Goal: Answer question/provide support: Share knowledge or assist other users

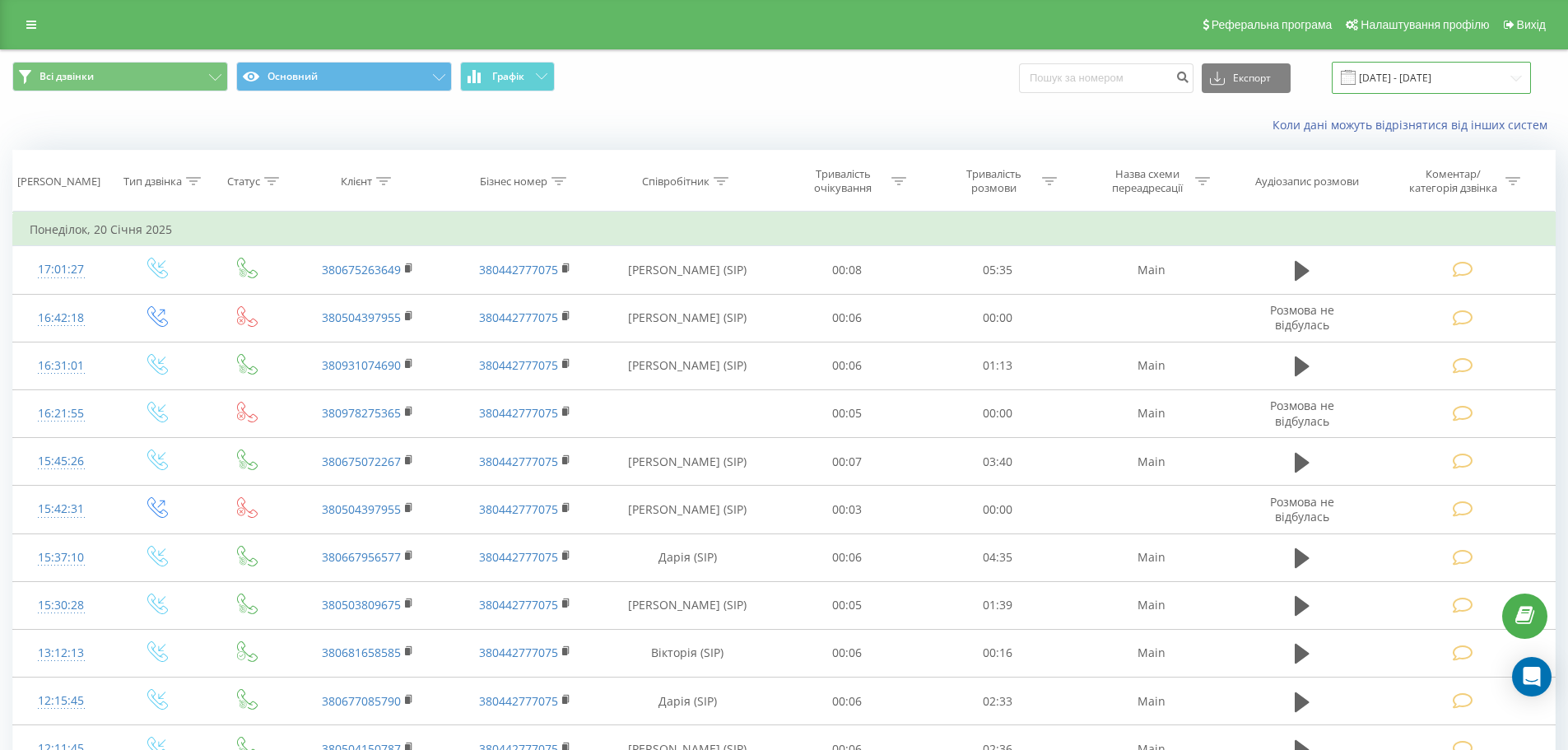
click at [1401, 74] on input "20.12.2024 - 20.01.2025" at bounding box center [1431, 78] width 199 height 32
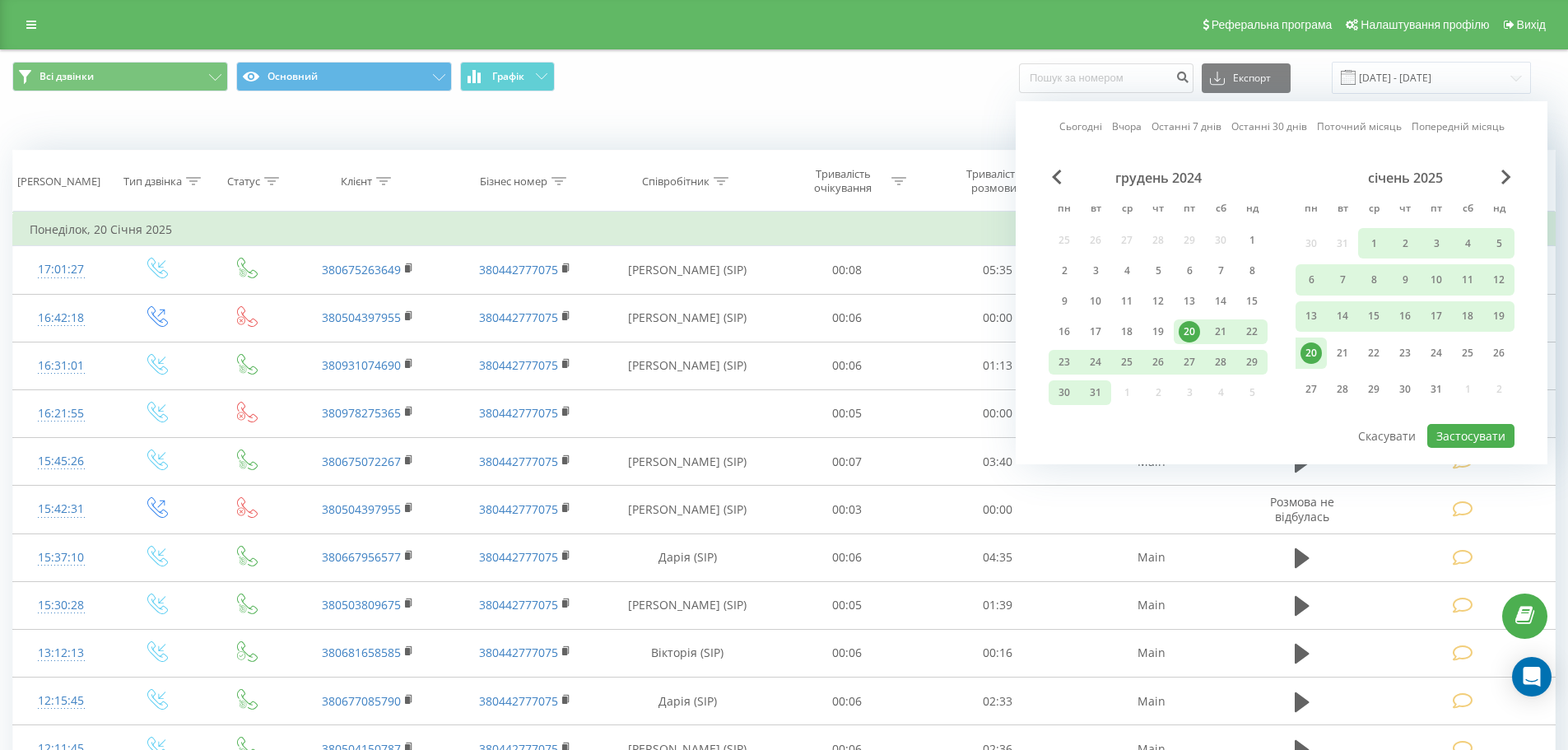
click at [1184, 133] on link "Останні 7 днів" at bounding box center [1185, 126] width 70 height 16
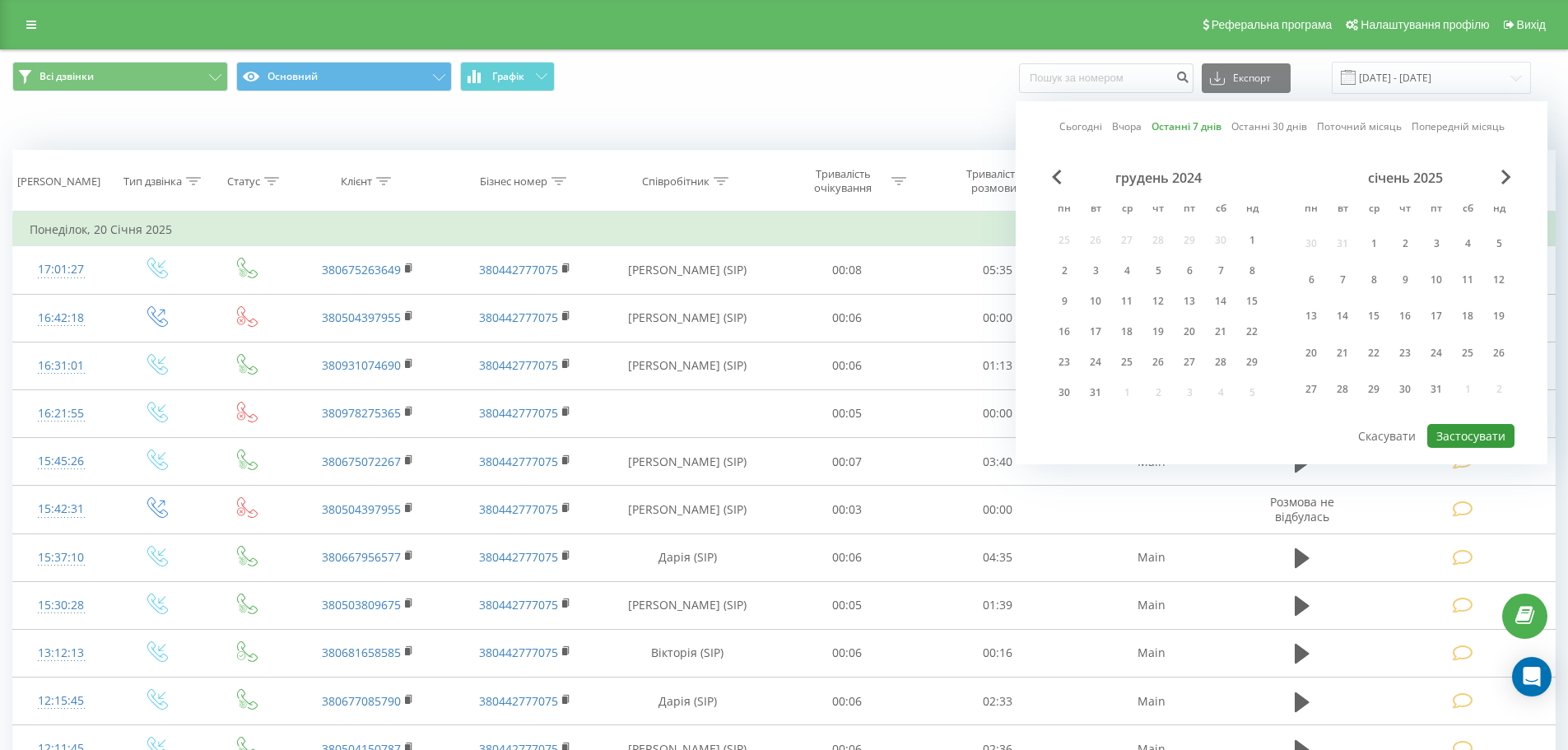
click at [1461, 436] on button "Застосувати" at bounding box center [1470, 435] width 87 height 24
type input "[DATE] - [DATE]"
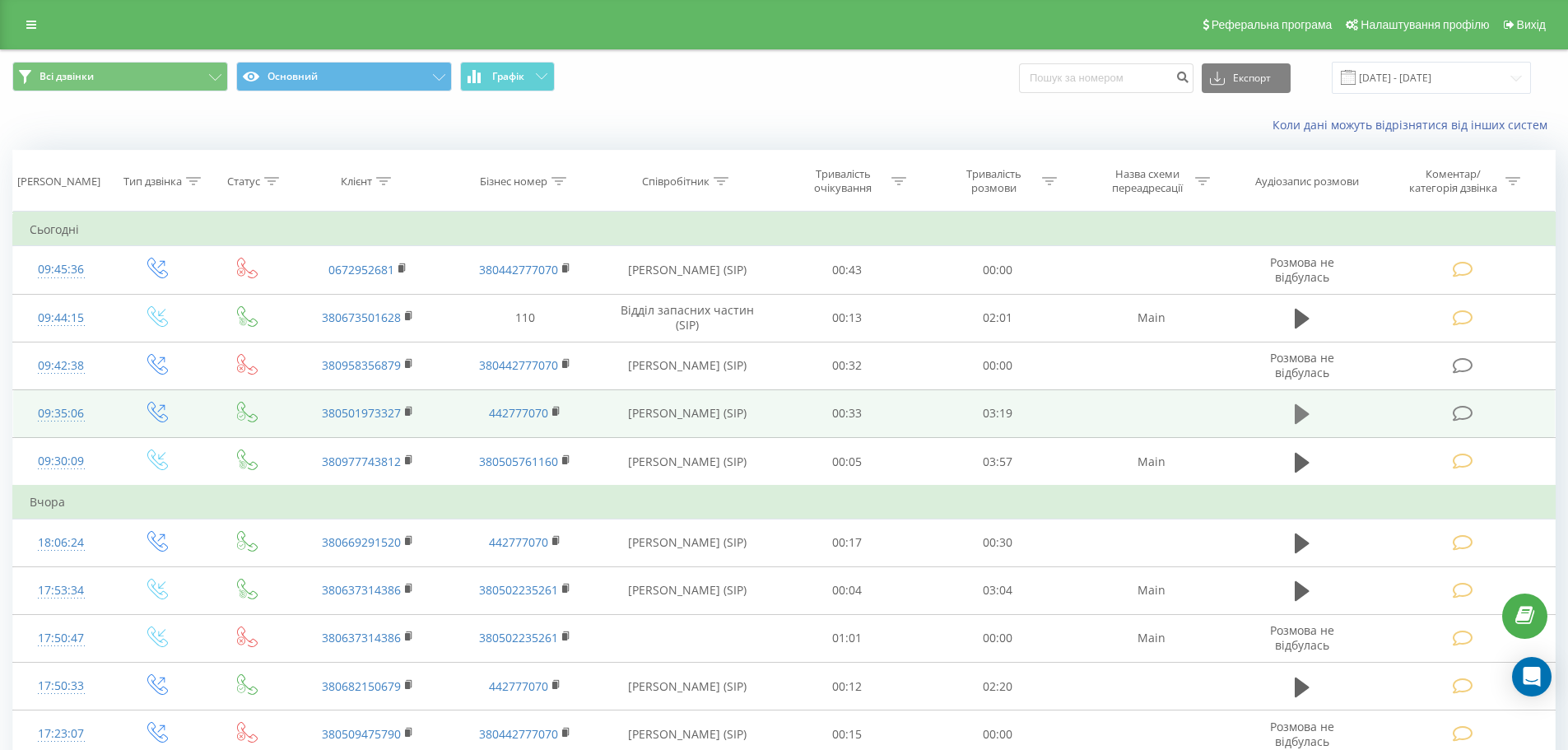
click at [1297, 415] on icon at bounding box center [1302, 413] width 15 height 19
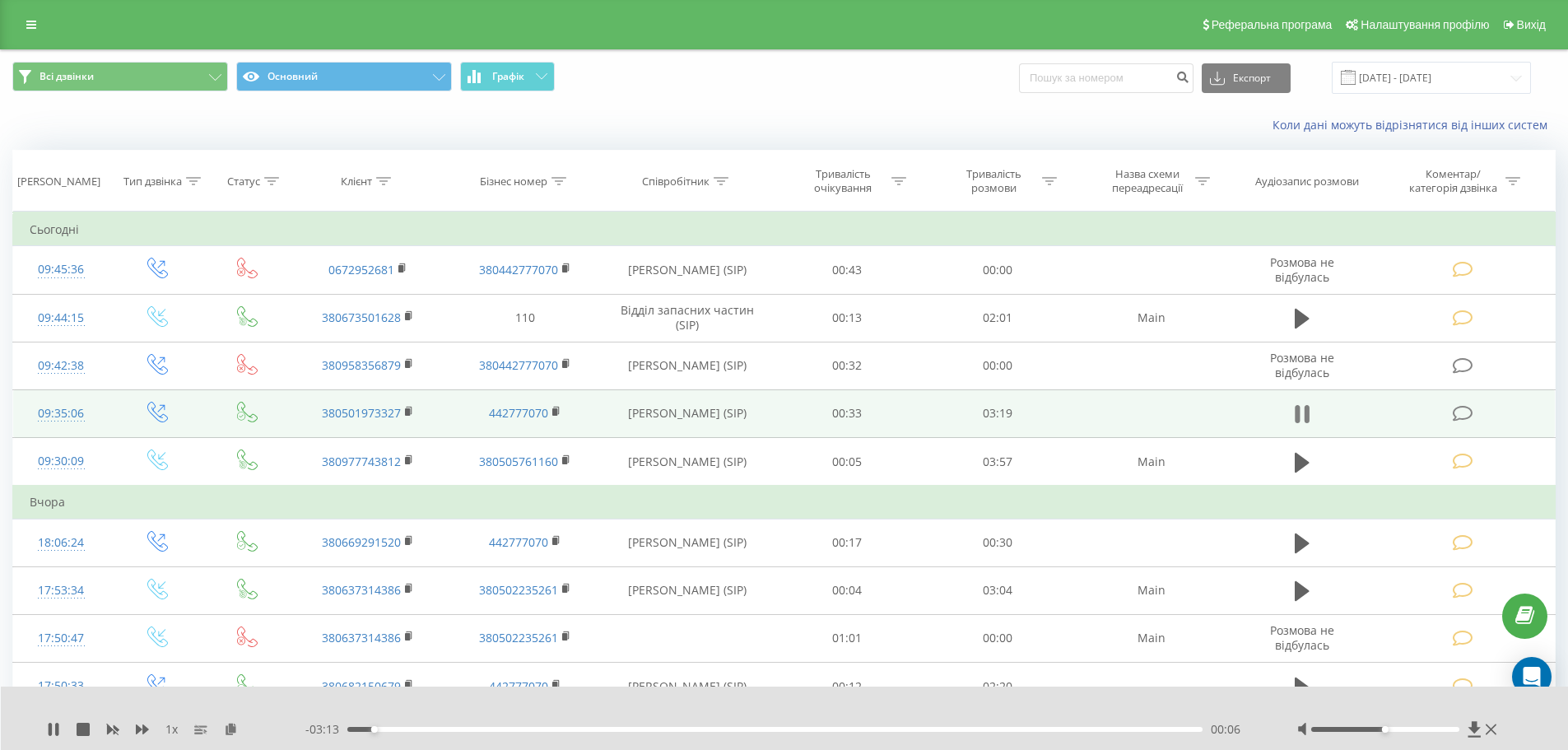
click at [1296, 417] on icon at bounding box center [1297, 413] width 5 height 19
click at [1455, 415] on icon at bounding box center [1462, 413] width 20 height 18
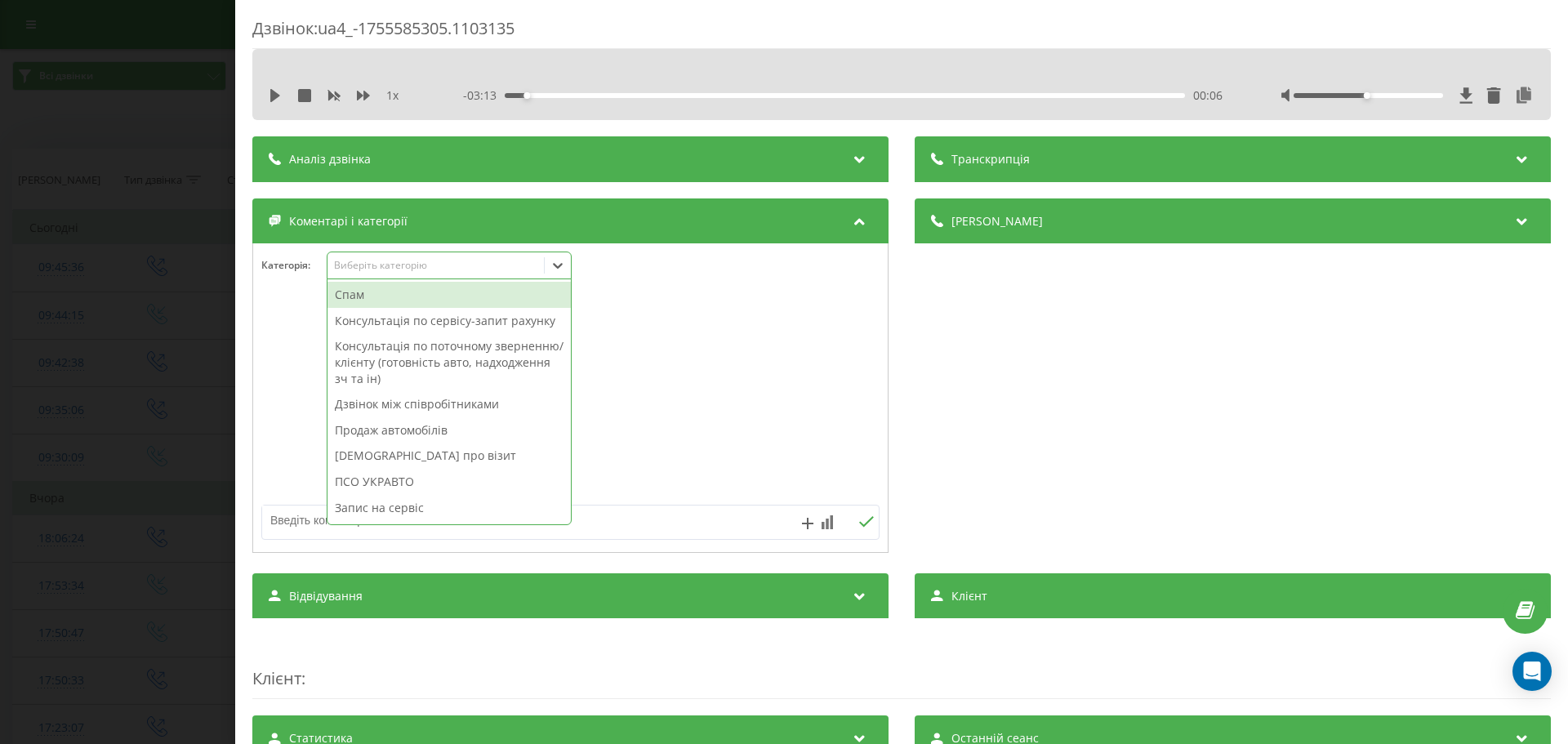
click at [414, 271] on div "Виберіть категорію" at bounding box center [436, 265] width 204 height 13
click at [423, 315] on div "Консультація по сервісу-запит рахунку" at bounding box center [449, 321] width 243 height 26
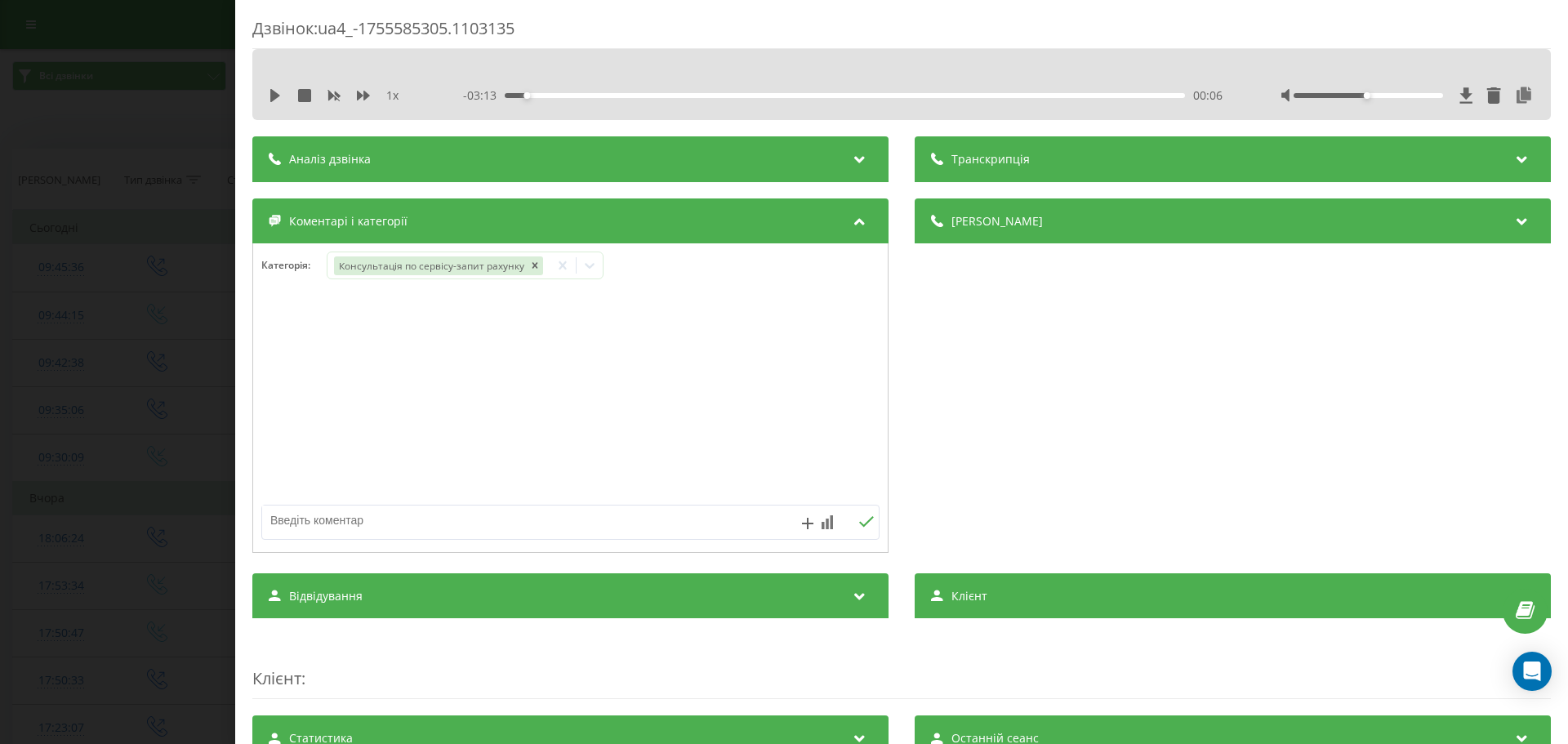
click at [291, 508] on textarea at bounding box center [509, 520] width 493 height 30
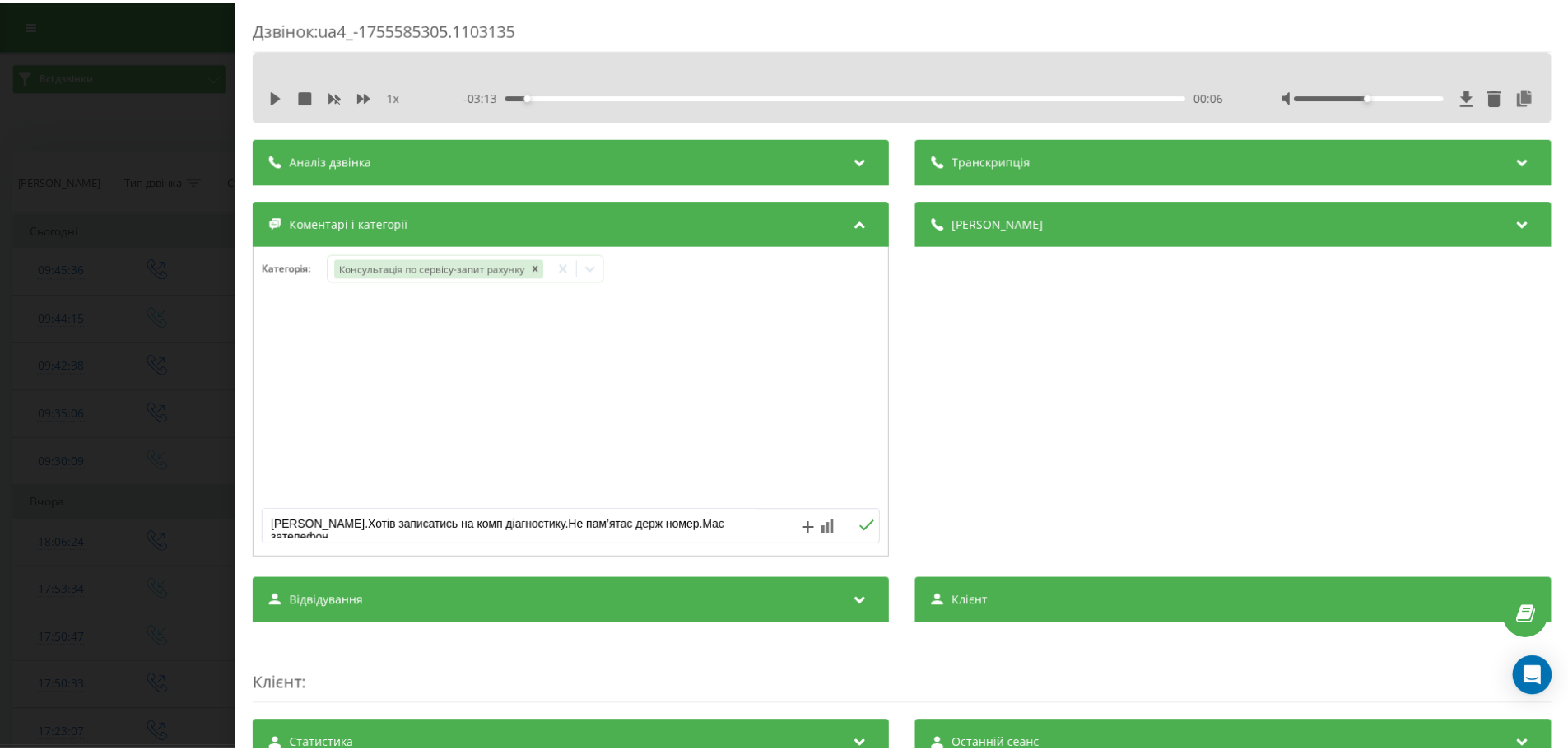
scroll to position [6, 0]
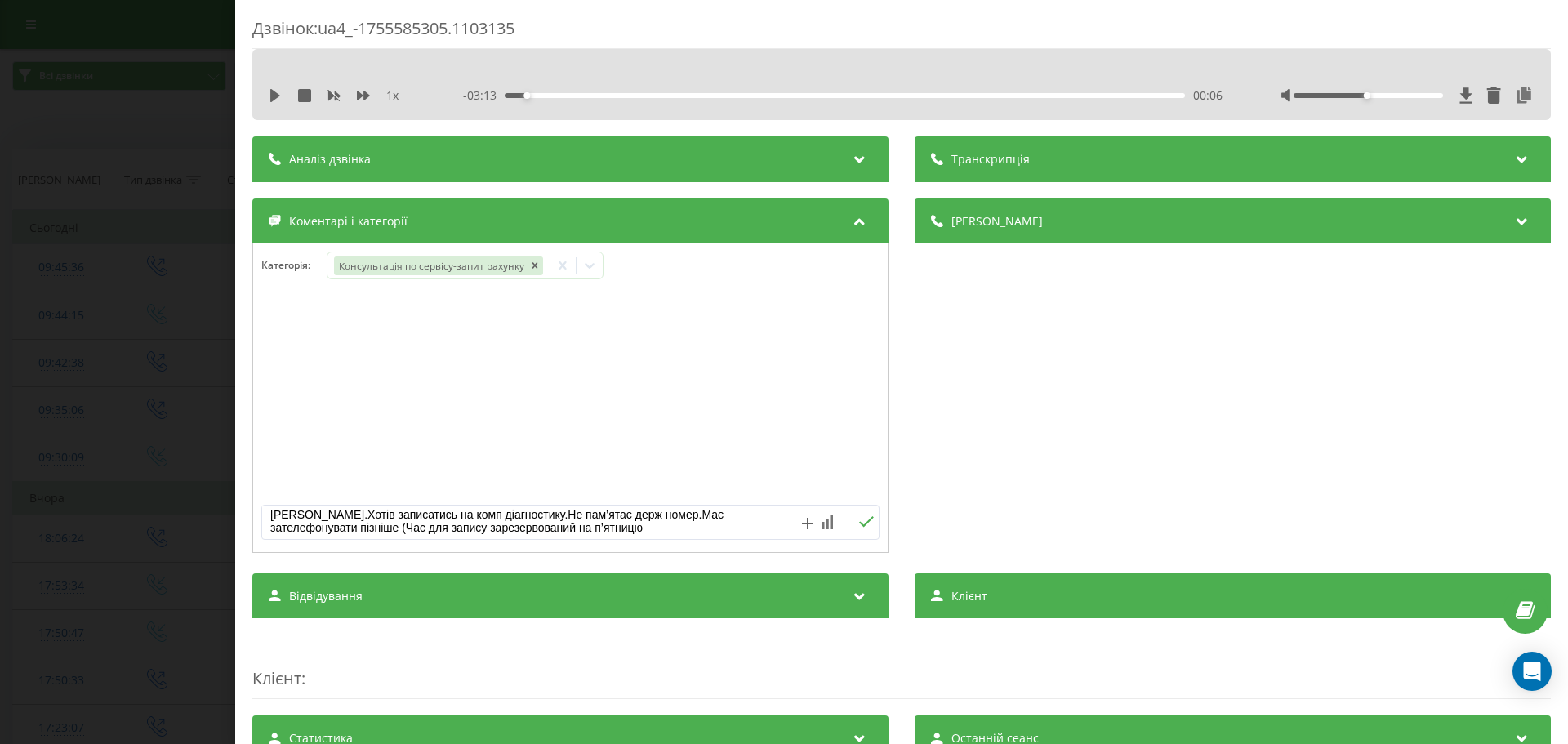
type textarea "Ніссан ліф.Хотів записатись на комп діагностику.Не пам’ятає держ номер.Має зате…"
click at [855, 529] on button at bounding box center [866, 522] width 25 height 14
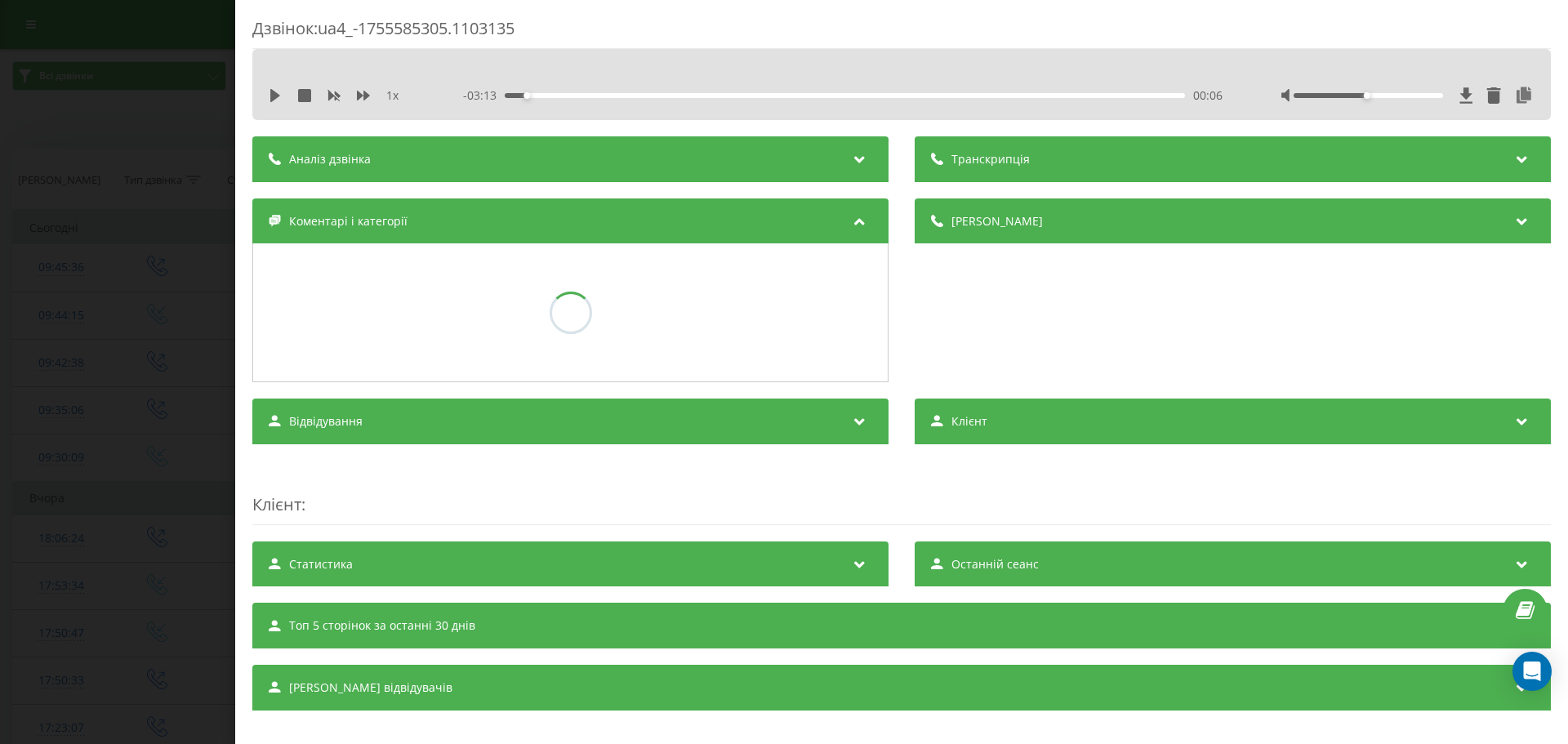
click at [124, 254] on div "Дзвінок : ua4_-1755585305.1103135 1 x - 03:13 00:06 00:06 Транскрипція Для AI-а…" at bounding box center [784, 372] width 1568 height 744
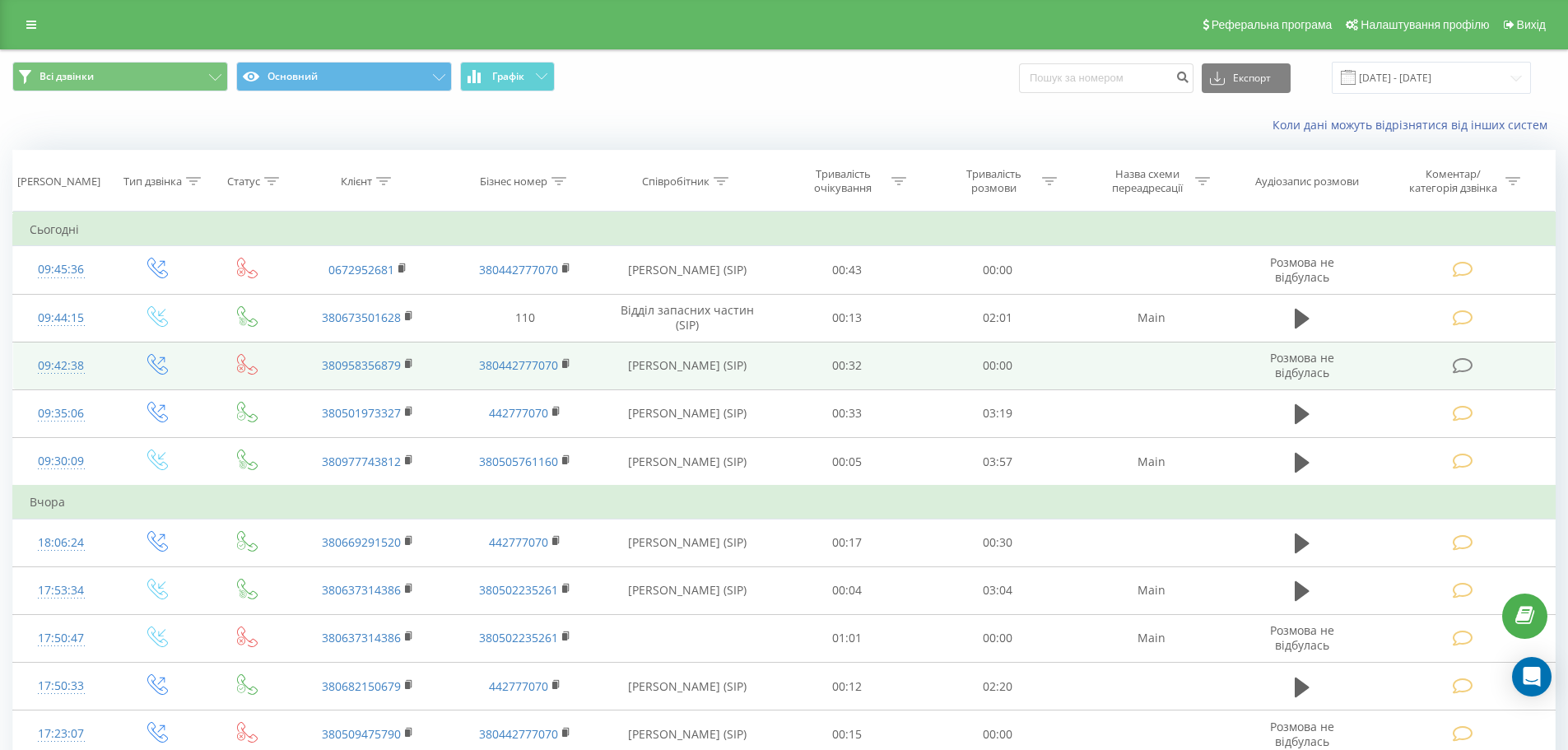
click at [1459, 360] on icon at bounding box center [1462, 366] width 20 height 18
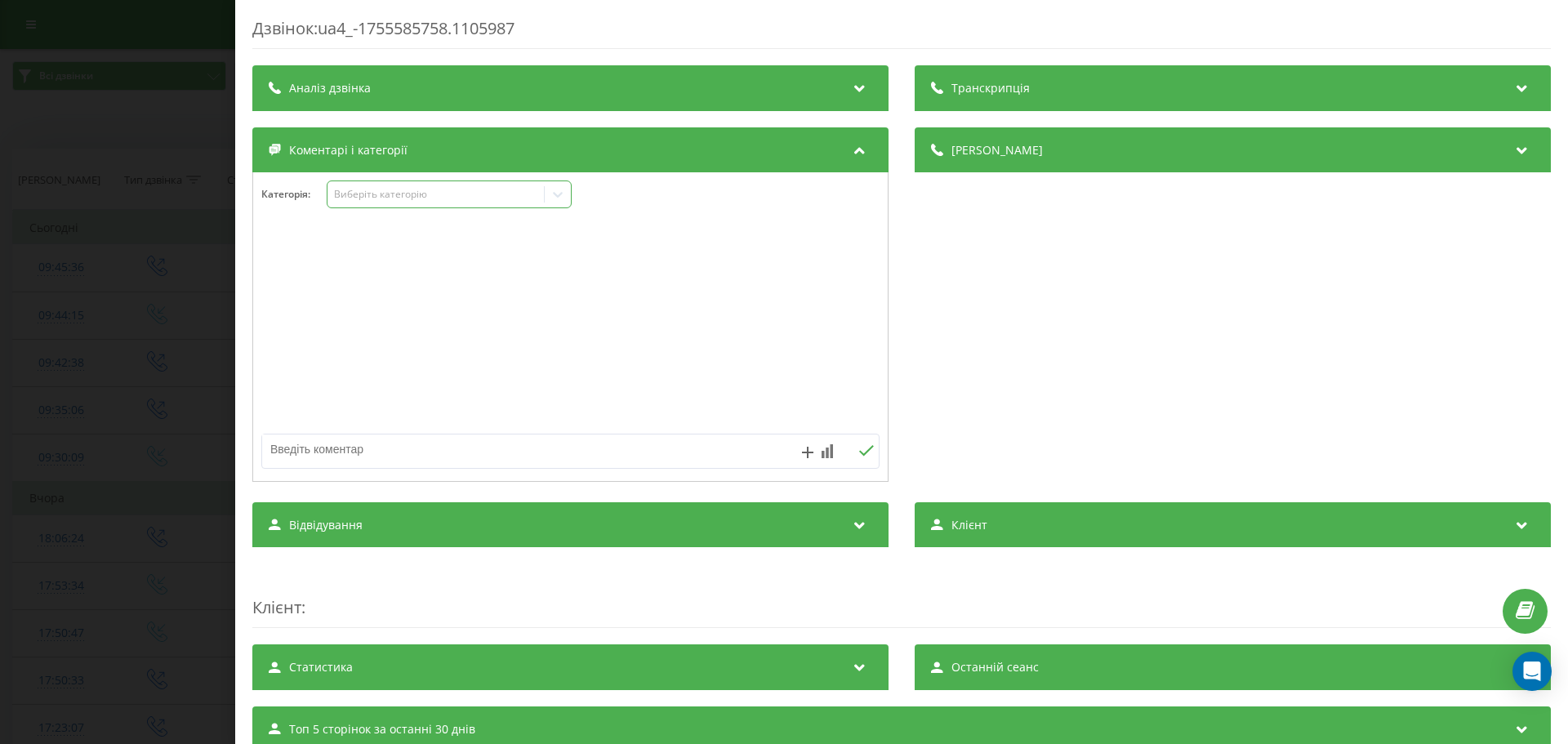
click at [443, 193] on div "Виберіть категорію" at bounding box center [436, 194] width 204 height 13
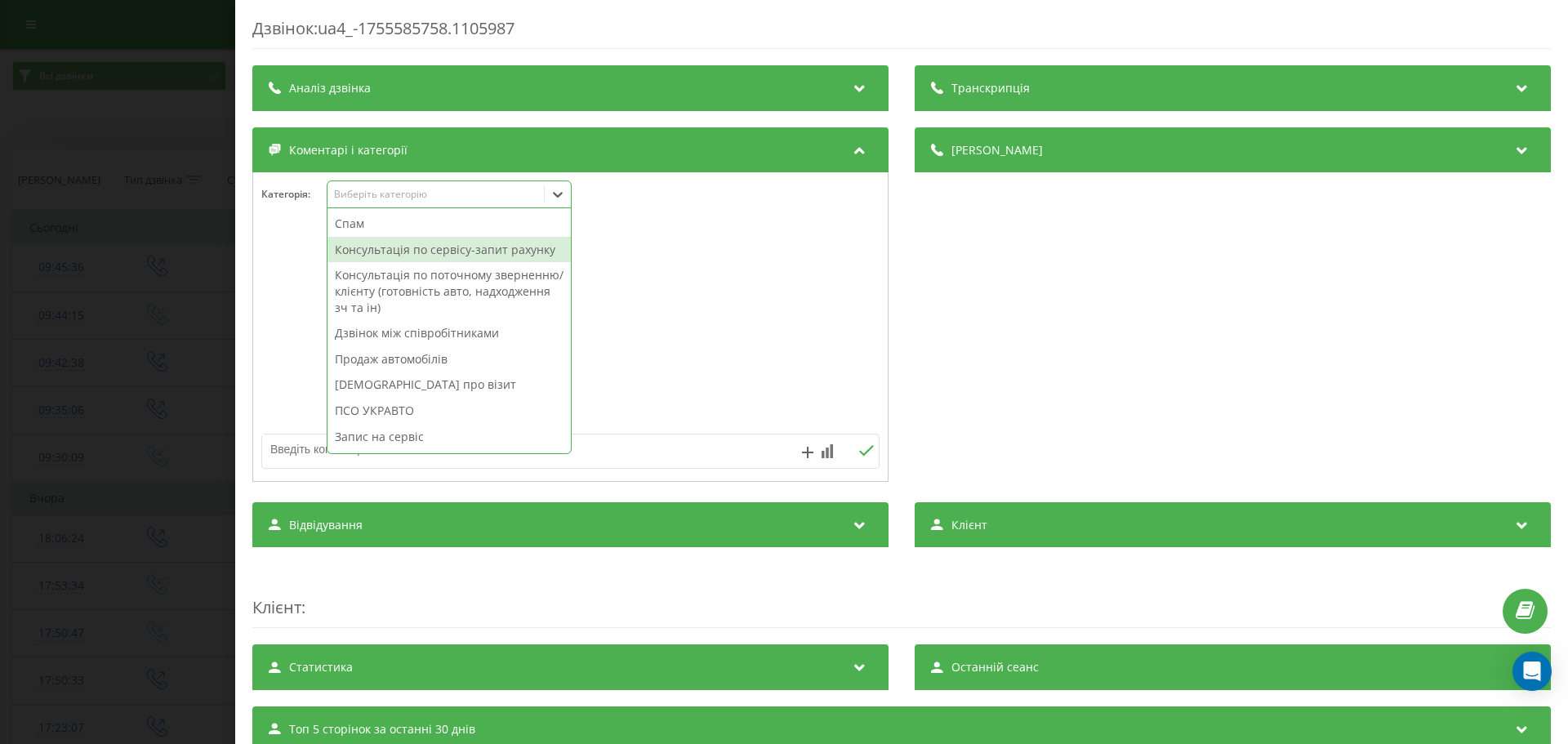
click at [440, 242] on div "Консультація по сервісу-запит рахунку" at bounding box center [449, 250] width 243 height 26
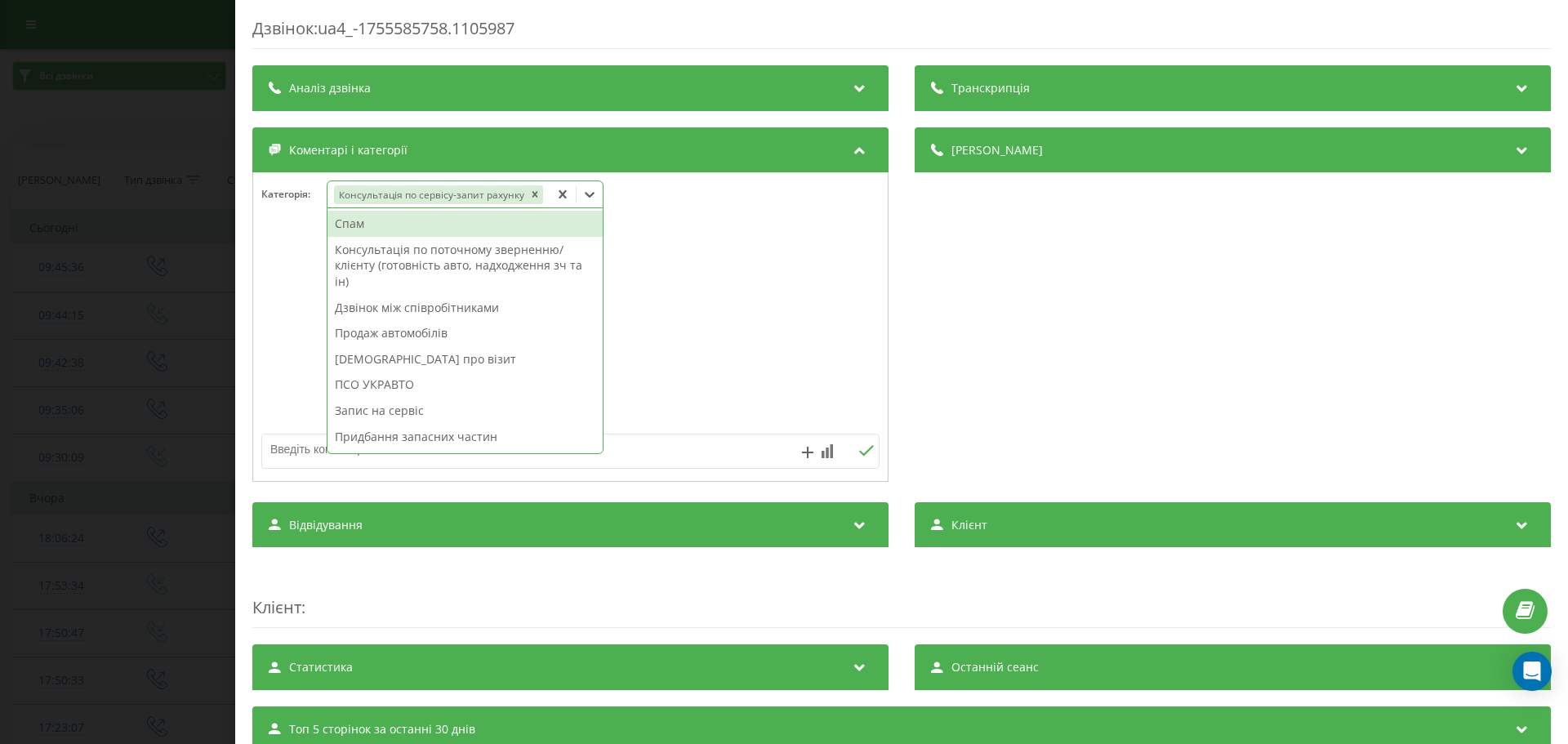
click at [266, 290] on div at bounding box center [569, 327] width 634 height 196
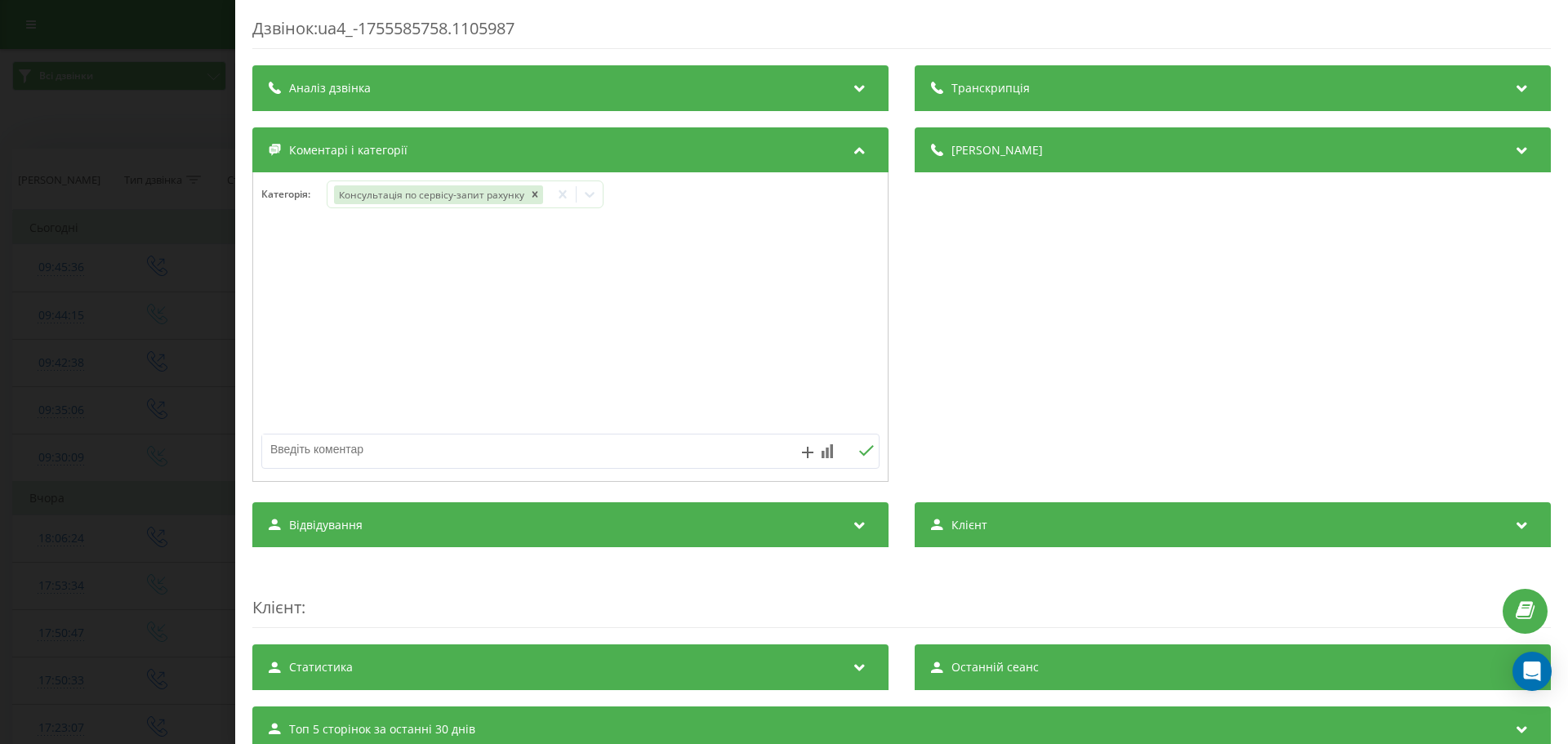
drag, startPoint x: 464, startPoint y: 414, endPoint x: 462, endPoint y: 430, distance: 16.1
click at [466, 414] on div at bounding box center [569, 327] width 634 height 196
click at [456, 438] on textarea at bounding box center [509, 449] width 493 height 30
paste textarea "Кл – Олександр № - +380958356879 А\м – VF1HJD20664939528 Дастер 2020 рік Питанн…"
type textarea "Кл – Олександр № - +380958356879 А\м – VF1HJD20664939528 Дастер 2020 рік Питанн…"
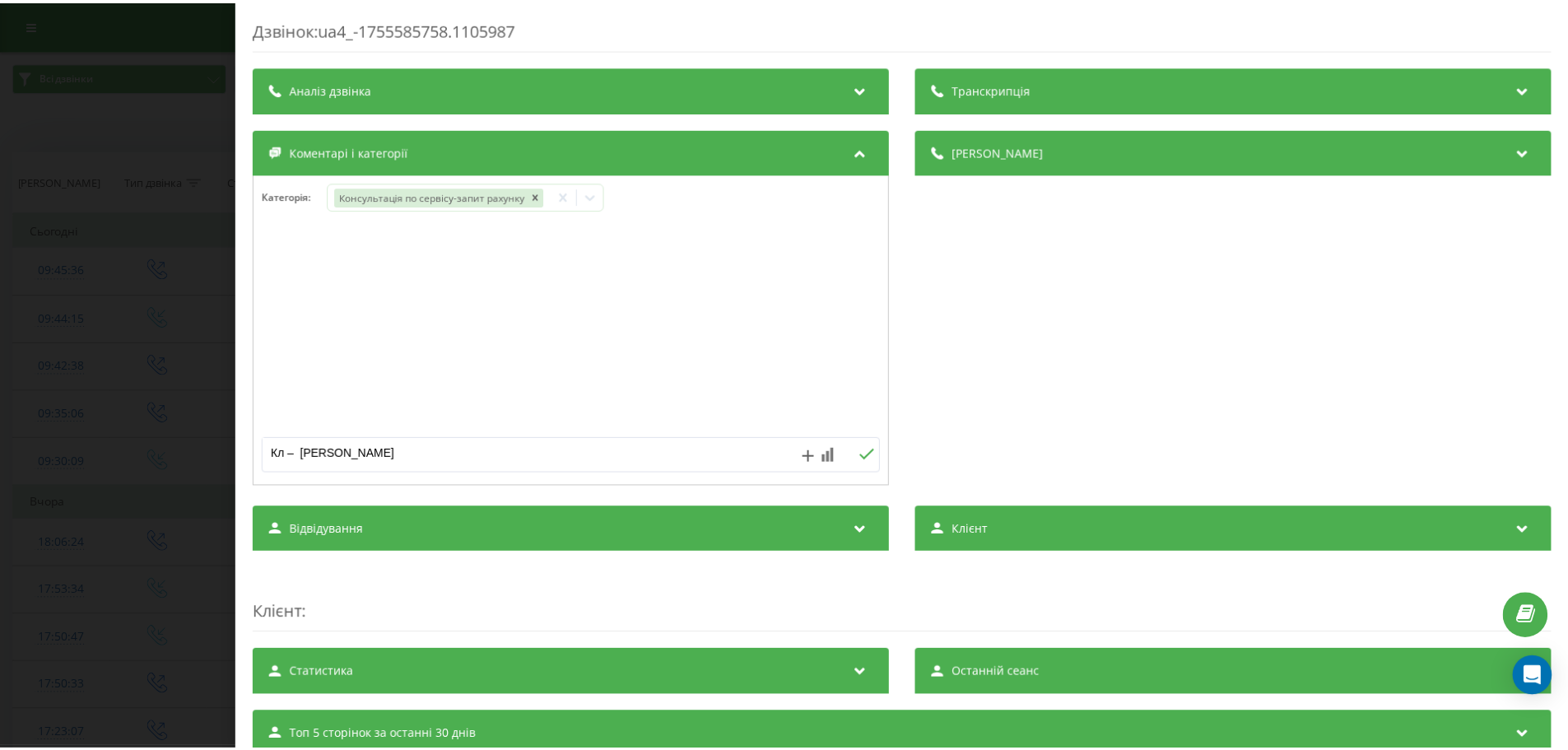
scroll to position [85, 0]
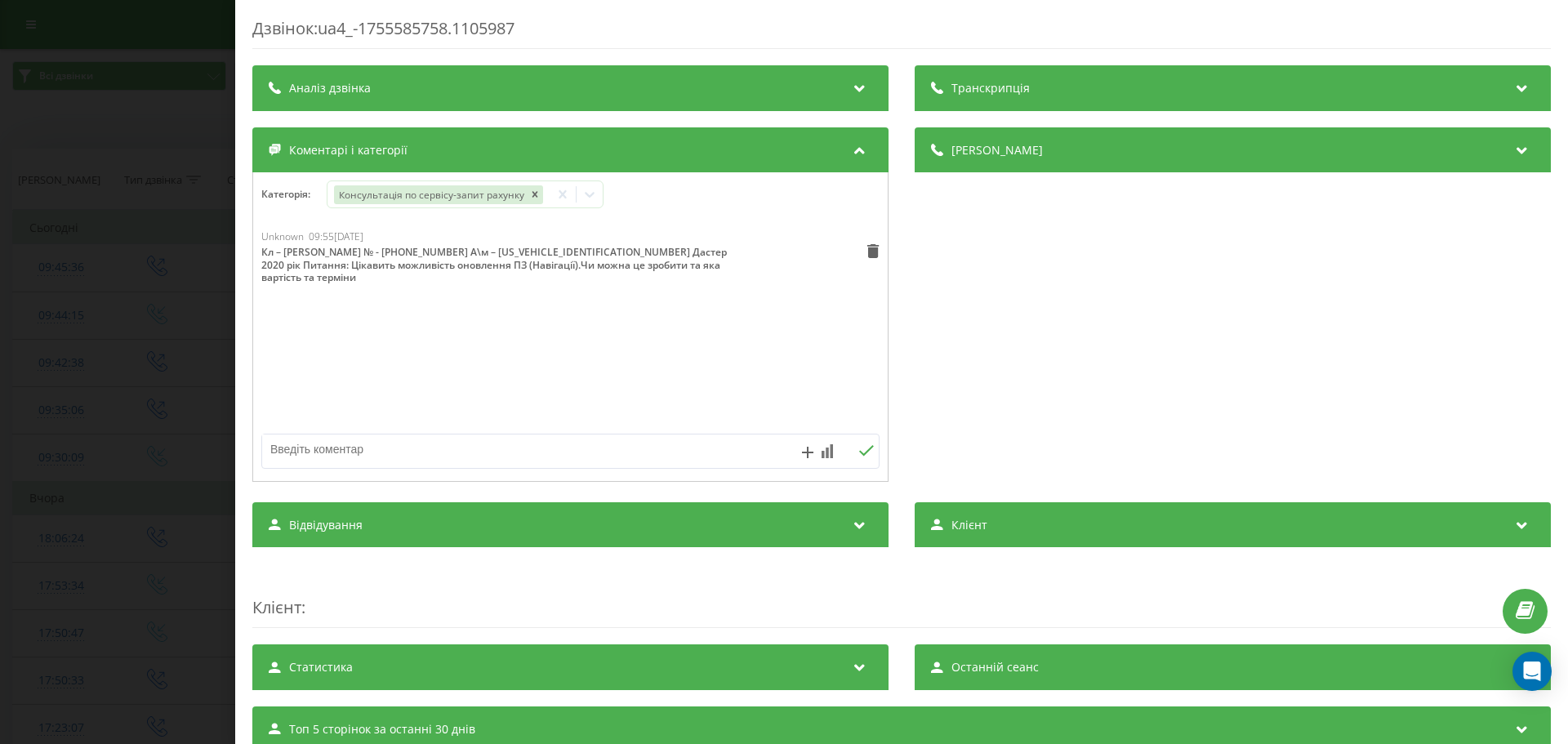
click at [129, 247] on div "Дзвінок : ua4_-1755585758.1105987 Транскрипція Для AI-аналізу майбутніх дзвінкі…" at bounding box center [784, 372] width 1568 height 744
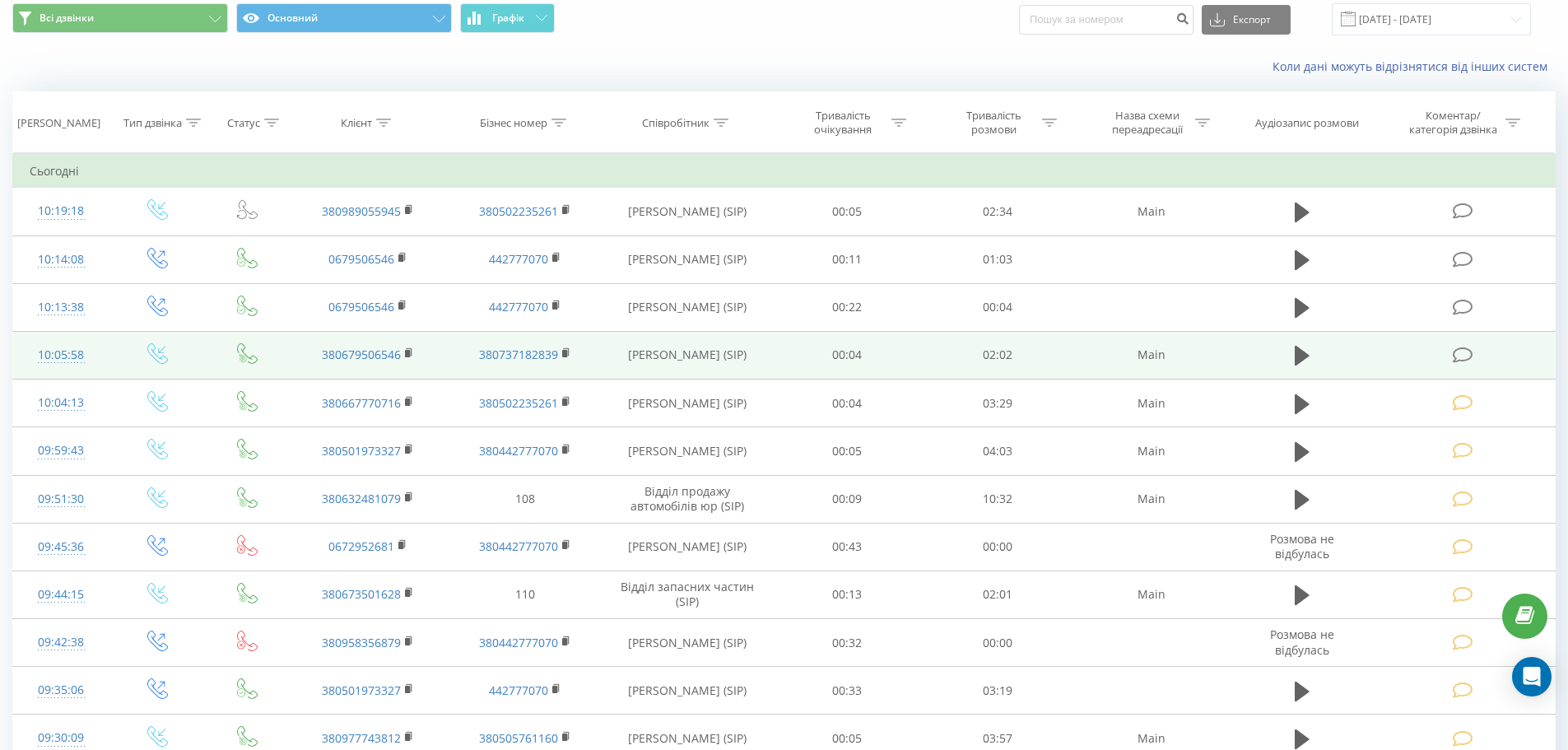
scroll to position [82, 0]
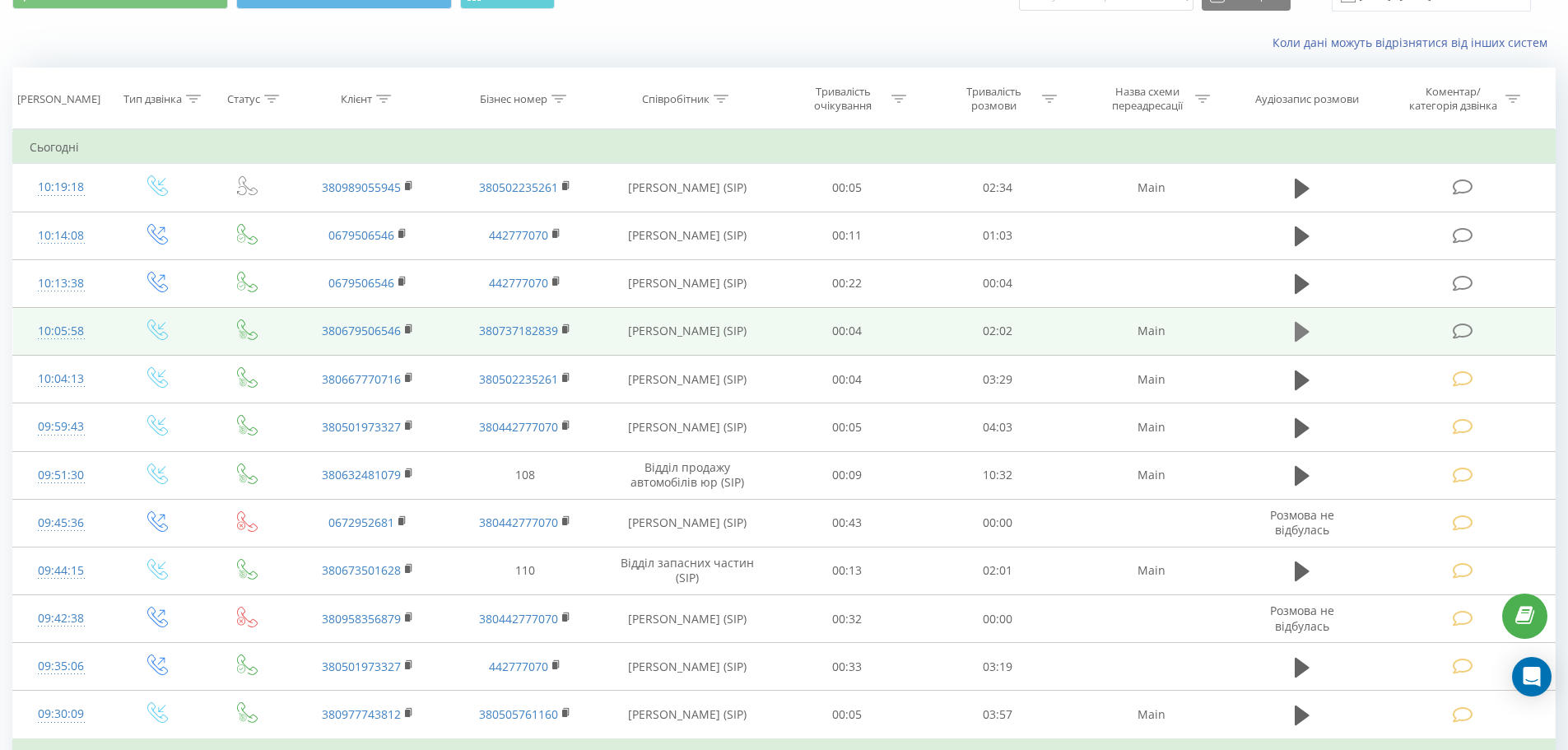
click at [1312, 337] on button at bounding box center [1302, 331] width 25 height 25
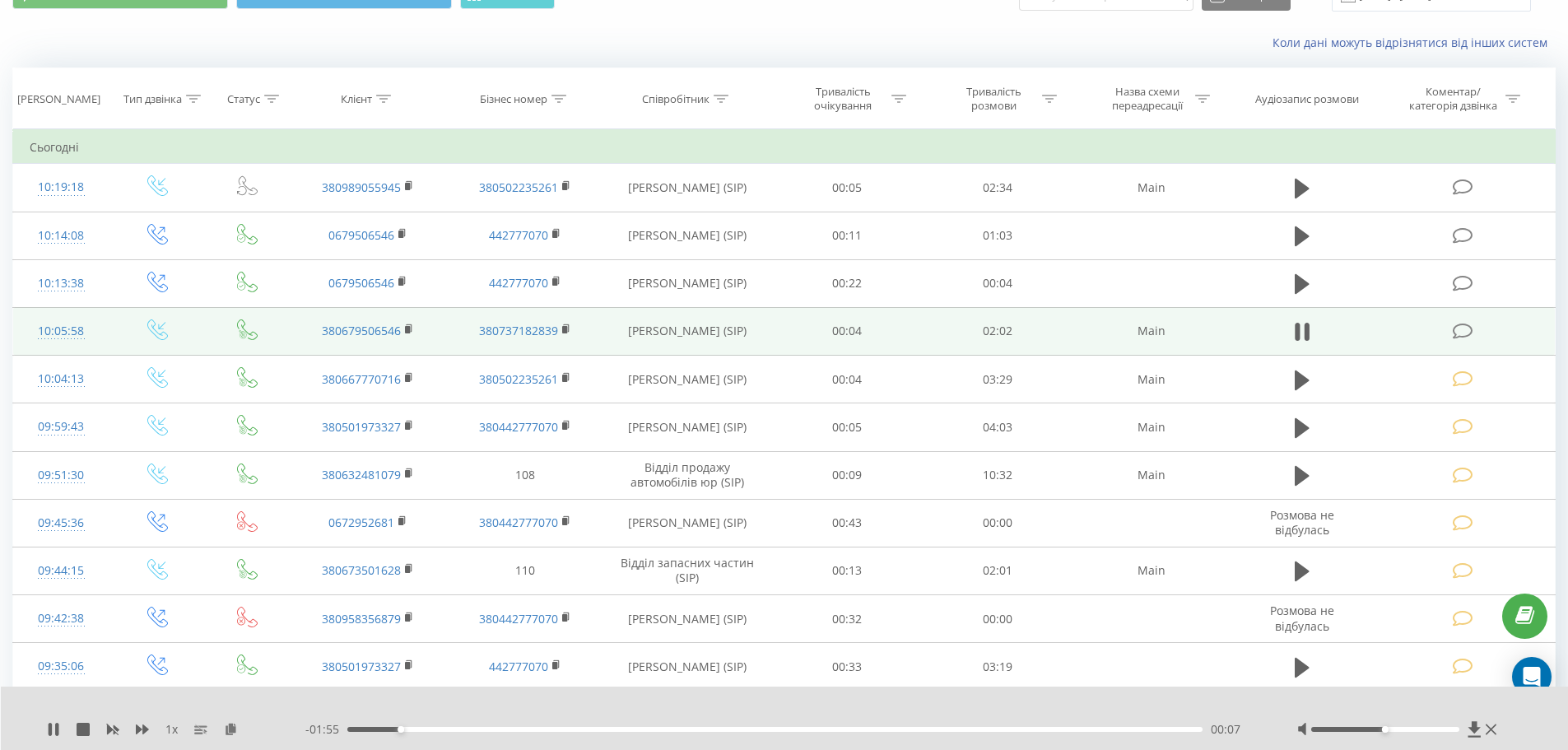
click at [1455, 328] on icon at bounding box center [1462, 331] width 20 height 18
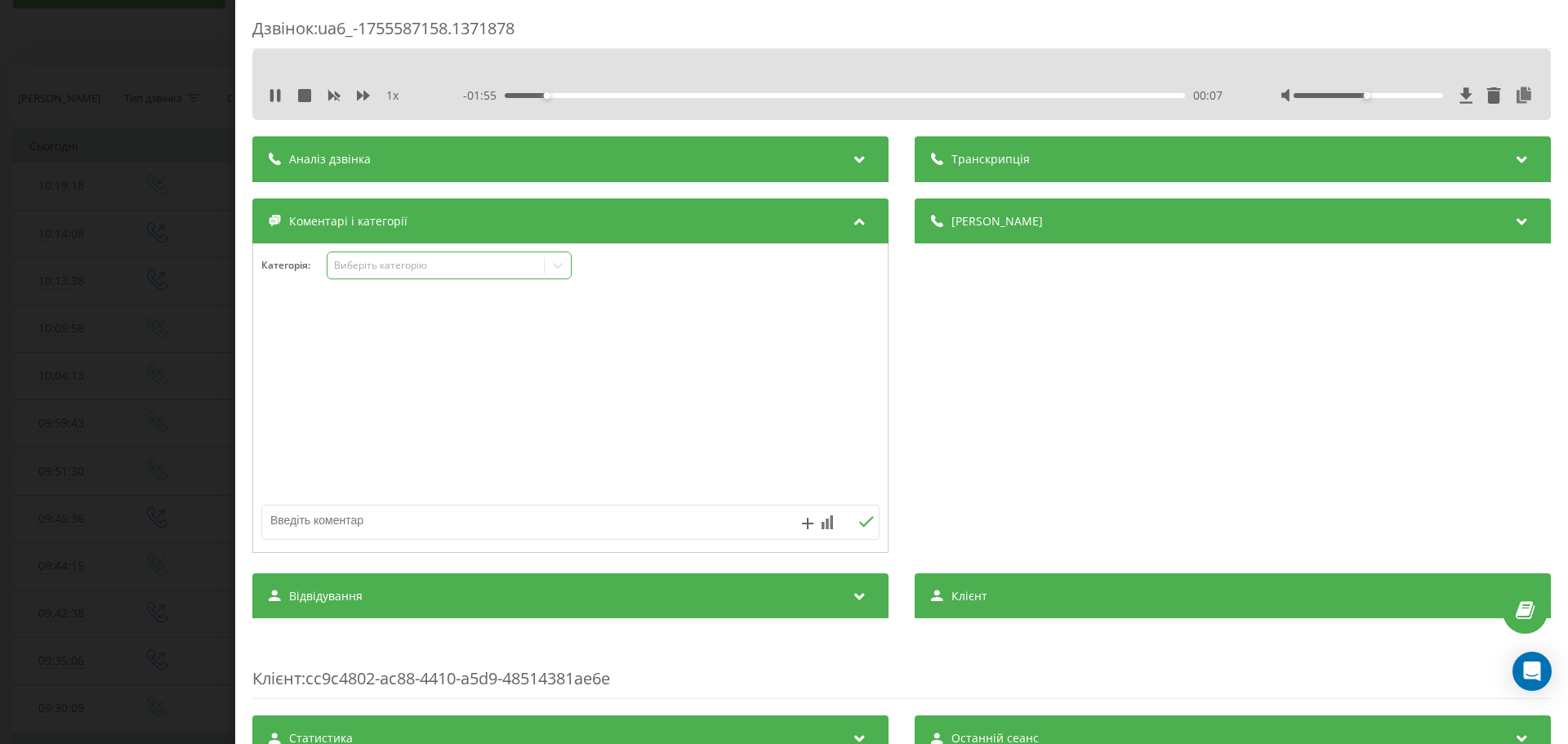
click at [436, 260] on div "Виберіть категорію" at bounding box center [436, 265] width 204 height 13
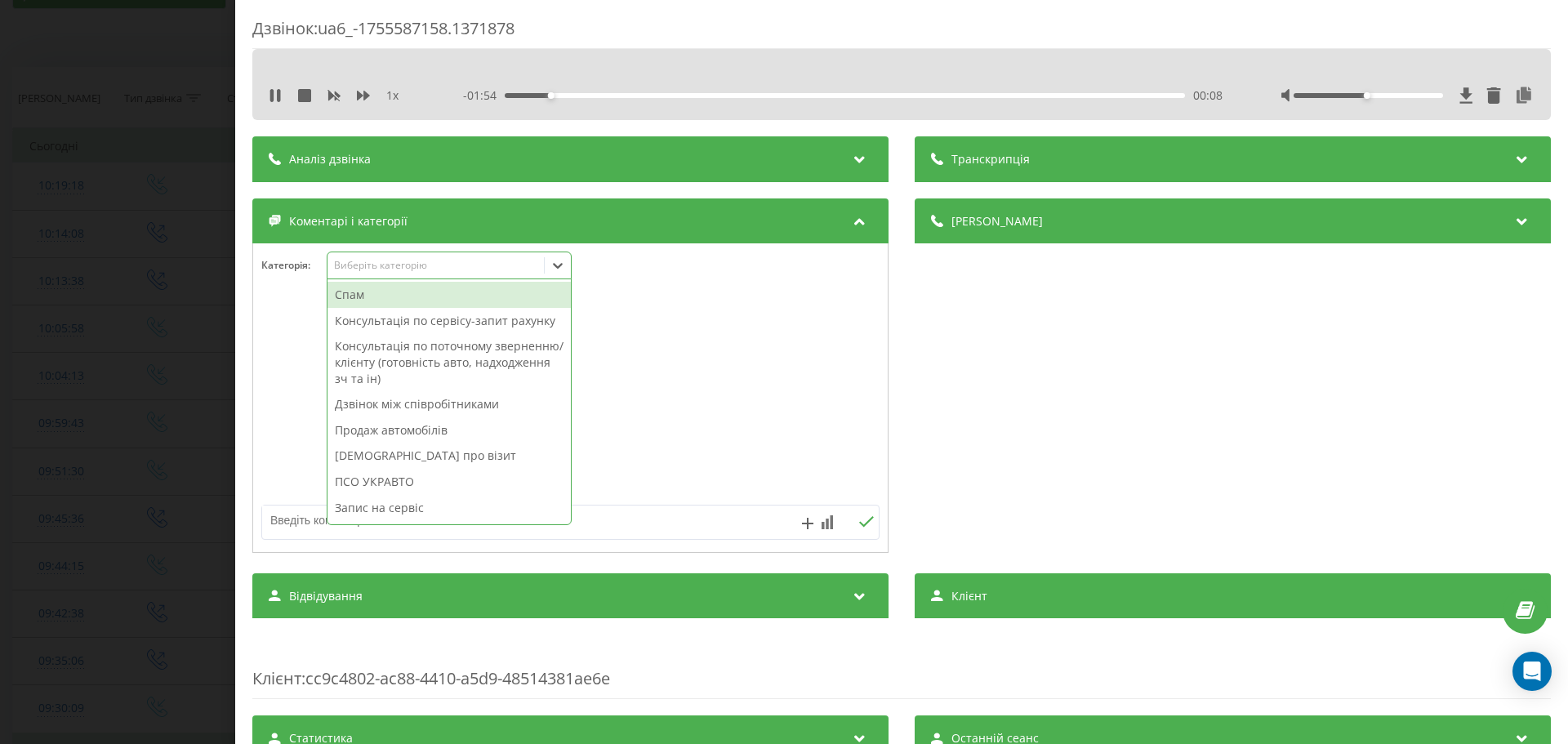
click at [444, 309] on div "Консультація по сервісу-запит рахунку" at bounding box center [449, 321] width 243 height 26
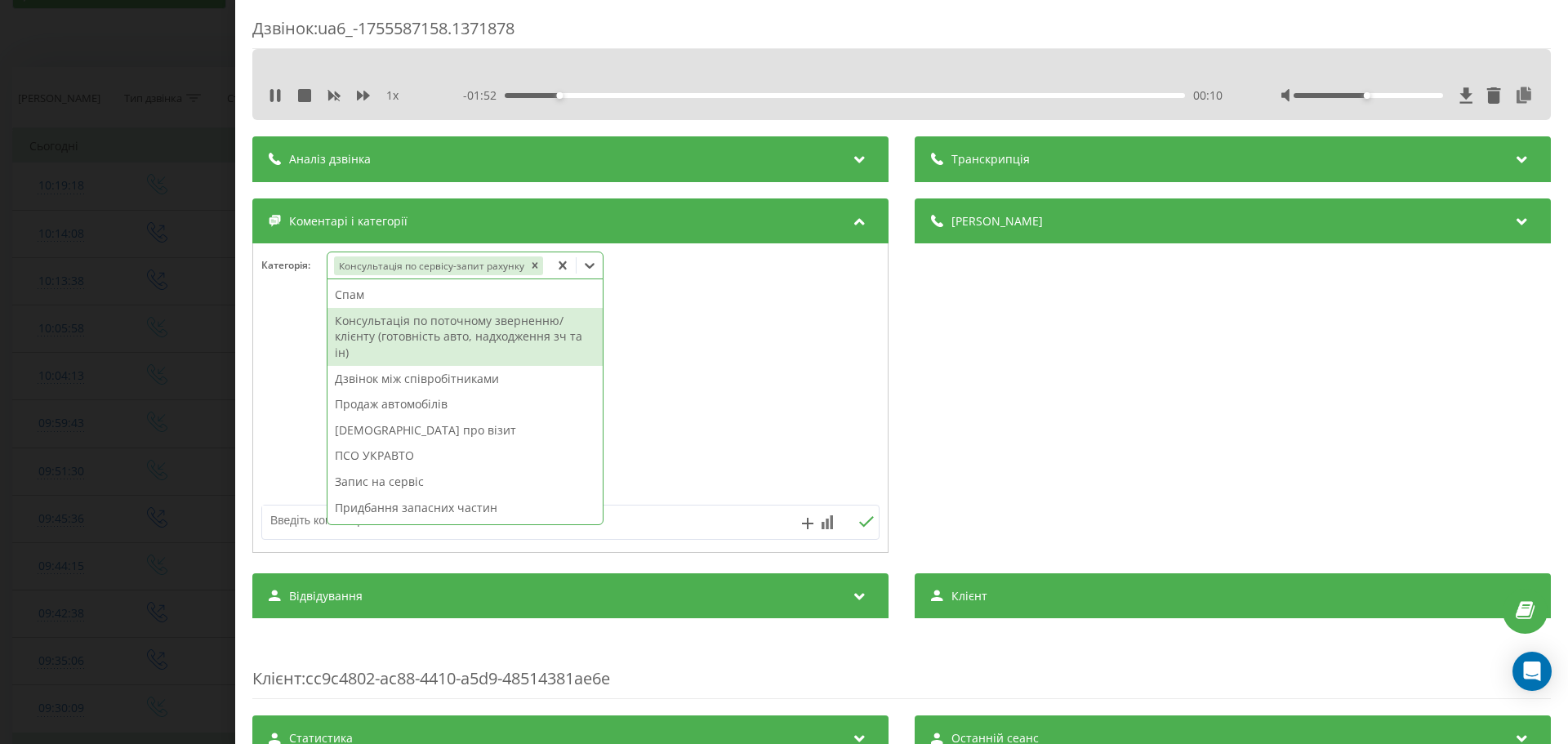
click at [713, 322] on div at bounding box center [569, 399] width 634 height 196
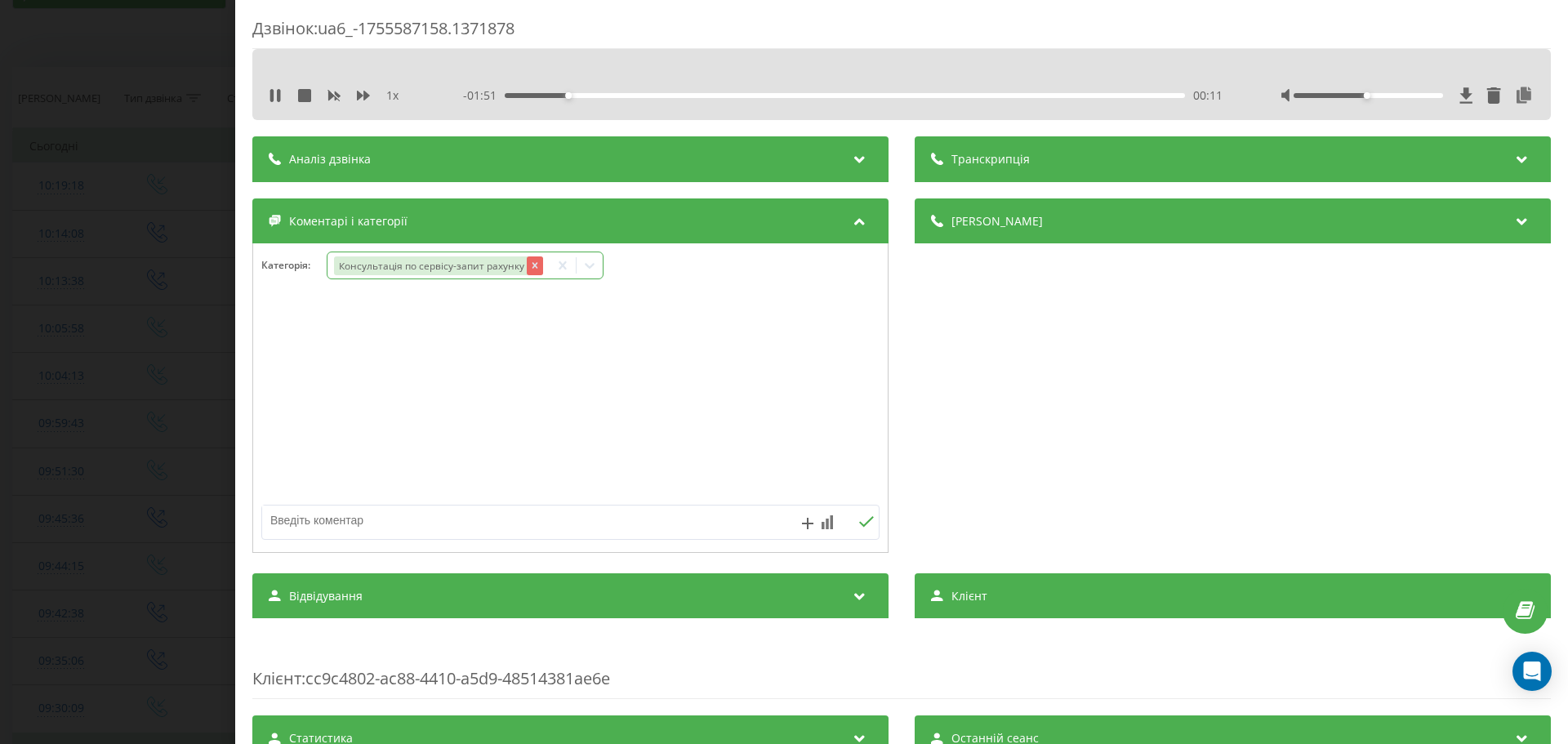
click at [535, 264] on icon "Remove Консультація по сервісу-запит рахунку" at bounding box center [534, 266] width 6 height 6
click at [535, 264] on div "Виберіть категорію" at bounding box center [436, 265] width 204 height 13
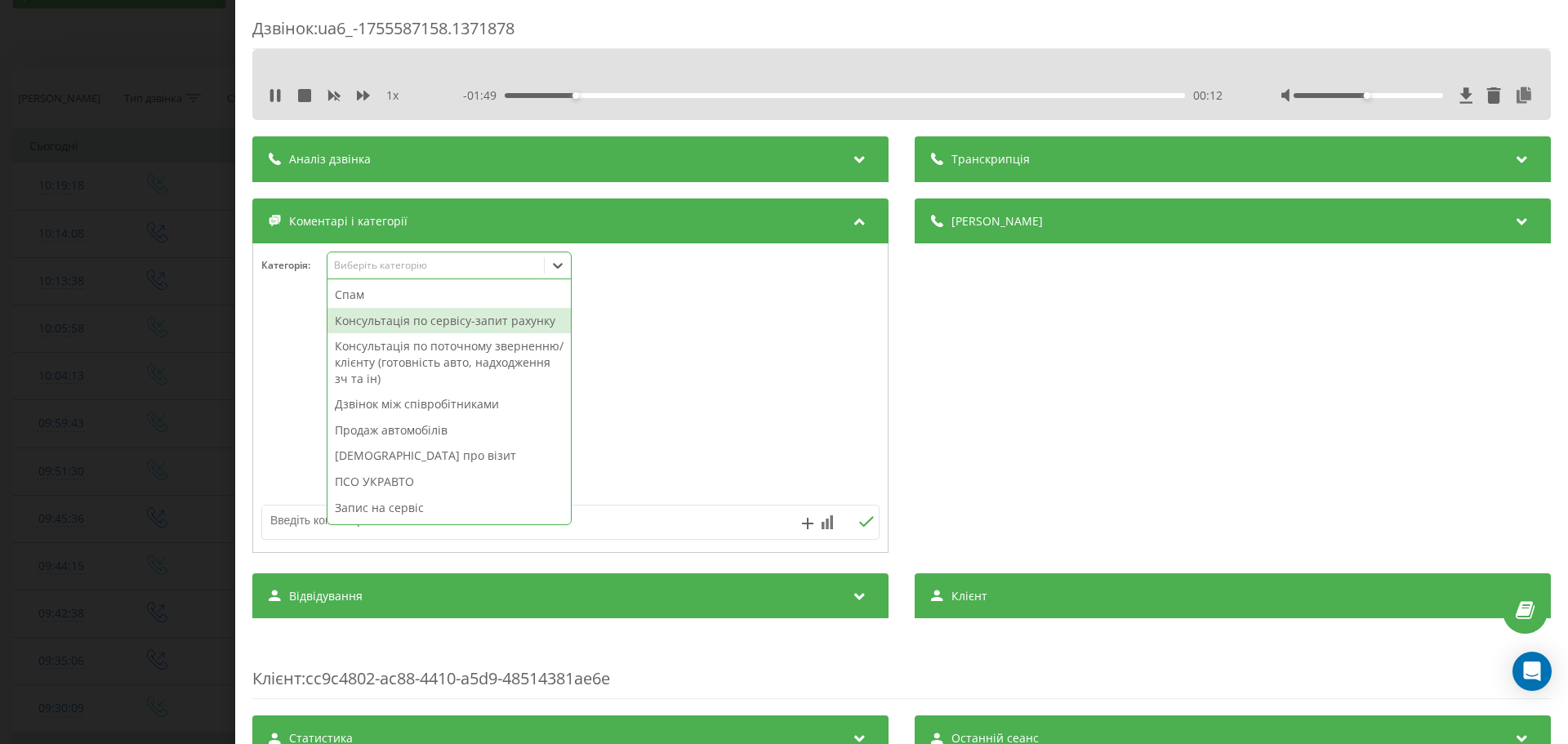
click at [496, 322] on div "Консультація по сервісу-запит рахунку" at bounding box center [449, 321] width 243 height 26
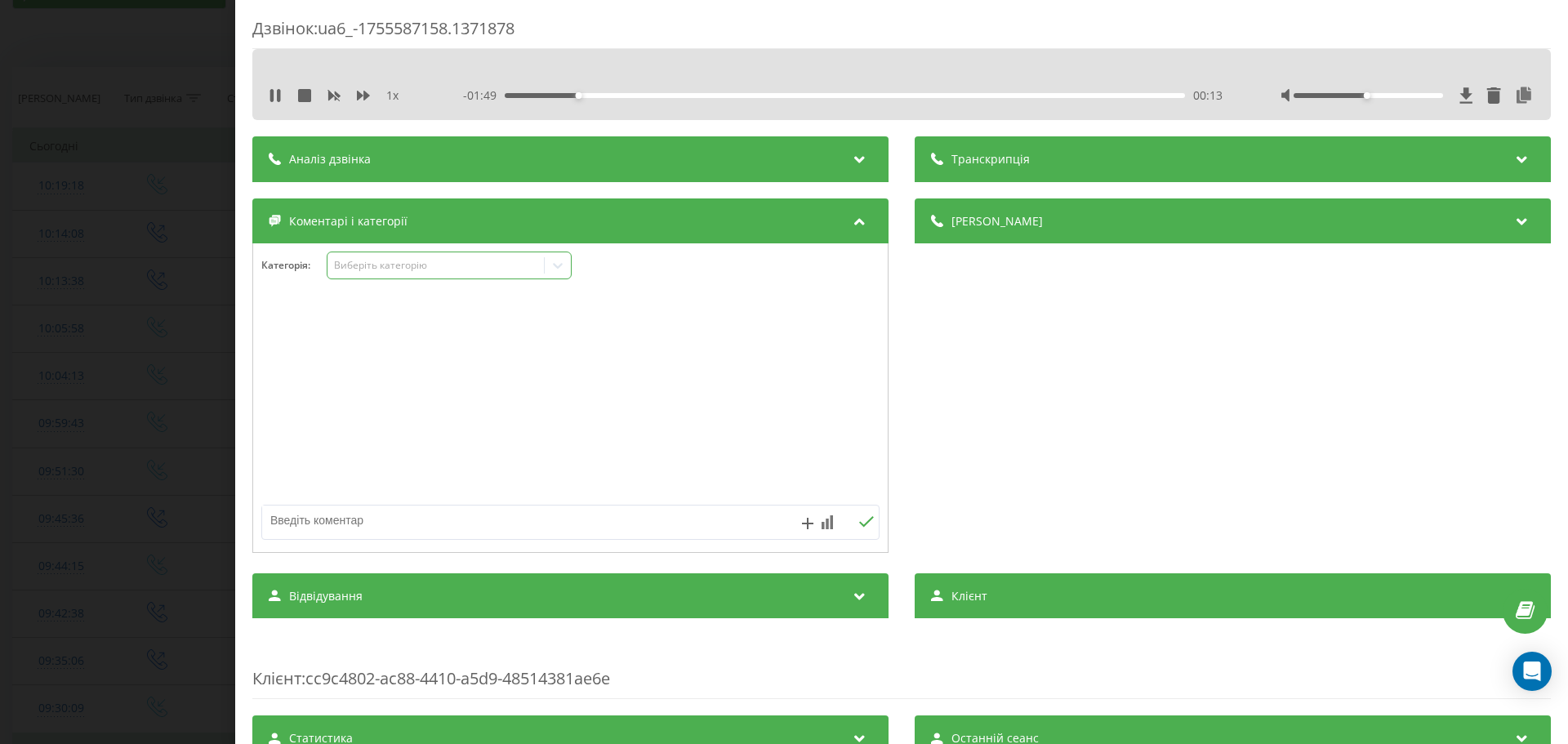
click at [683, 337] on div at bounding box center [569, 399] width 634 height 196
click at [474, 529] on textarea at bounding box center [509, 520] width 493 height 30
click at [280, 99] on icon at bounding box center [279, 95] width 3 height 13
click at [445, 510] on textarea "Поліція київської обл" at bounding box center [509, 520] width 493 height 30
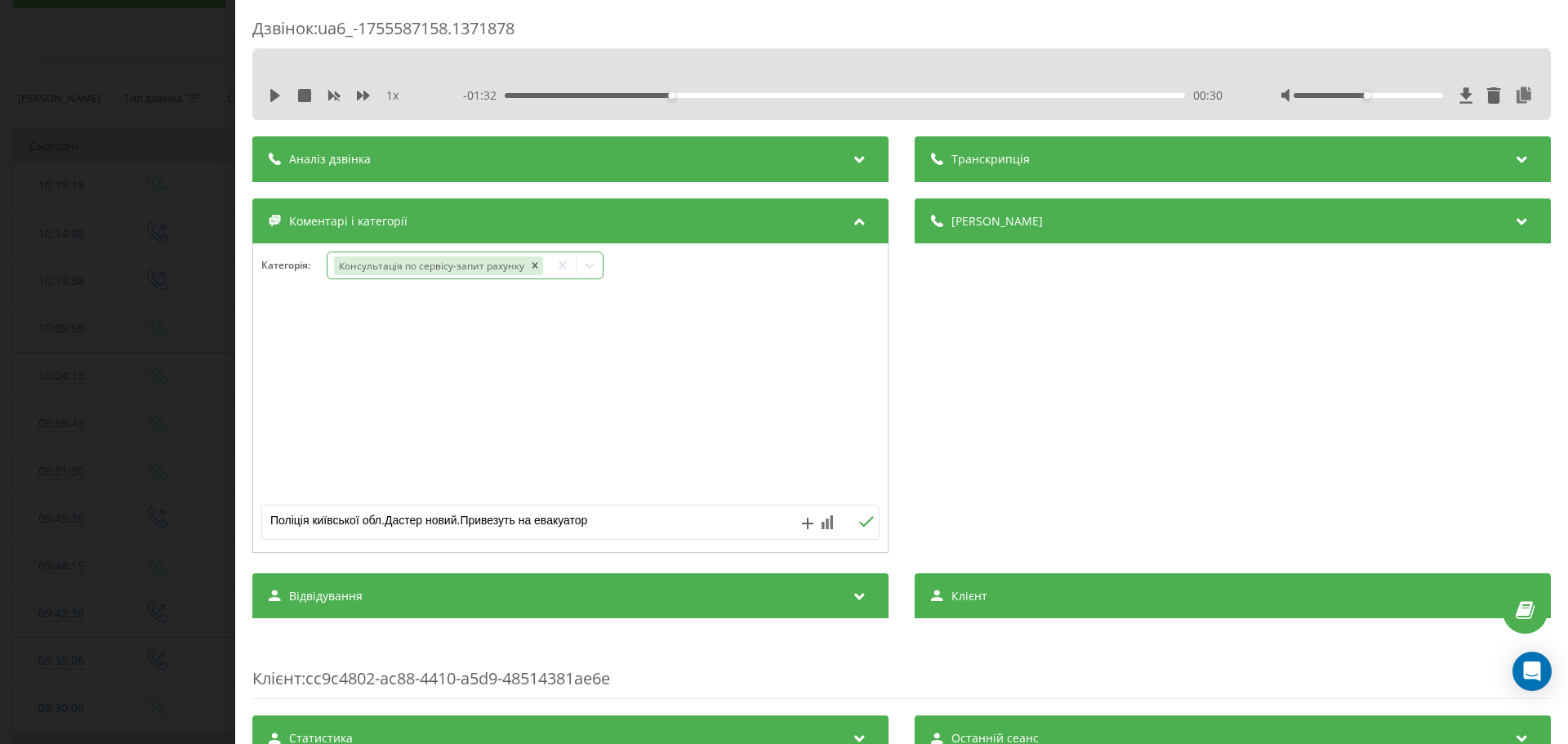
type textarea "Поліція київської обл.Дастер новий.Привезуть на евакуаторі"
click at [164, 444] on div "Дзвінок : ua6_-1755587158.1371878 1 x - 01:32 00:30 00:30 Транскрипція Для AI-а…" at bounding box center [784, 372] width 1568 height 744
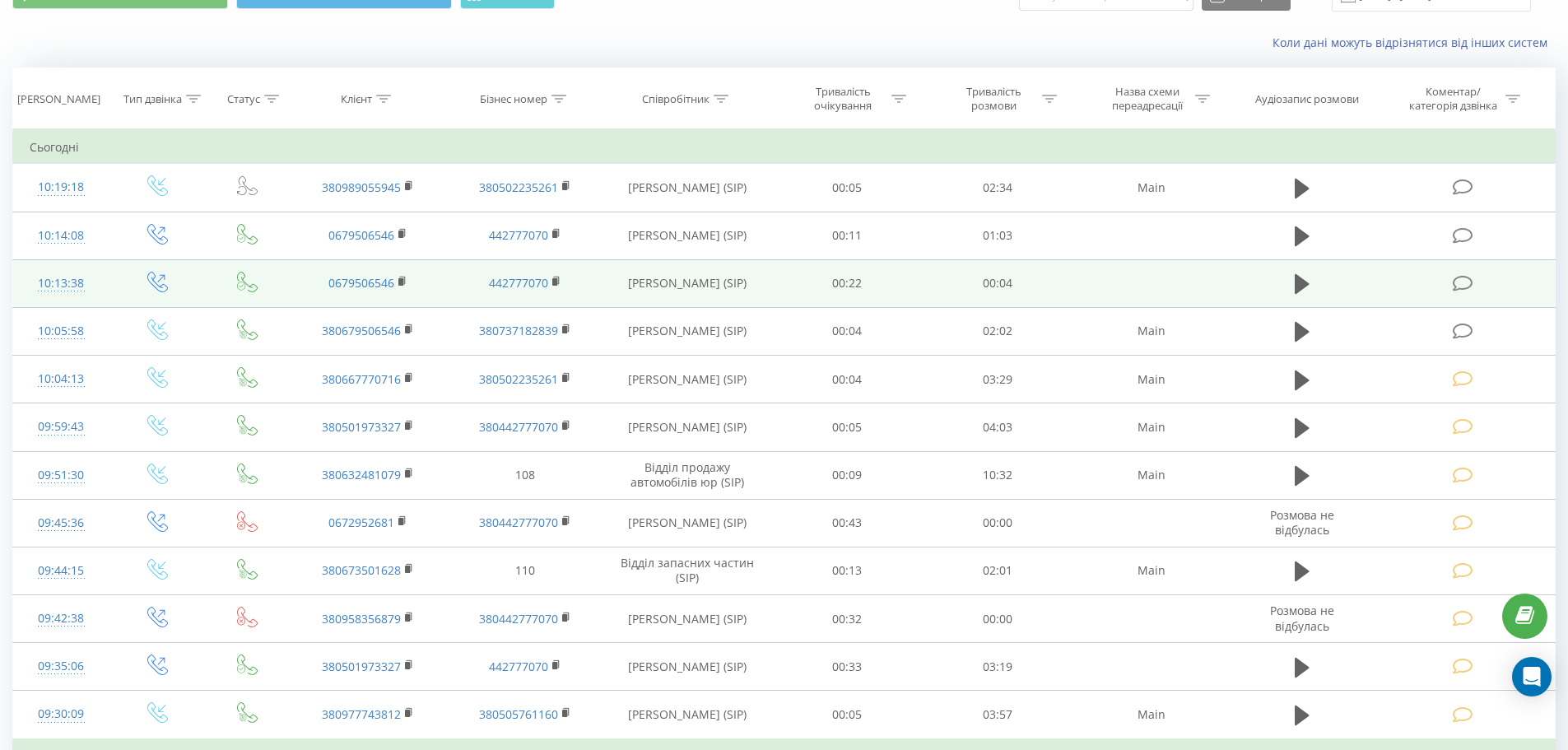
click at [1449, 287] on td at bounding box center [1463, 283] width 181 height 48
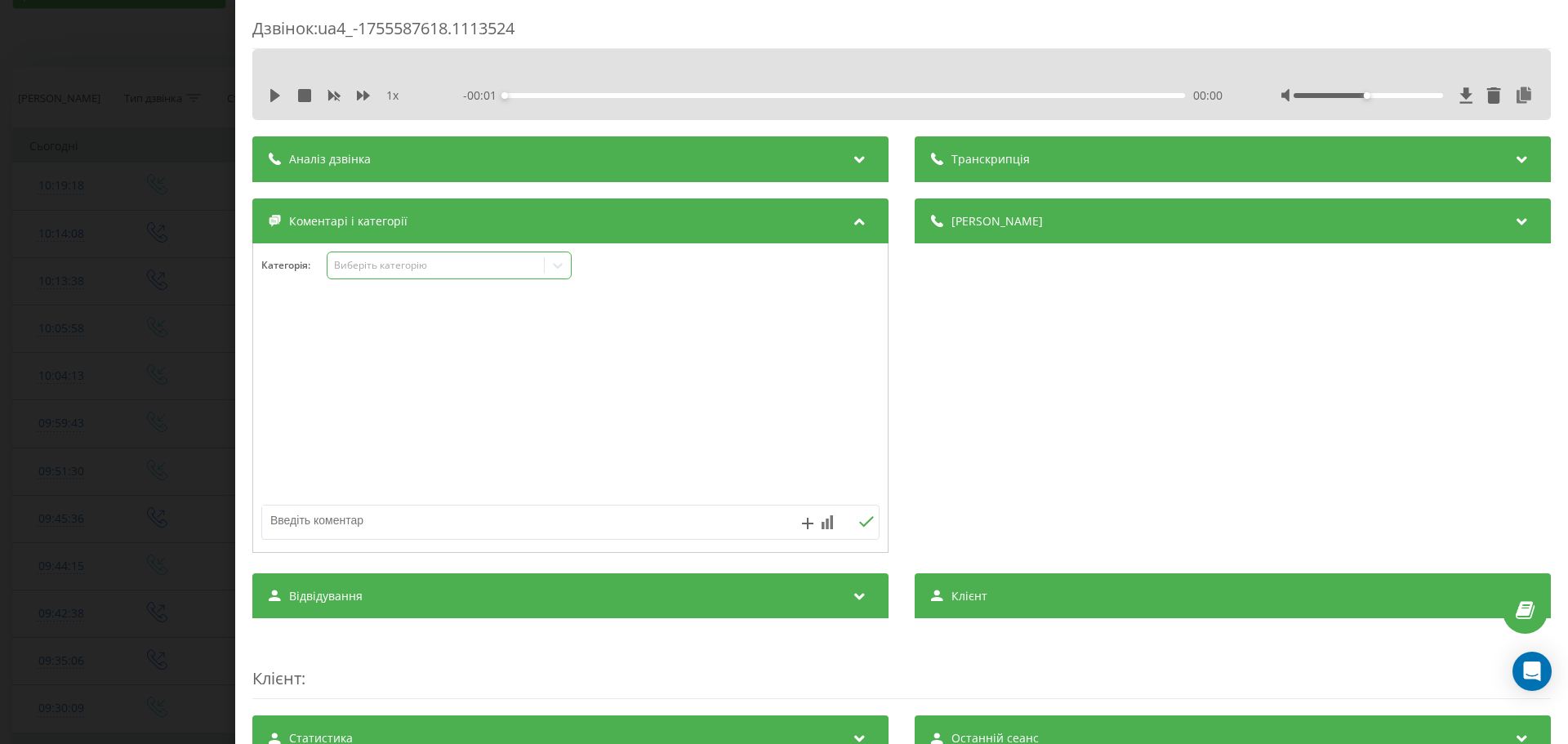
click at [370, 268] on div "Виберіть категорію" at bounding box center [436, 265] width 204 height 13
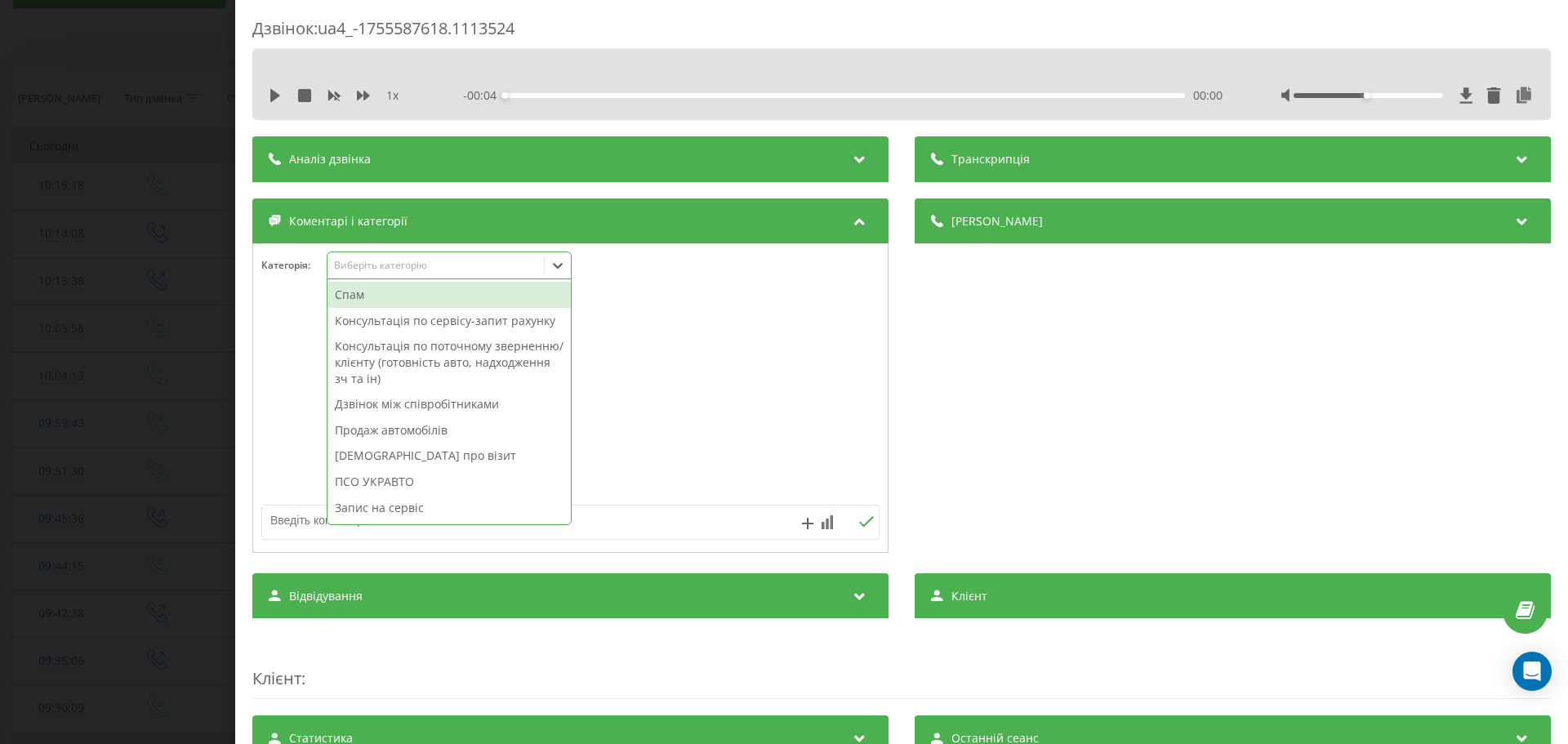
click at [402, 319] on div "Консультація по сервісу-запит рахунку" at bounding box center [449, 321] width 243 height 26
click at [271, 538] on div at bounding box center [509, 522] width 493 height 33
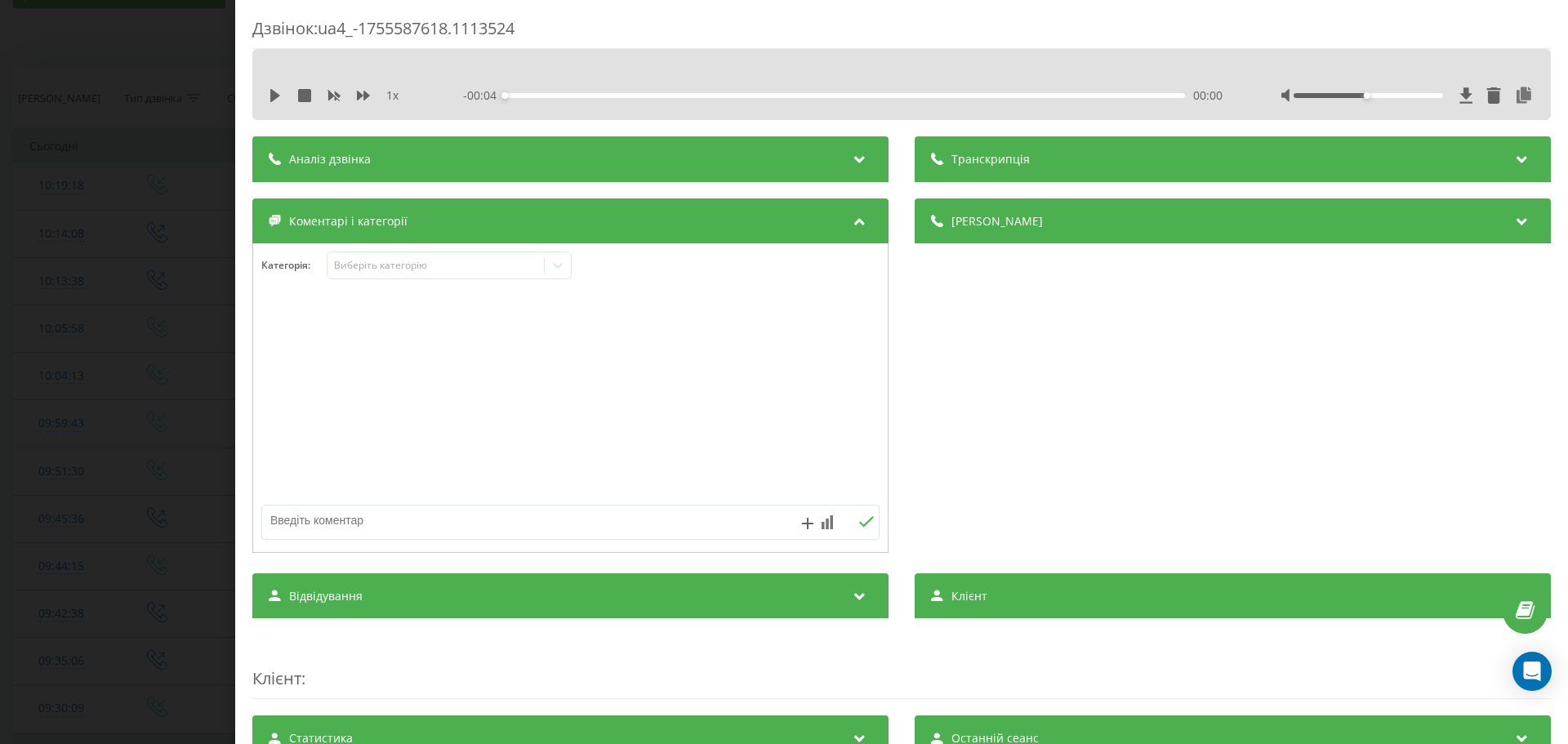
click at [288, 533] on textarea at bounding box center [509, 520] width 493 height 30
paste textarea "Поліція київської обл.Дастер новий.Привезуть на евакуаторі"
type textarea "Поліція київської обл.Дастер новий.Привезуть на евакуаторі"
drag, startPoint x: 158, startPoint y: 432, endPoint x: 183, endPoint y: 412, distance: 32.0
click at [159, 432] on div "Дзвінок : ua4_-1755587618.1113524 1 x - 00:04 00:00 00:00 Транскрипція Для AI-а…" at bounding box center [784, 372] width 1568 height 744
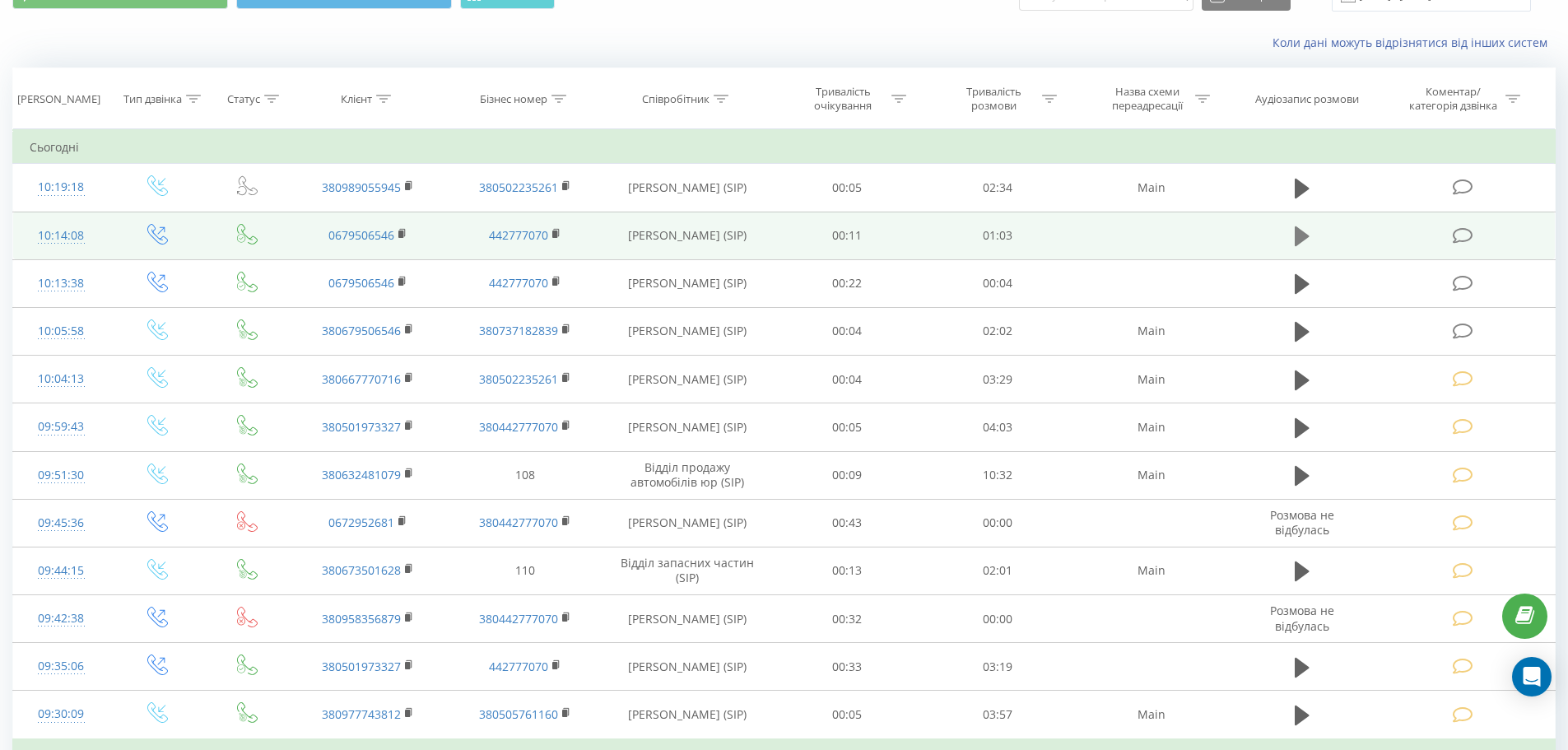
click at [1304, 239] on icon at bounding box center [1302, 236] width 15 height 19
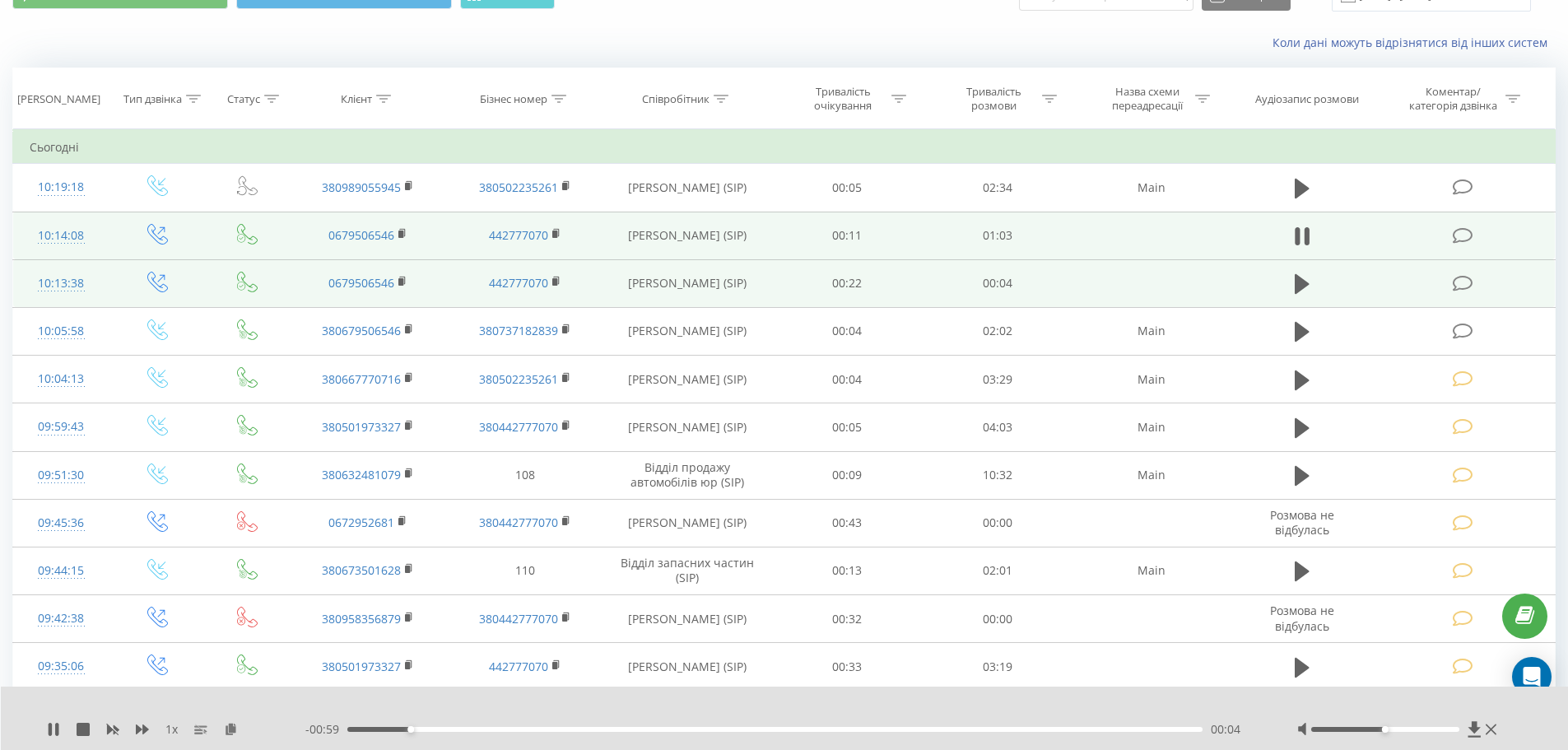
click at [1318, 294] on td at bounding box center [1302, 283] width 145 height 48
click at [1313, 291] on button at bounding box center [1302, 284] width 25 height 25
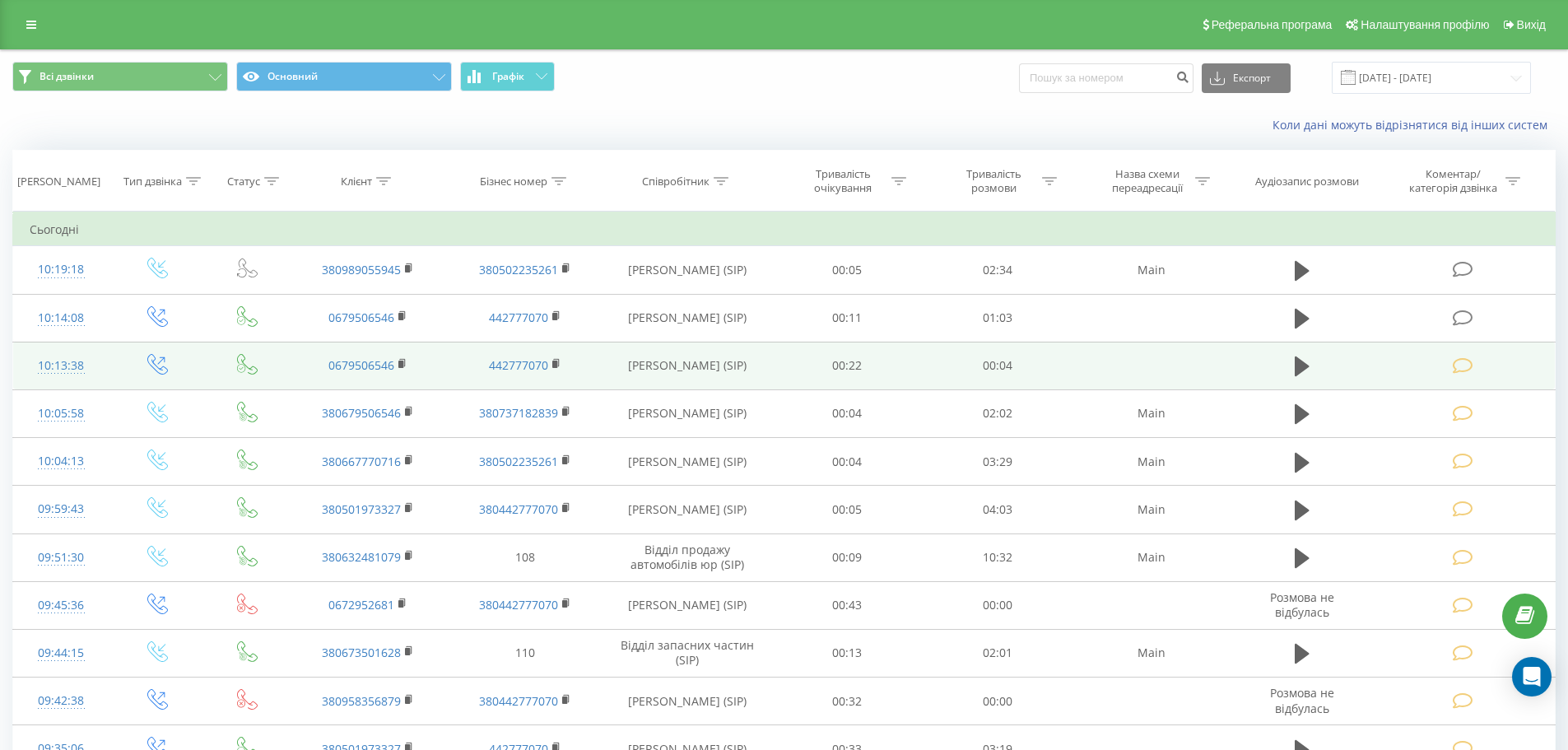
click at [1460, 368] on icon at bounding box center [1462, 366] width 20 height 18
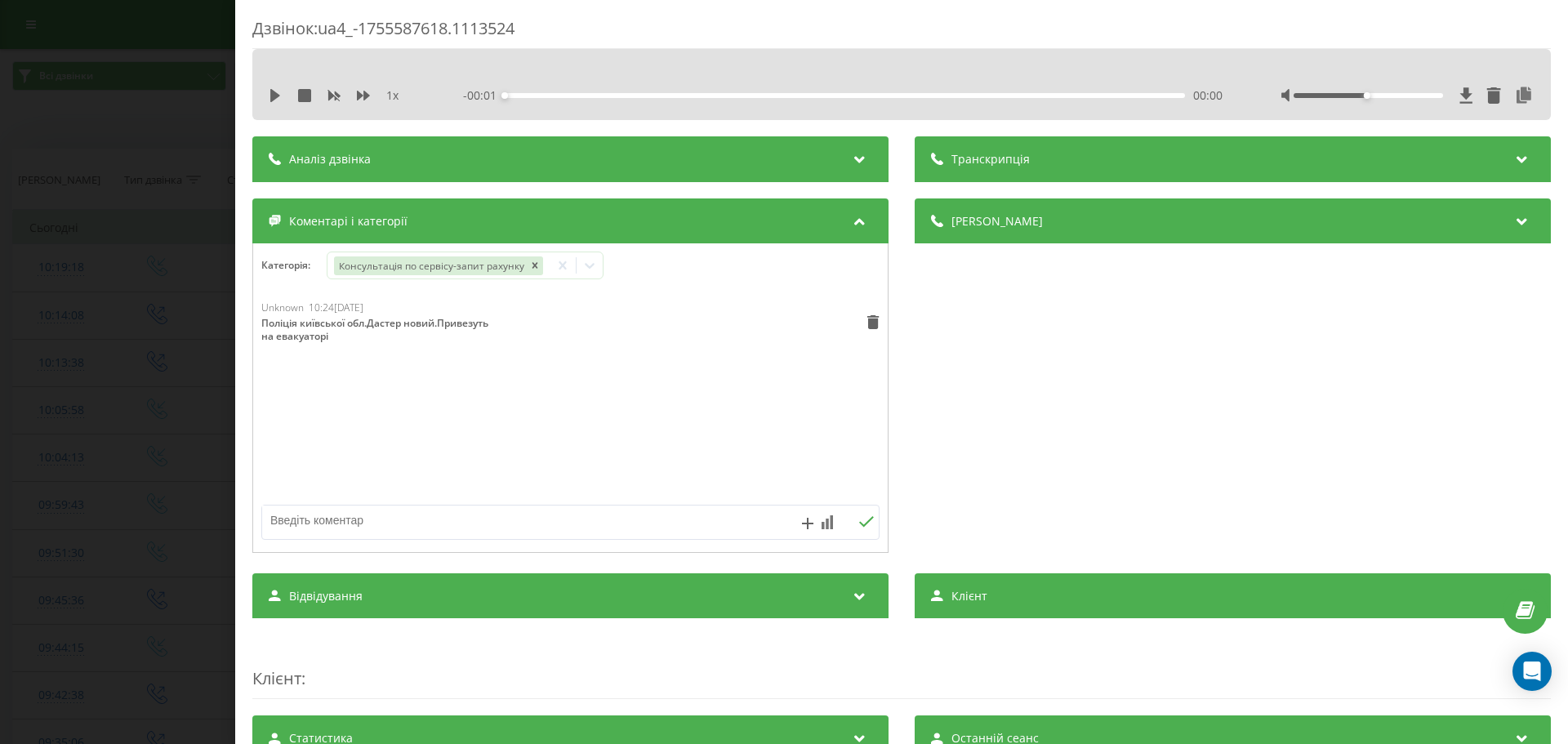
click at [317, 326] on div "Поліція київської обл.Дастер новий.Привезуть на евакуаторі" at bounding box center [380, 329] width 237 height 25
copy div "Поліція київської обл.Дастер новий.Привезуть на евакуаторі"
click at [59, 327] on div "Дзвінок : ua4_-1755587618.1113524 1 x - 00:04 00:00 00:00 Транскрипція Для AI-а…" at bounding box center [784, 372] width 1568 height 744
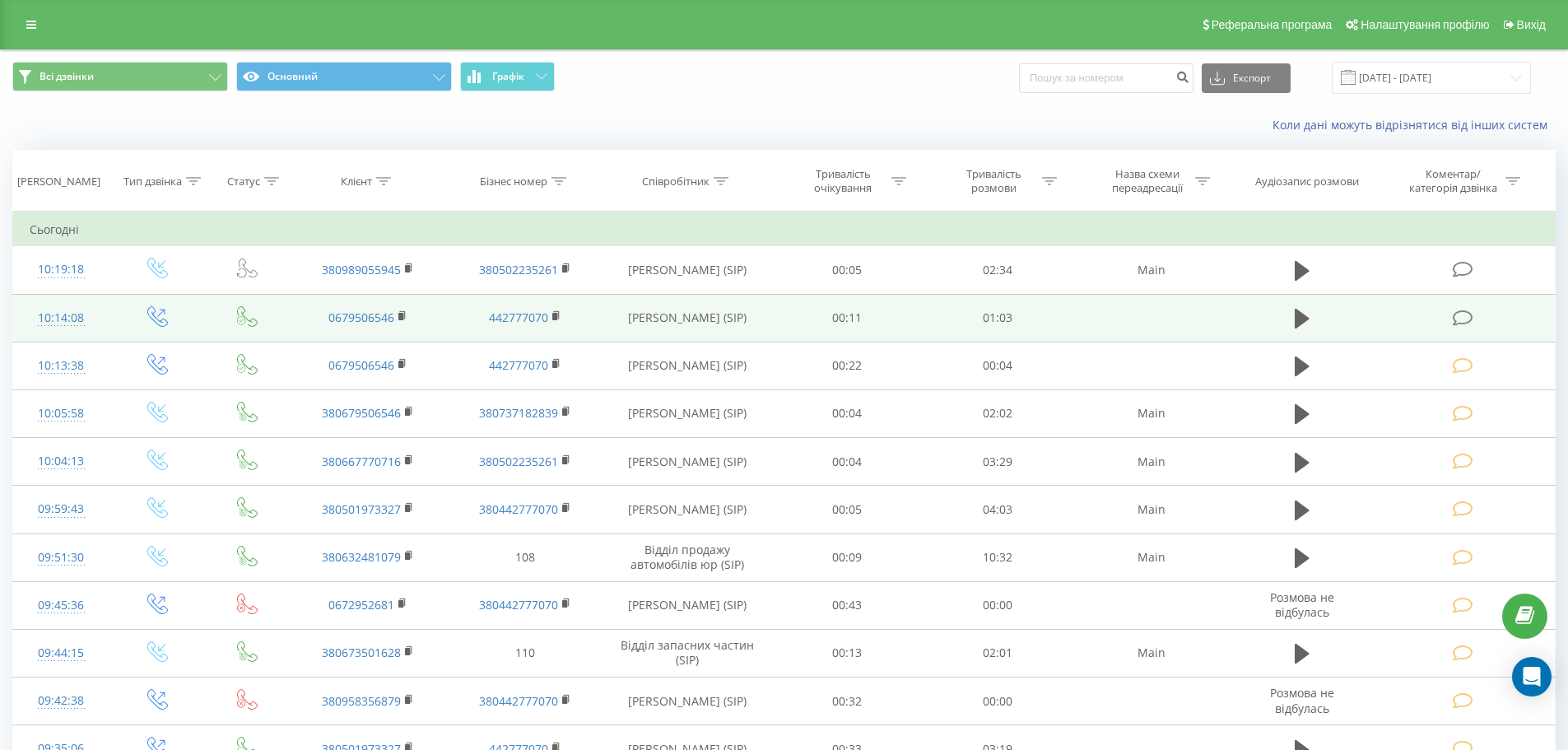
click at [1472, 319] on icon at bounding box center [1462, 318] width 20 height 18
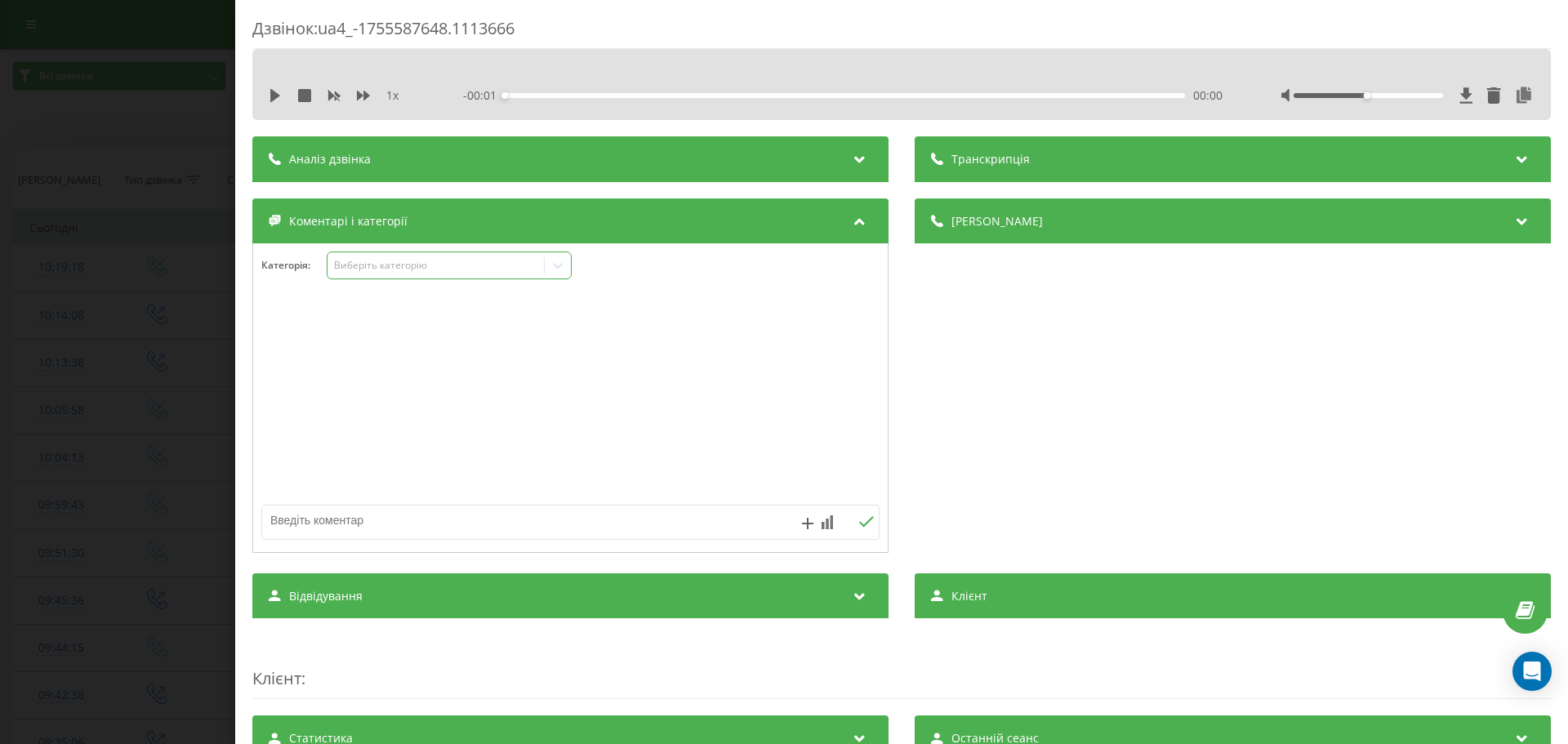
click at [522, 269] on div "Виберіть категорію" at bounding box center [436, 265] width 204 height 13
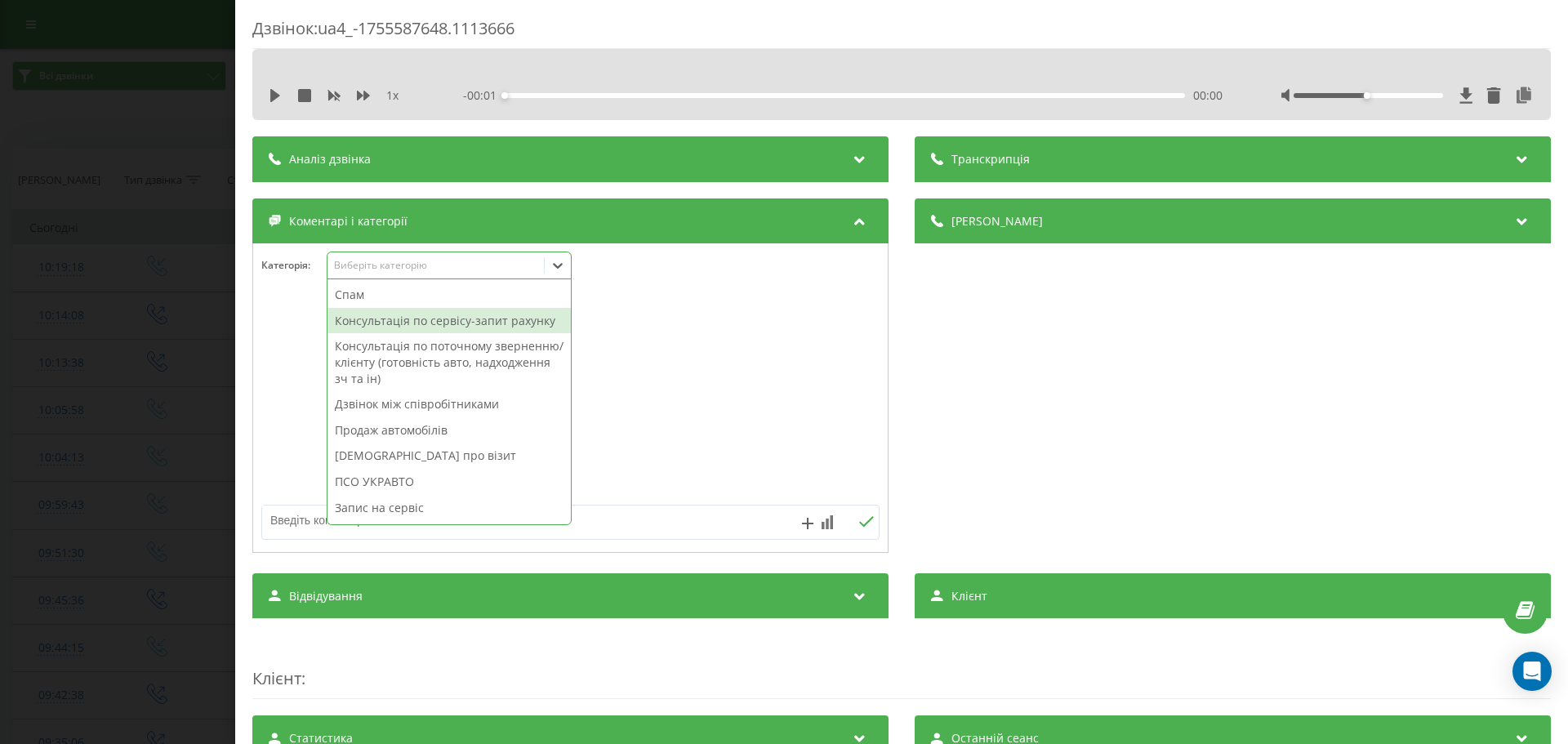
click at [498, 310] on div "Консультація по сервісу-запит рахунку" at bounding box center [449, 321] width 243 height 26
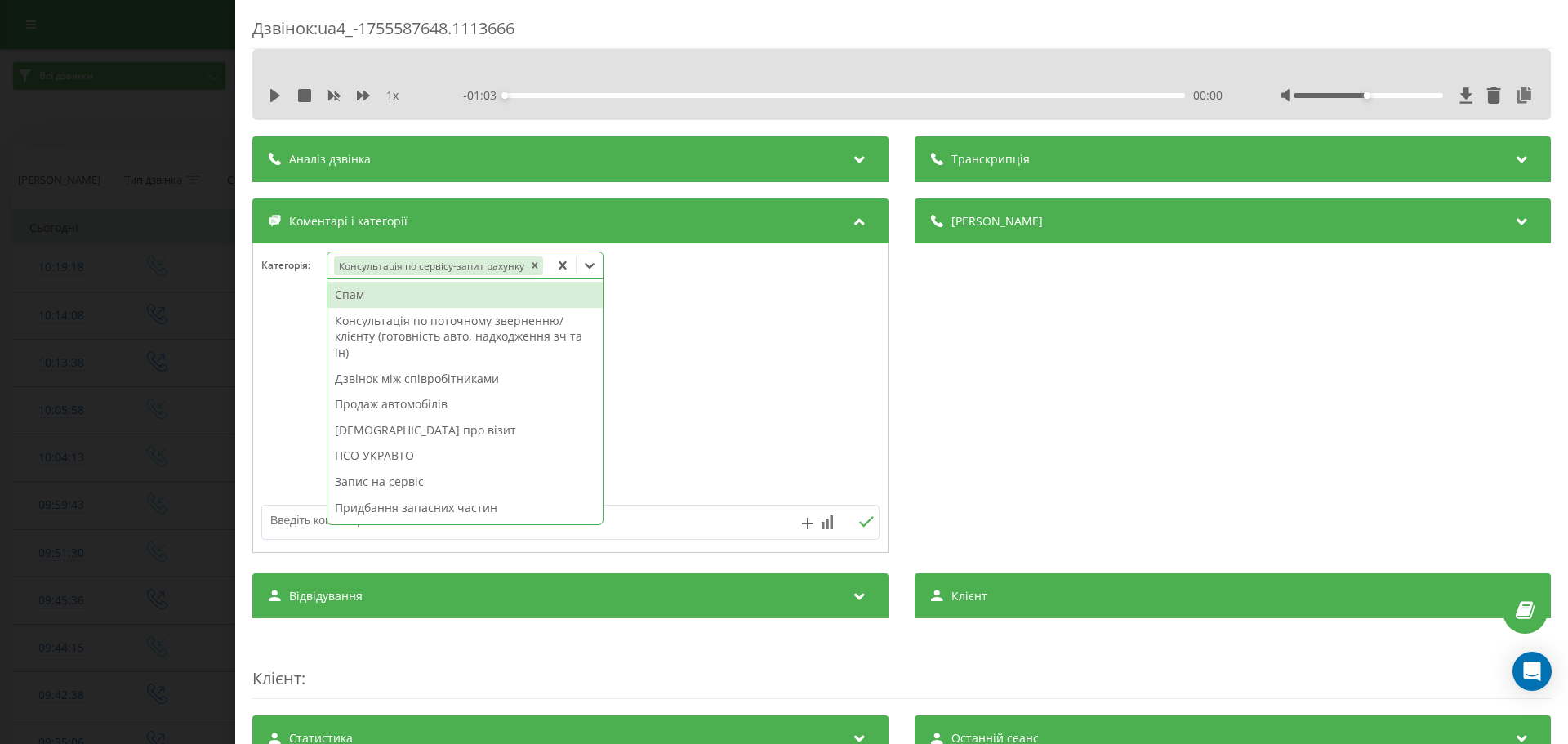
click at [693, 366] on div at bounding box center [569, 399] width 634 height 196
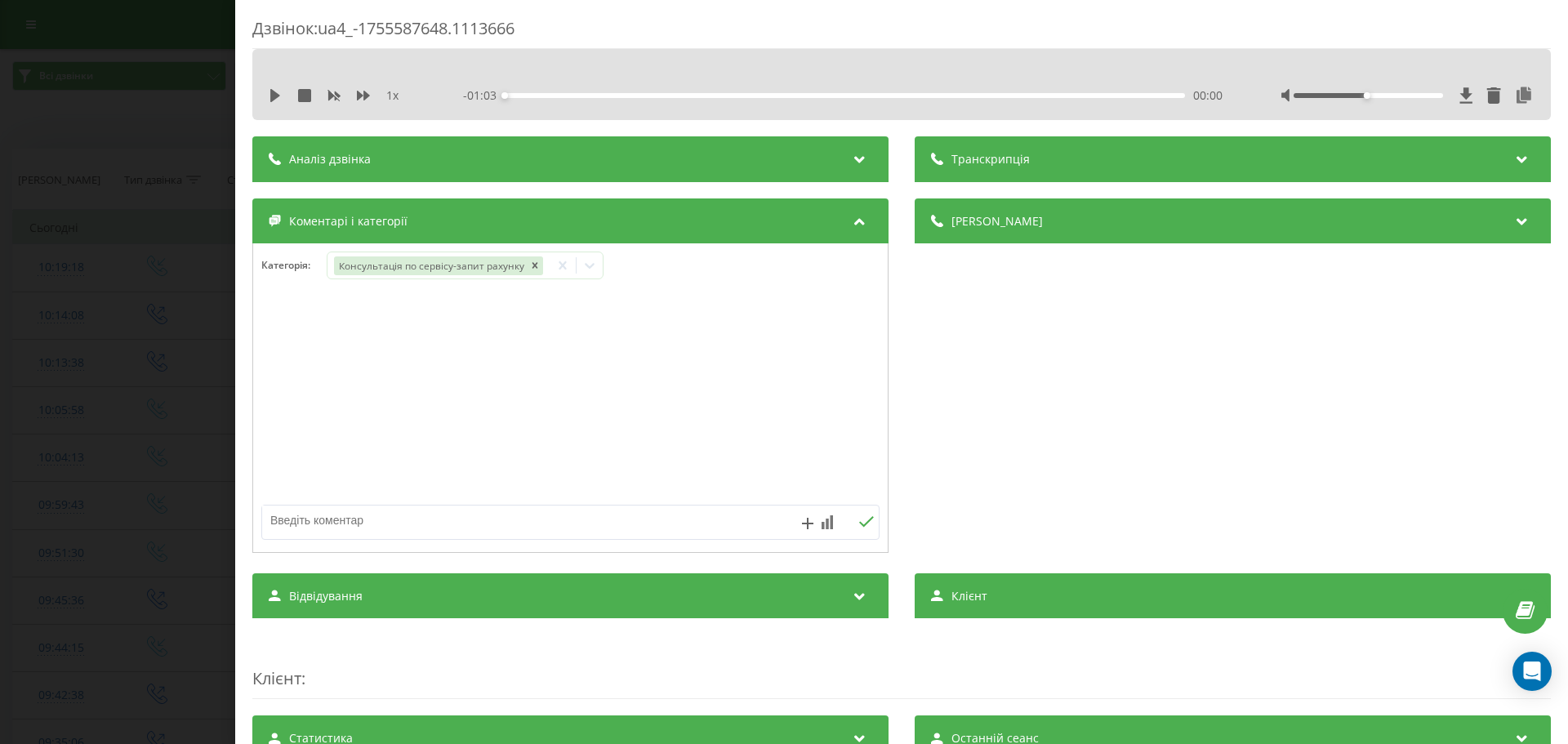
click at [604, 515] on textarea at bounding box center [509, 520] width 493 height 30
paste textarea "Поліція київської обл.Дастер новий.Привезуть на евакуаторі"
type textarea "Поліція київської обл.Дастер новий.Привезуть на евакуаторі"
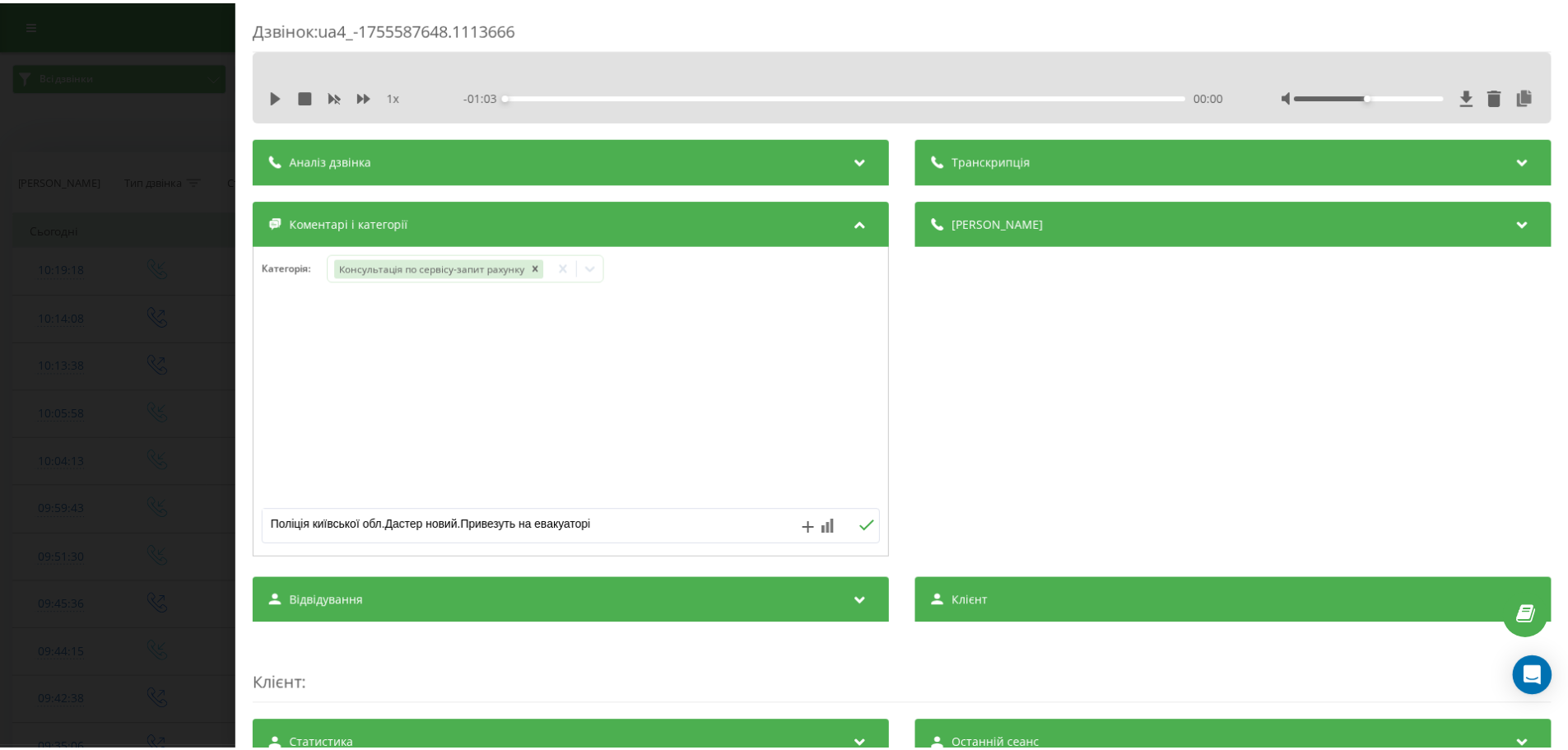
scroll to position [19, 0]
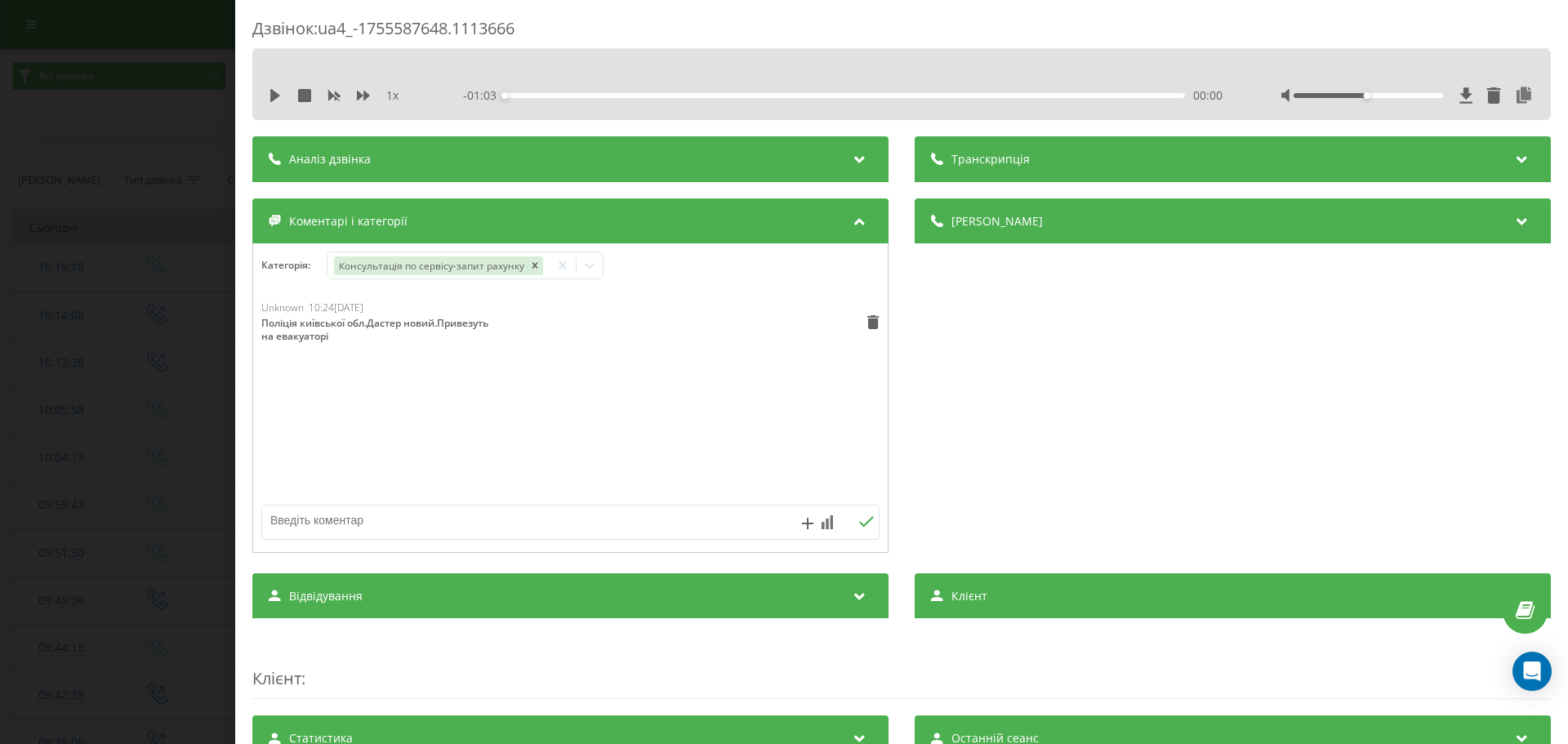
click at [176, 367] on div "Дзвінок : ua4_-1755587648.1113666 1 x - 01:03 00:00 00:00 Транскрипція Для AI-а…" at bounding box center [784, 372] width 1568 height 744
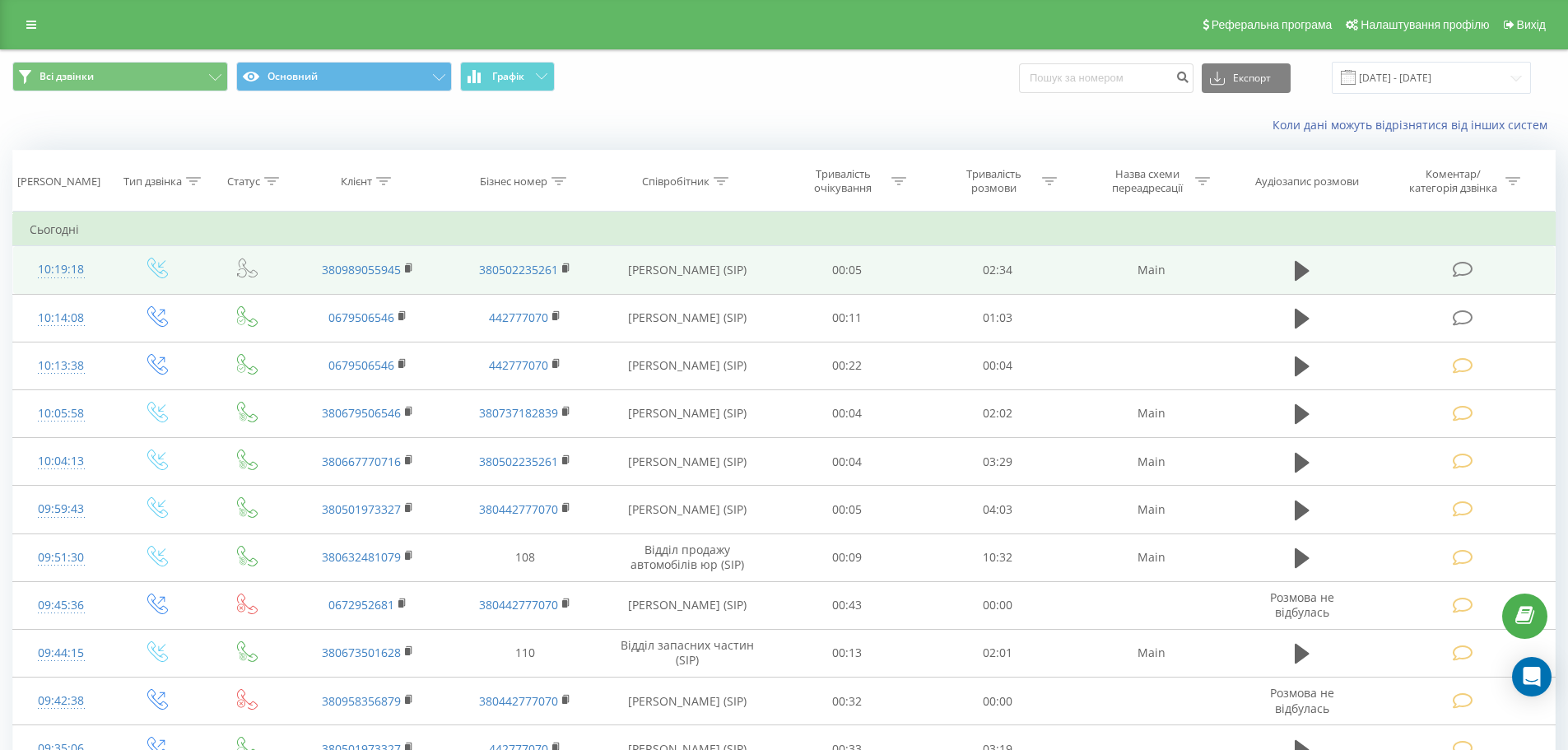
click at [1455, 278] on icon at bounding box center [1462, 270] width 20 height 18
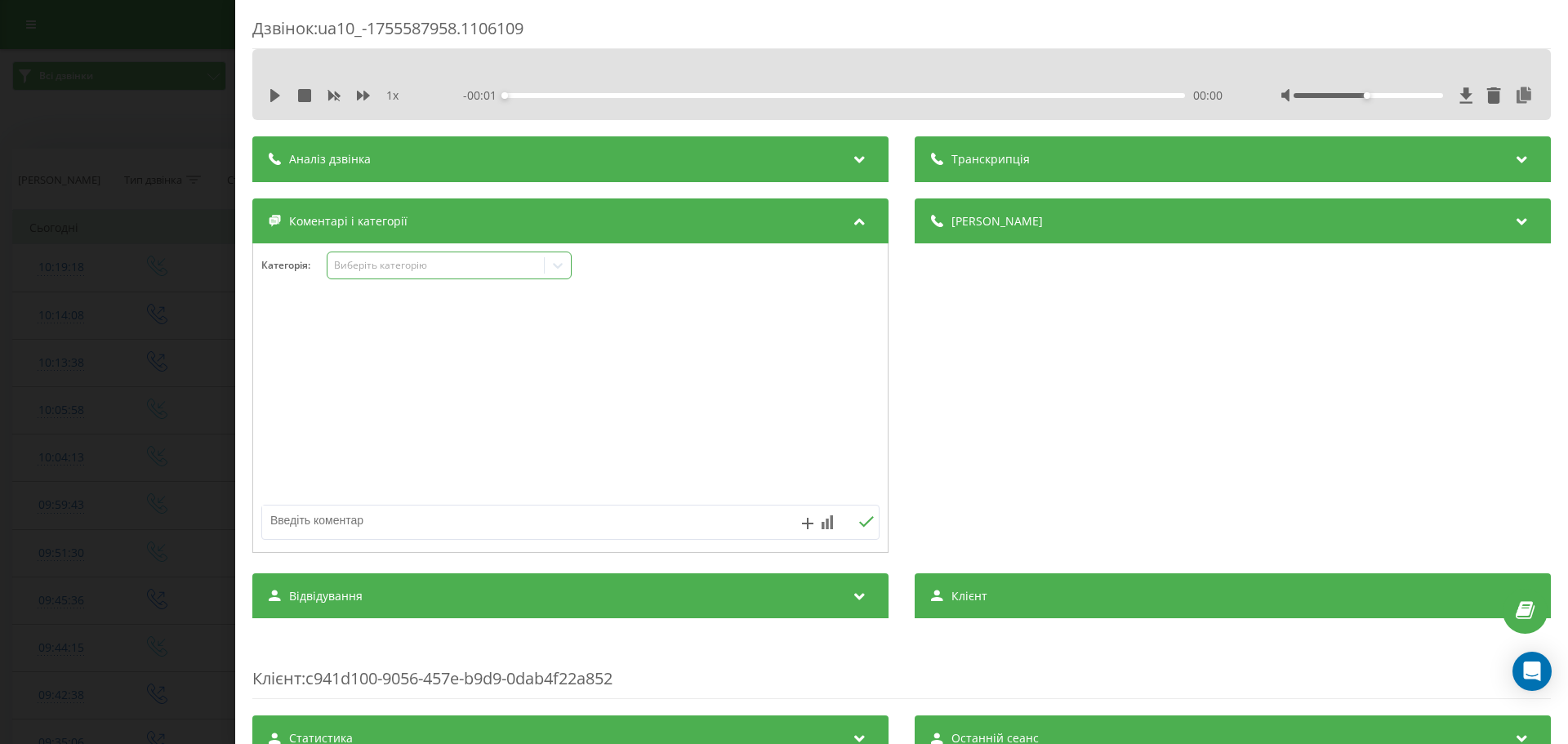
click at [412, 277] on div "Виберіть категорію" at bounding box center [449, 266] width 245 height 28
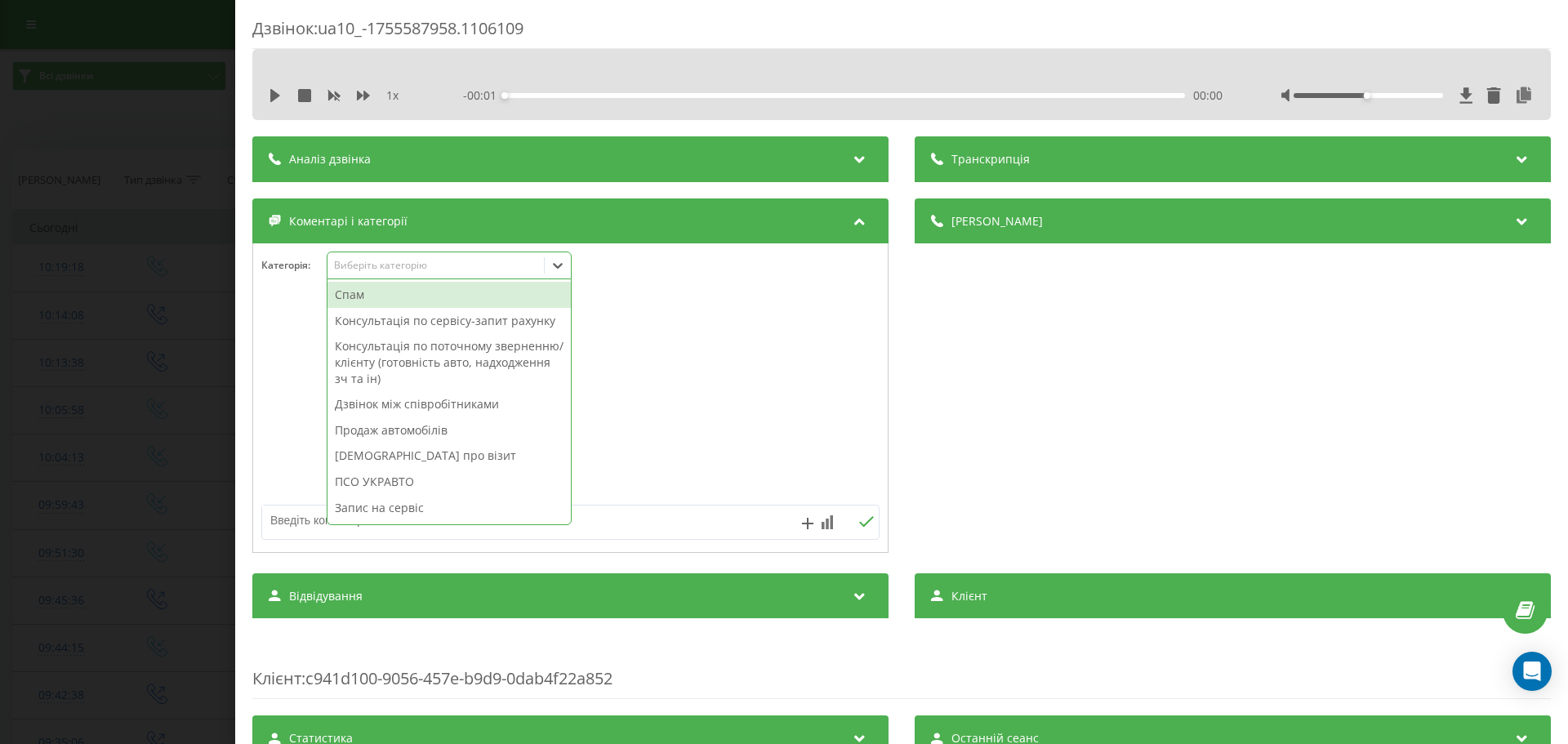
click at [411, 311] on div "Консультація по сервісу-запит рахунку" at bounding box center [449, 321] width 243 height 26
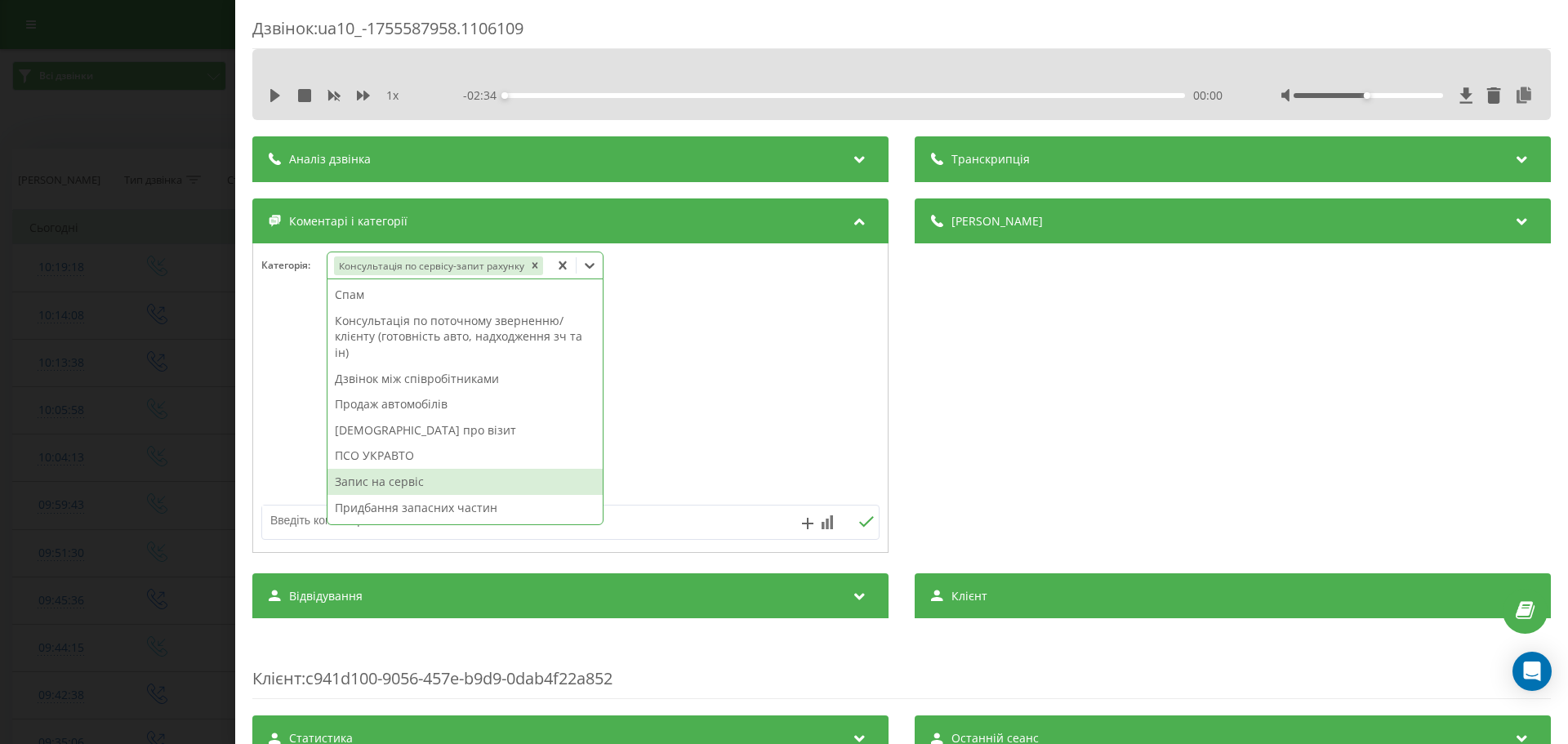
click at [404, 475] on div "Запис на сервіс" at bounding box center [464, 482] width 275 height 26
click at [242, 520] on div "Дзвінок : ua10_-1755587958.1106109 1 x - 02:34 00:00 00:00 Транскрипція Для AI-…" at bounding box center [902, 372] width 1333 height 744
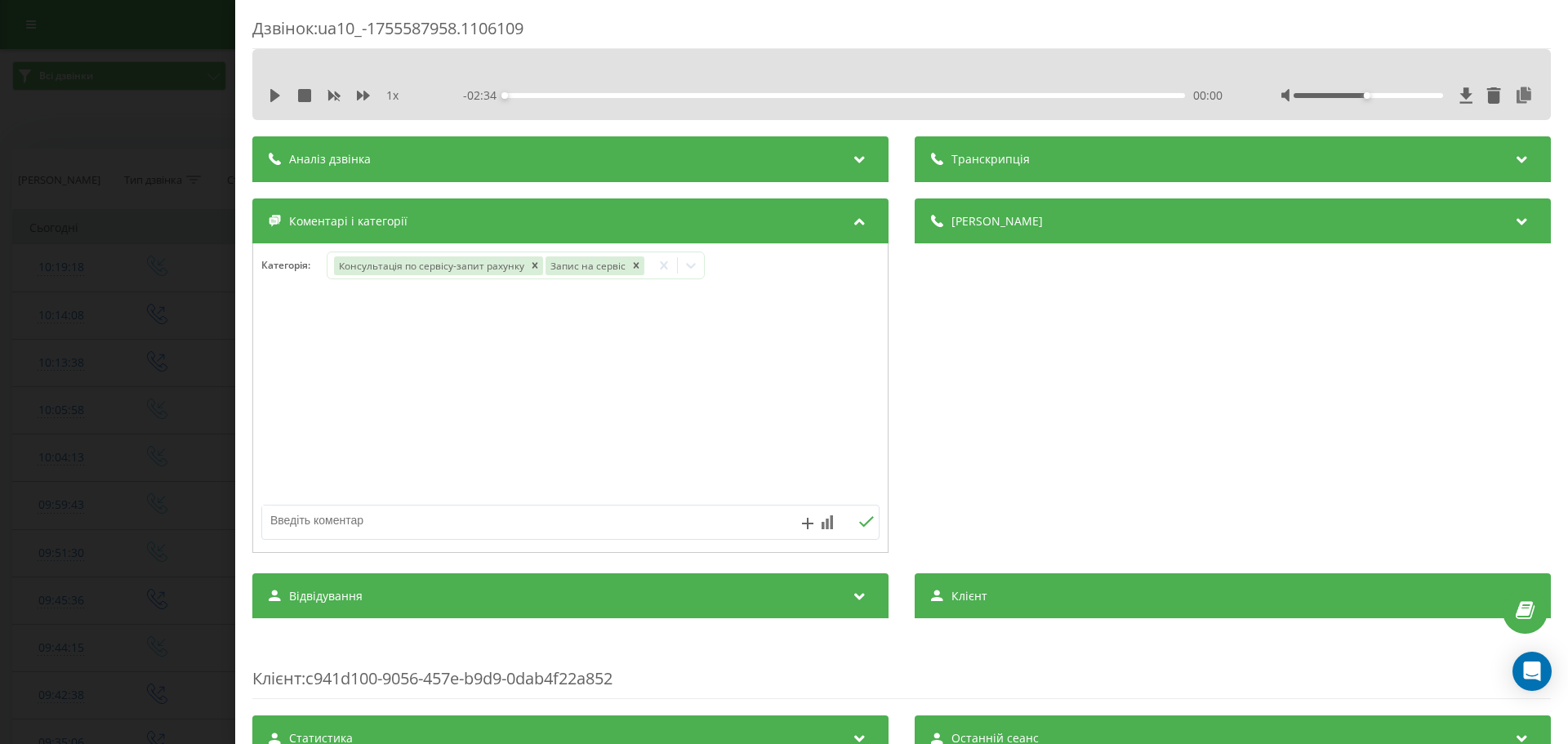
click at [302, 527] on textarea at bounding box center [509, 520] width 493 height 30
type textarea "Микола.Меган.Запис на комп діагностику на завтра на 12:00"
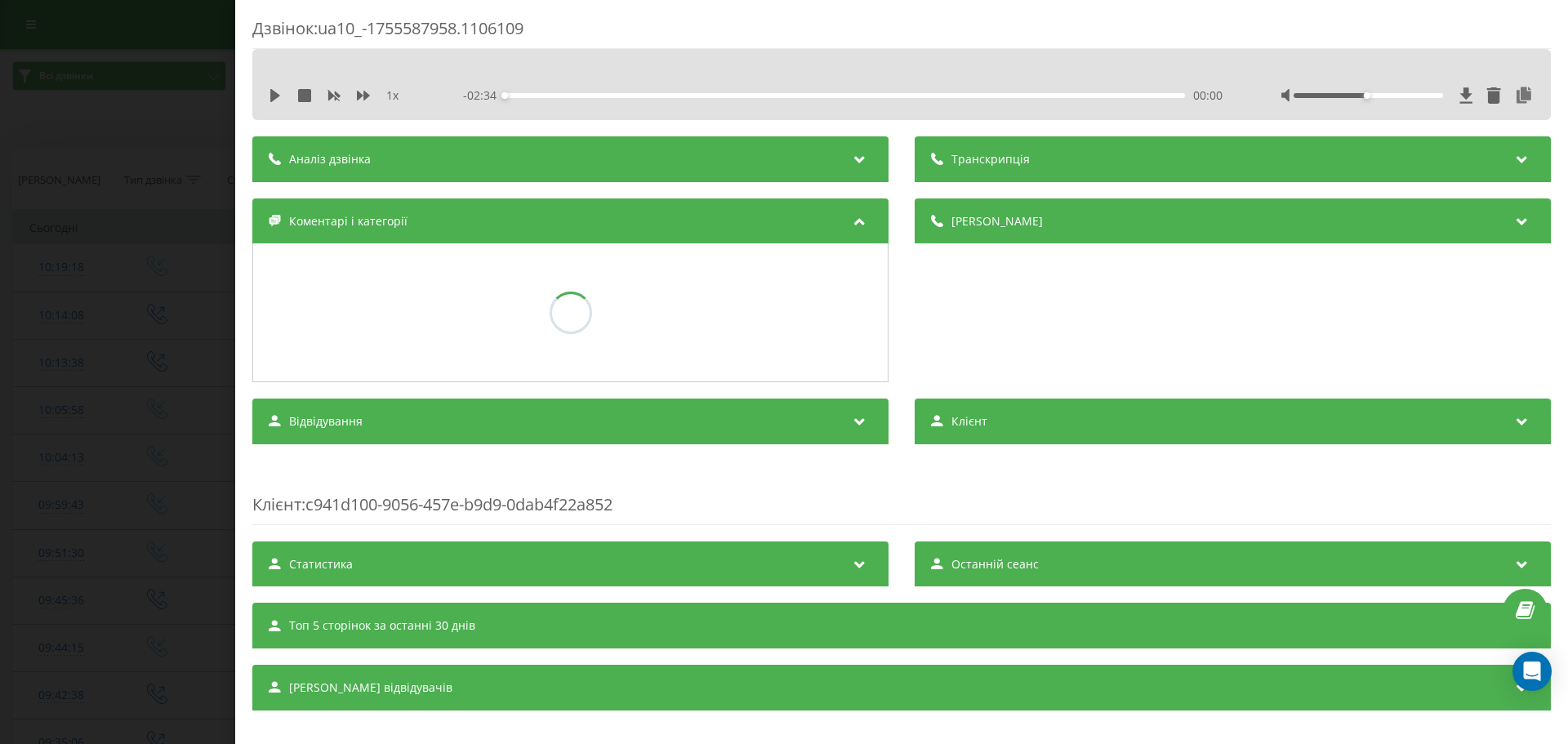
click at [42, 476] on div "Дзвінок : ua10_-1755587958.1106109 1 x - 02:34 00:00 00:00 Транскрипція Для AI-…" at bounding box center [784, 372] width 1568 height 744
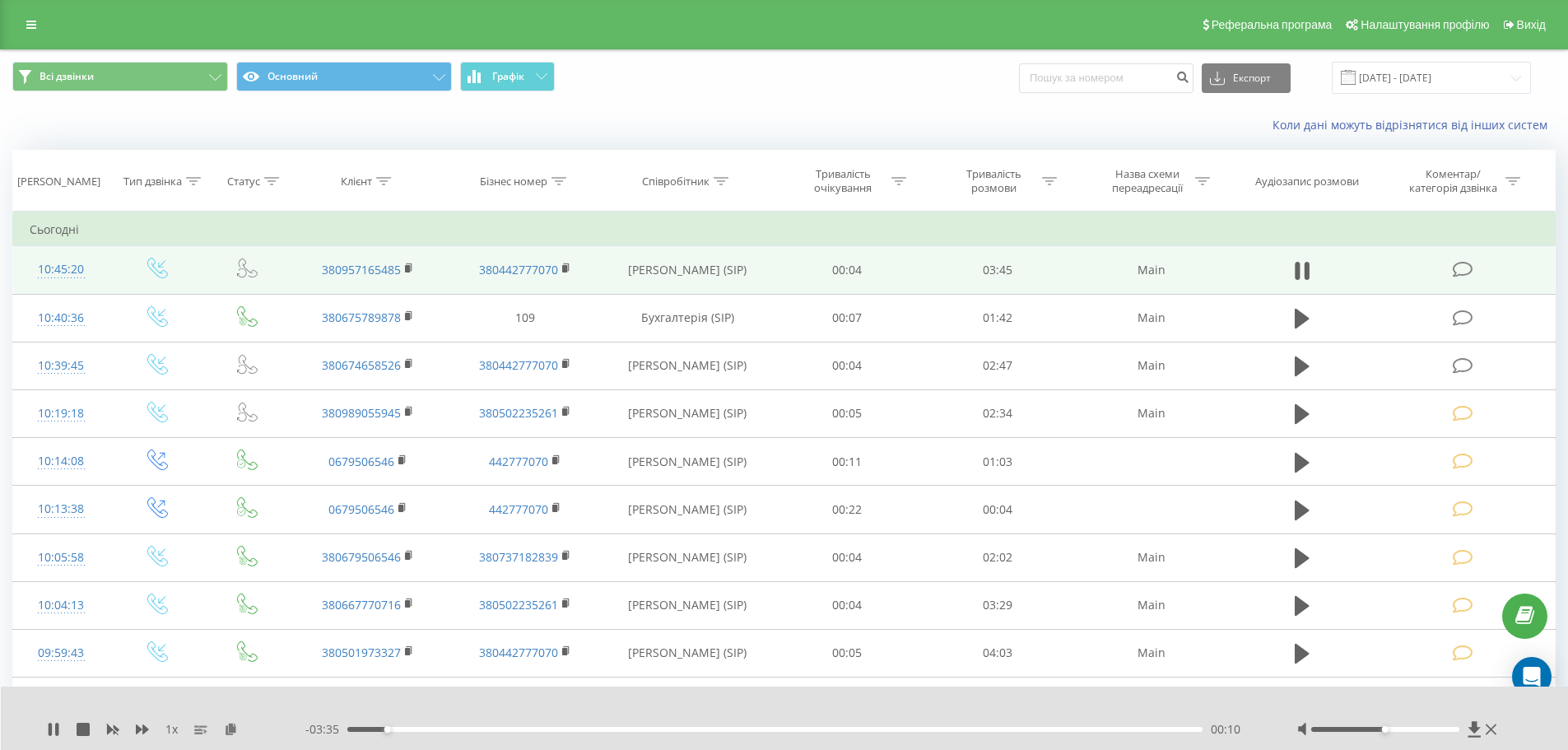
click at [1445, 267] on td at bounding box center [1463, 270] width 181 height 48
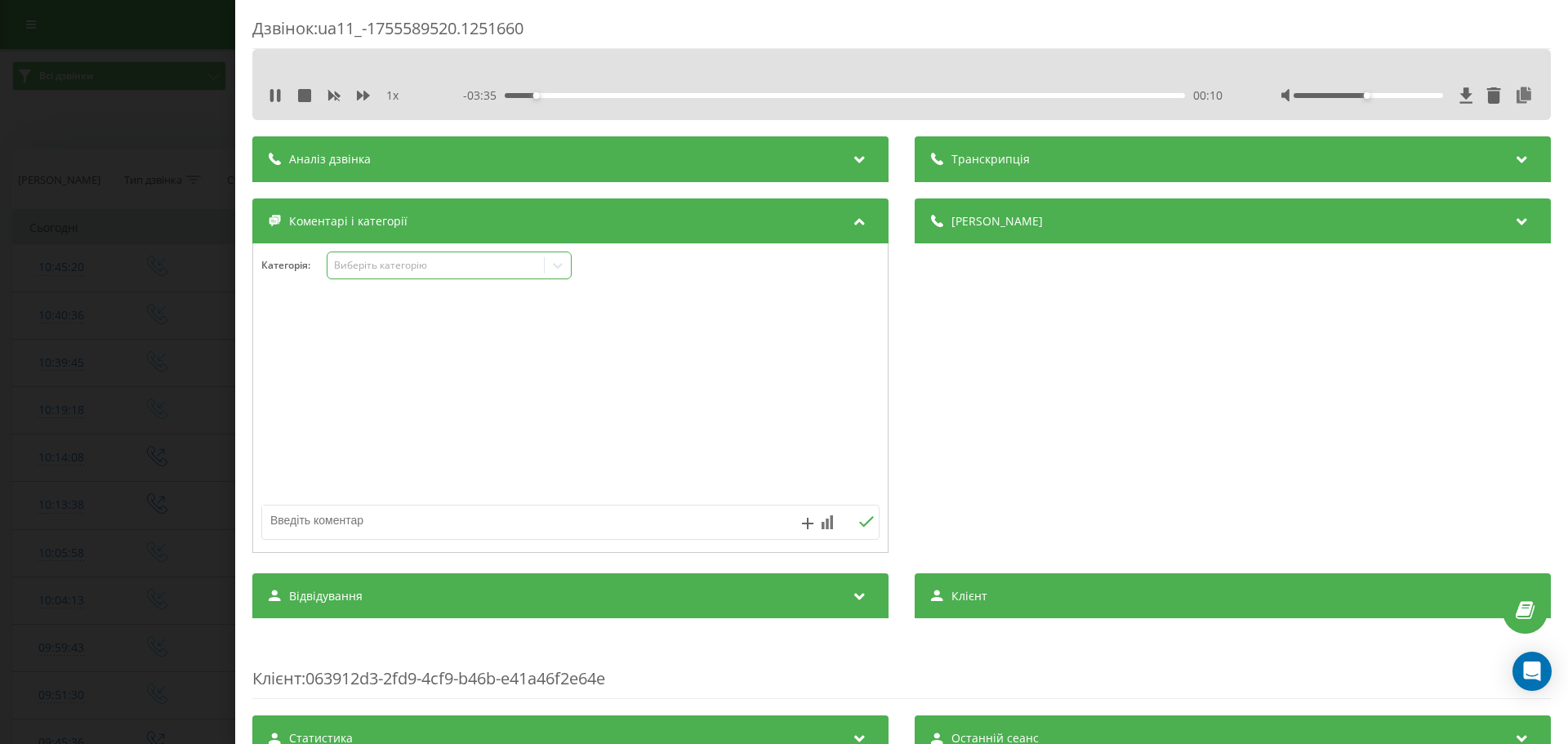
click at [412, 261] on div "Виберіть категорію" at bounding box center [436, 265] width 204 height 13
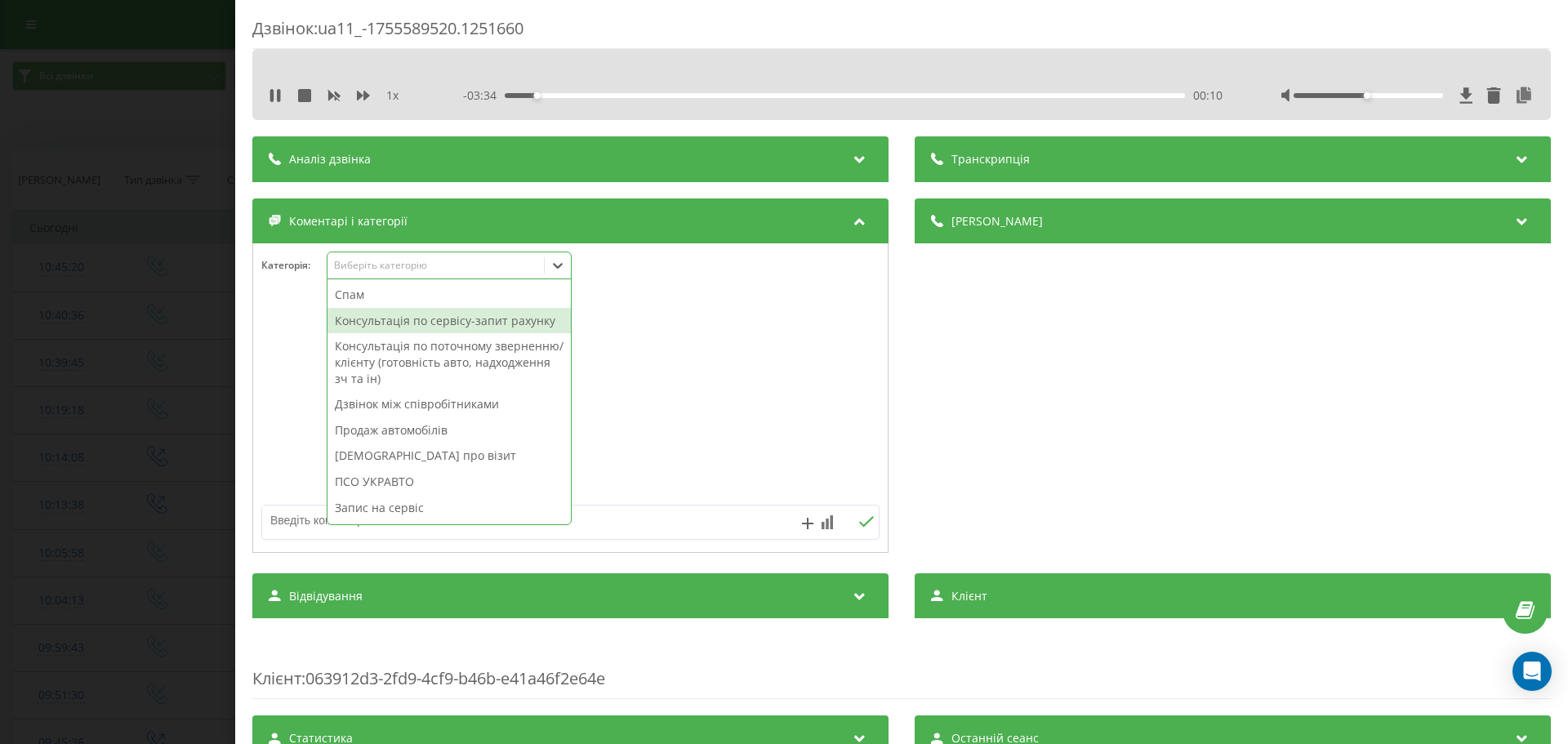
click at [441, 328] on div "Консультація по сервісу-запит рахунку" at bounding box center [449, 321] width 243 height 26
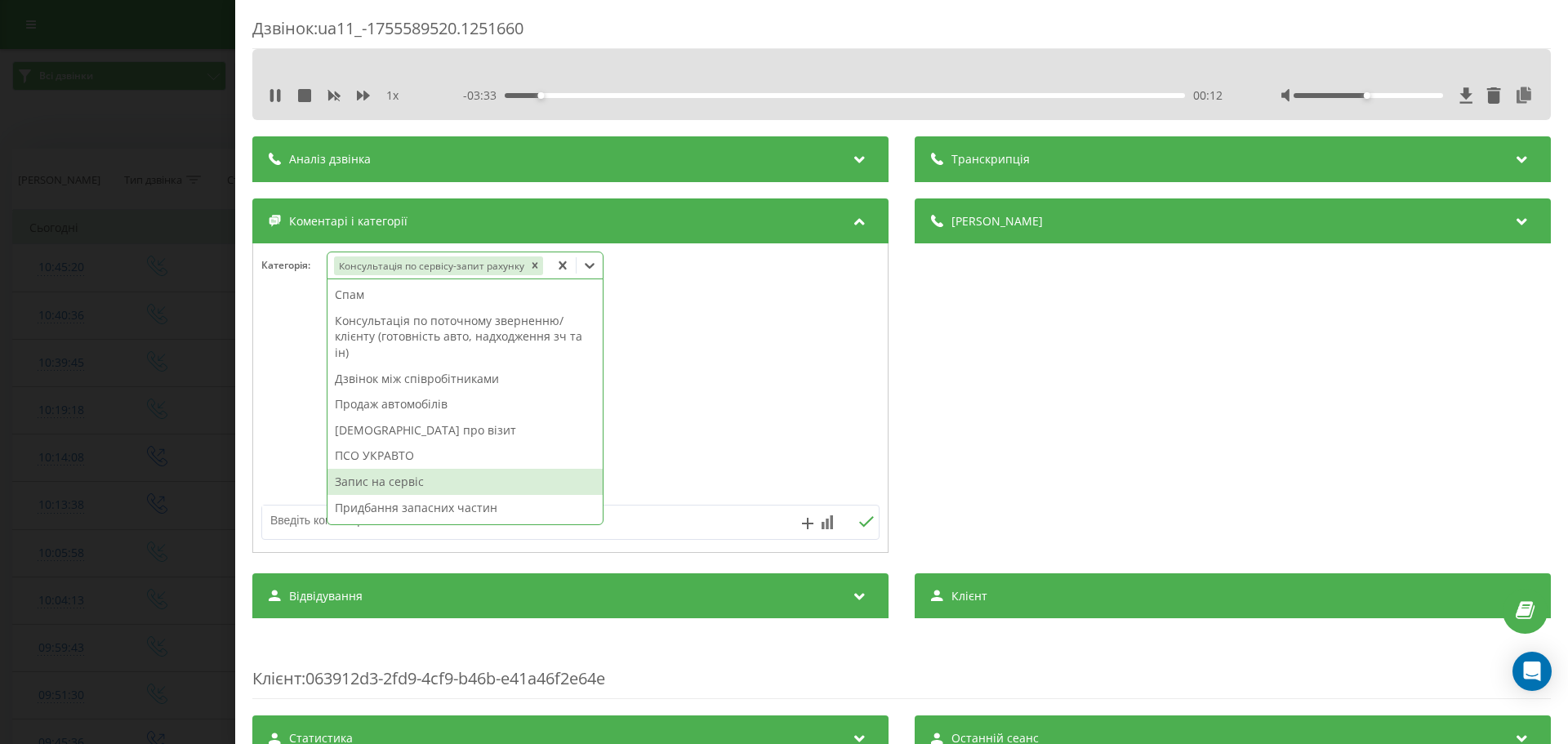
click at [400, 484] on div "Запис на сервіс" at bounding box center [464, 482] width 275 height 26
click at [289, 509] on textarea at bounding box center [509, 520] width 493 height 30
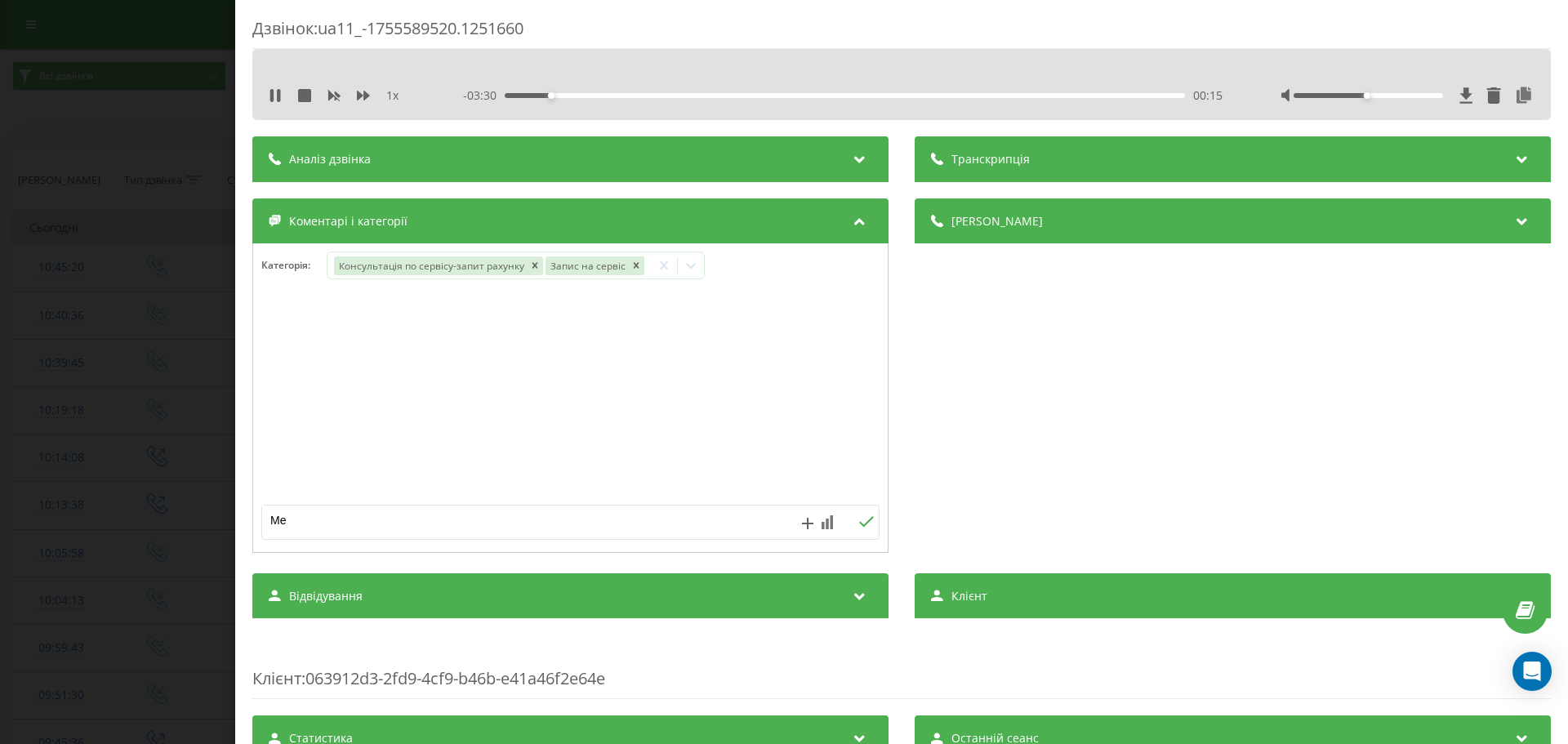
type textarea "М"
type textarea "[PERSON_NAME].Меган.Записав на комп діагностику на завтра на 13:00"
click at [122, 336] on div "Дзвінок : ua11_-1755589520.1251660 1 x - 03:09 00:36 00:36 Транскрипція Для AI-…" at bounding box center [784, 372] width 1568 height 744
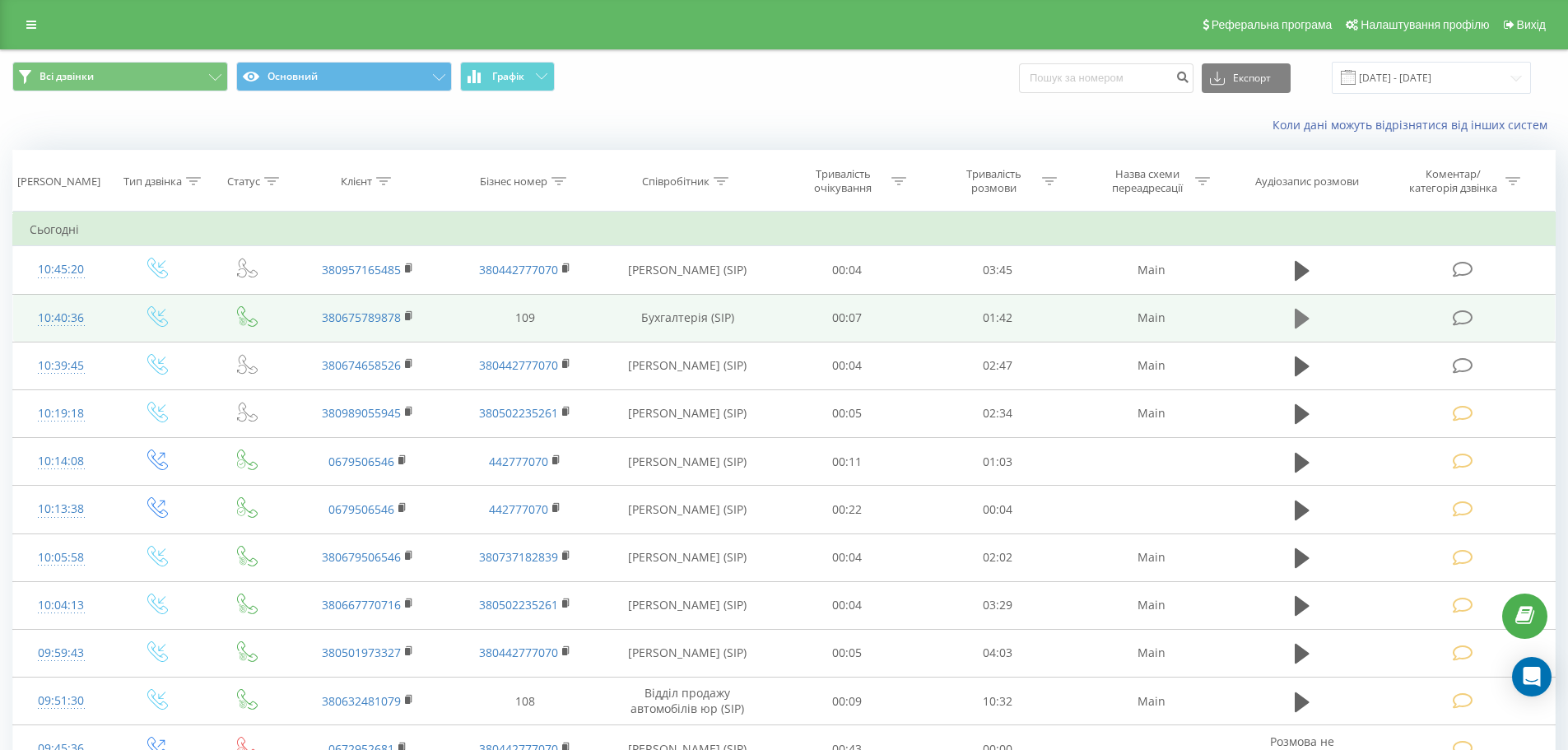
click at [1299, 318] on icon at bounding box center [1302, 318] width 15 height 19
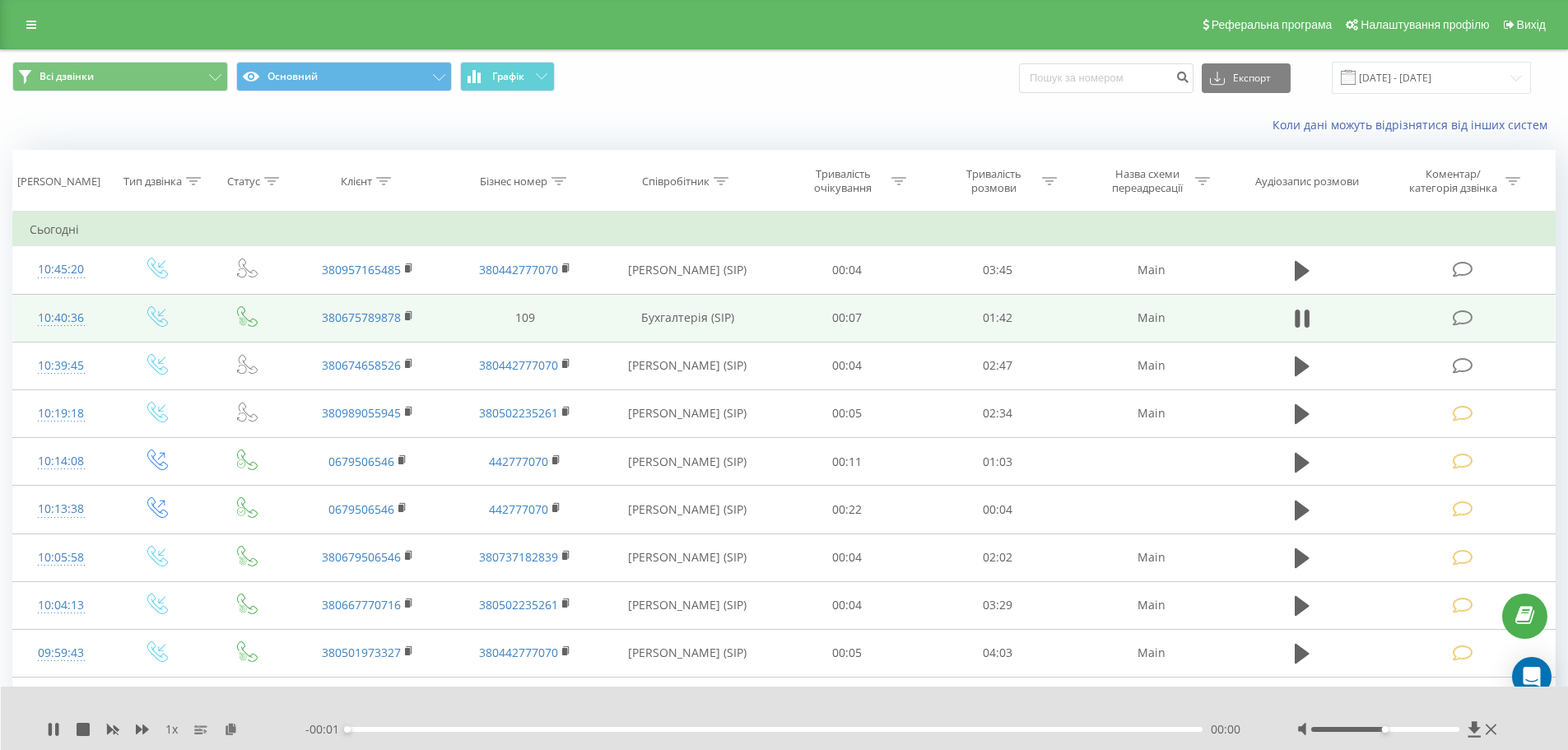
click at [1448, 310] on td at bounding box center [1463, 317] width 181 height 48
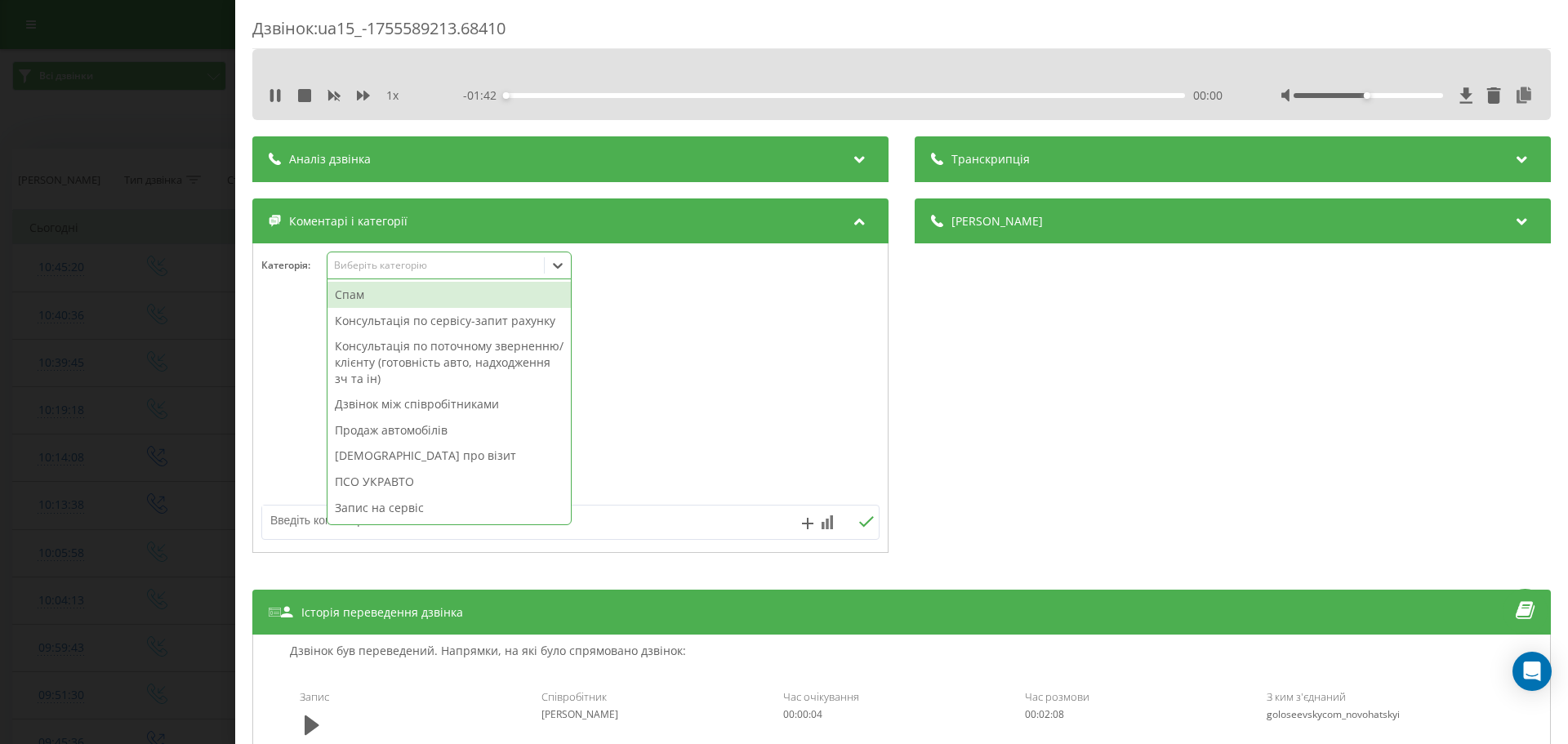
click at [427, 254] on div "Виберіть категорію" at bounding box center [449, 266] width 245 height 28
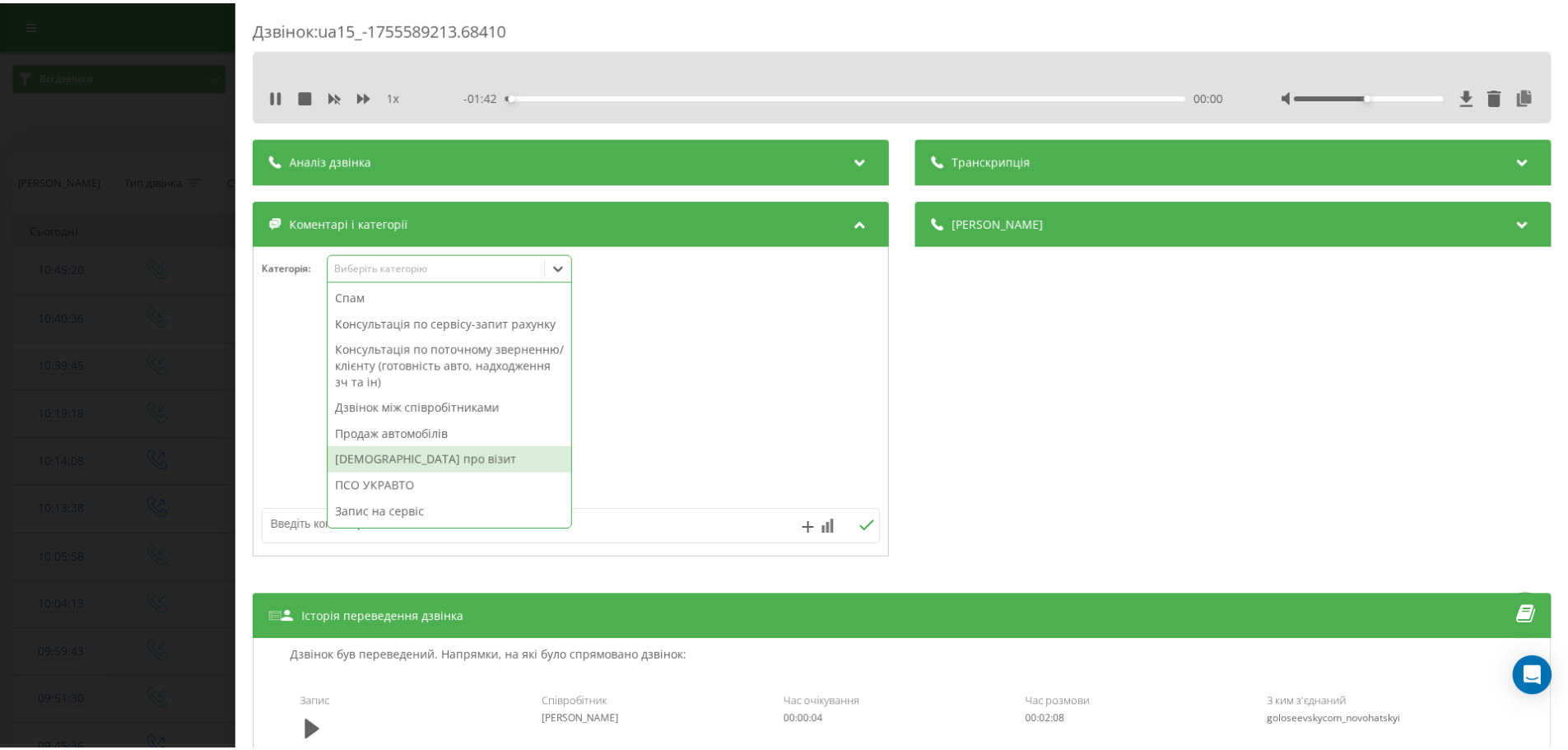
scroll to position [197, 0]
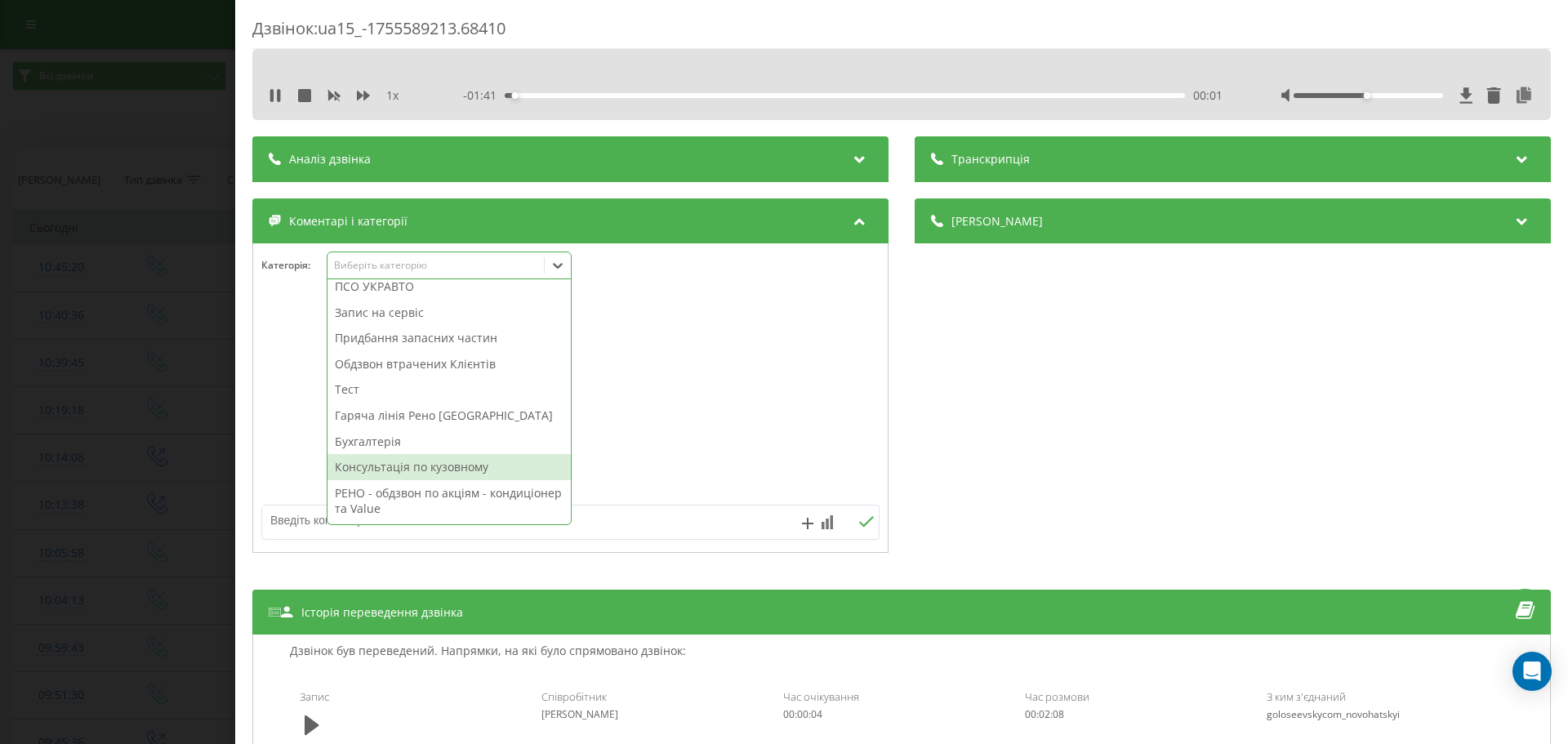
click at [424, 440] on div "Бухгалтерія" at bounding box center [449, 442] width 243 height 26
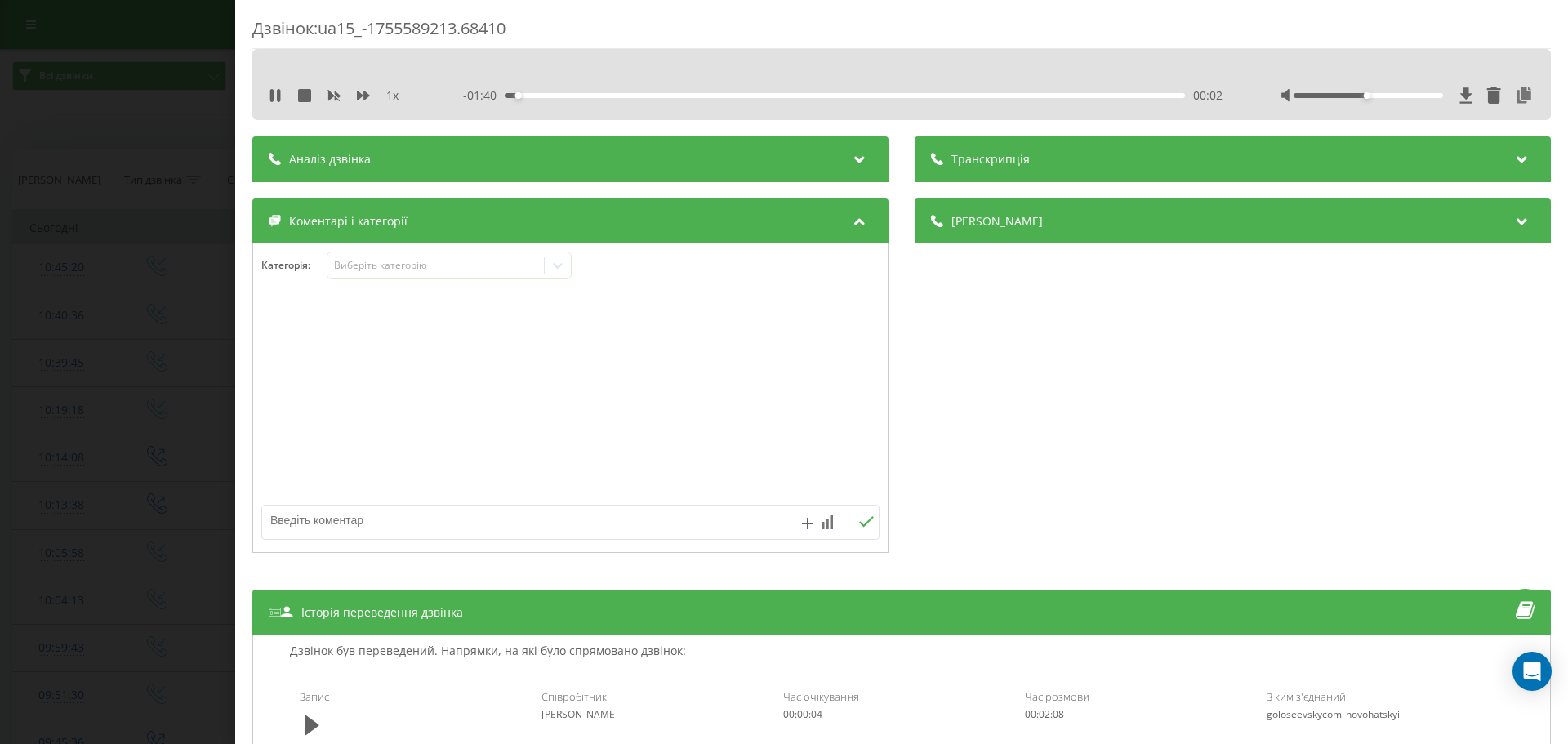
click at [853, 375] on div at bounding box center [569, 399] width 634 height 196
click at [200, 362] on div "Дзвінок : ua15_-1755589213.68410 1 x - 01:18 00:24 00:24 Транскрипція Для AI-ан…" at bounding box center [784, 372] width 1568 height 744
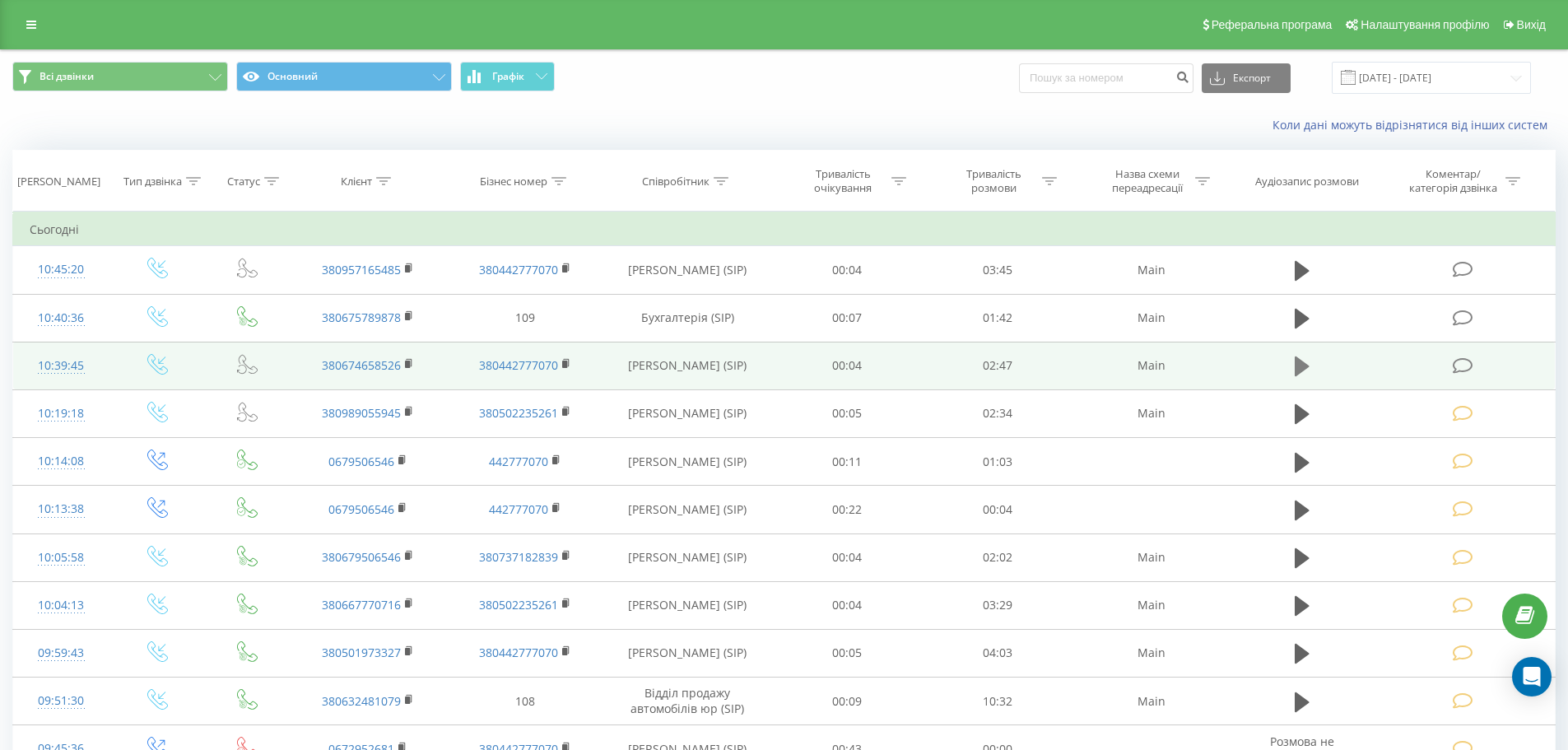
click at [1295, 363] on icon at bounding box center [1302, 366] width 15 height 23
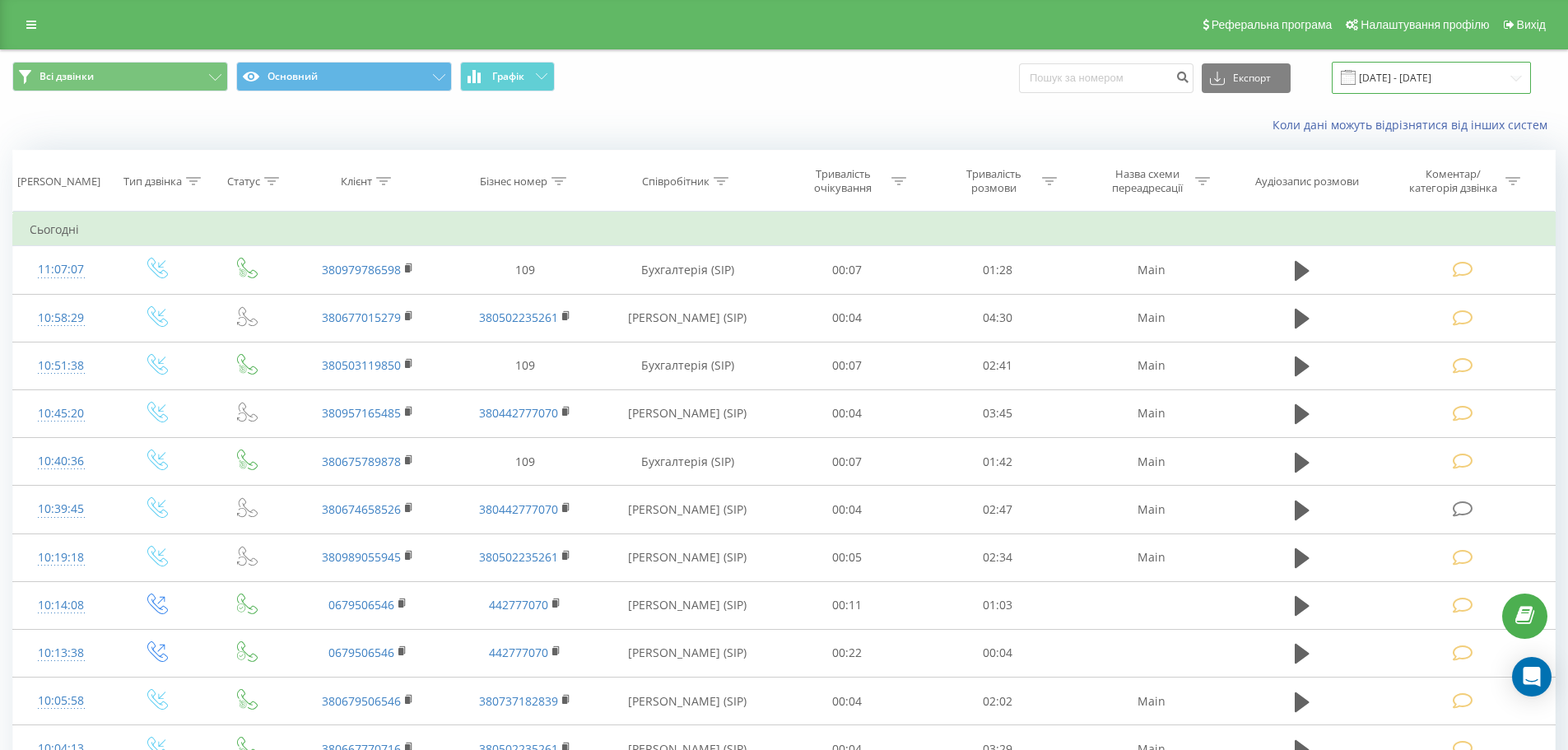
click at [1452, 91] on input "[DATE] - [DATE]" at bounding box center [1431, 78] width 199 height 32
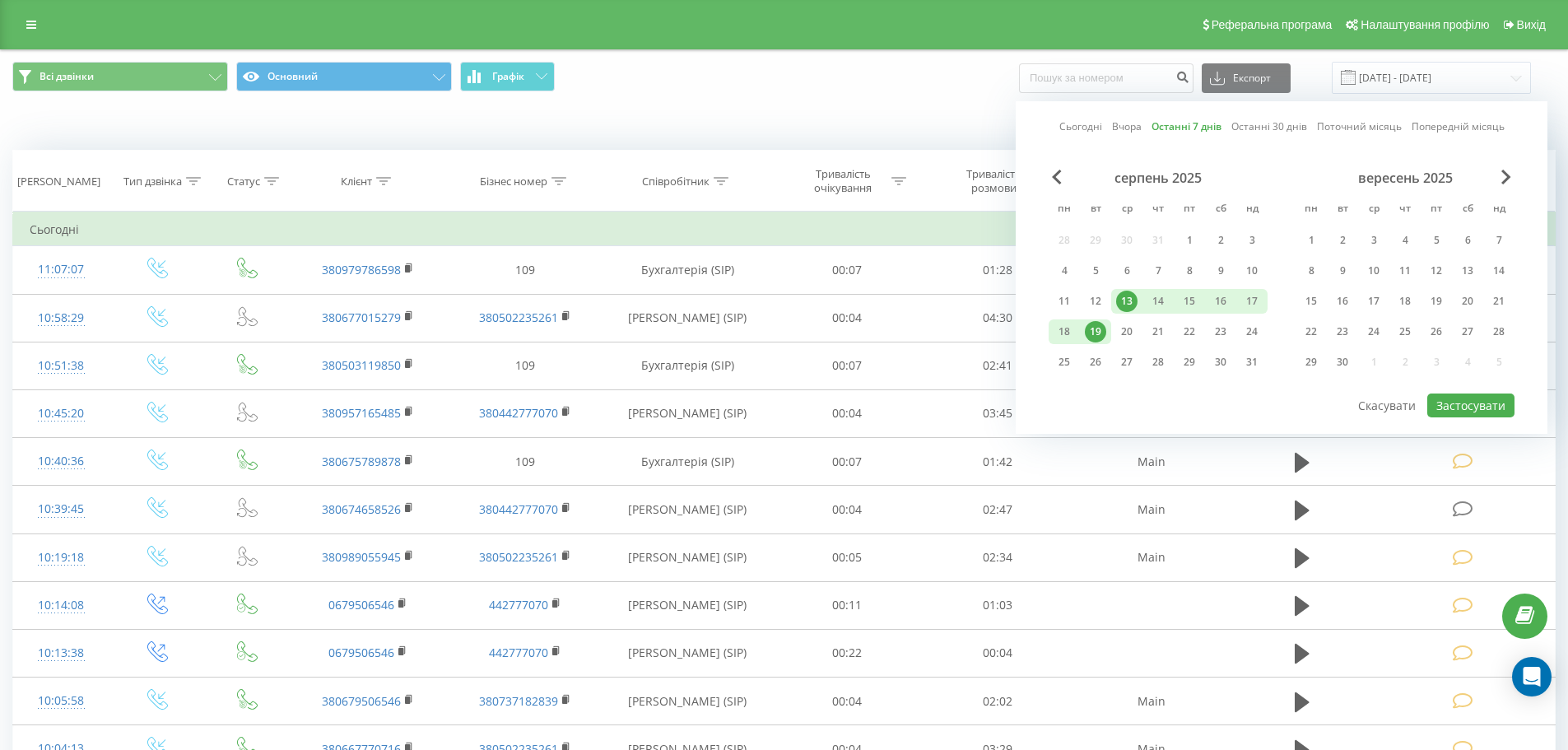
click at [1104, 120] on div "Сьогодні Вчора Останні 7 днів Останні 30 днів Поточний місяць Попередній місяць" at bounding box center [1282, 126] width 445 height 17
click at [1085, 132] on link "Сьогодні" at bounding box center [1081, 126] width 43 height 16
click at [1469, 402] on button "Застосувати" at bounding box center [1470, 405] width 87 height 24
type input "[DATE] - [DATE]"
